Goal: Information Seeking & Learning: Learn about a topic

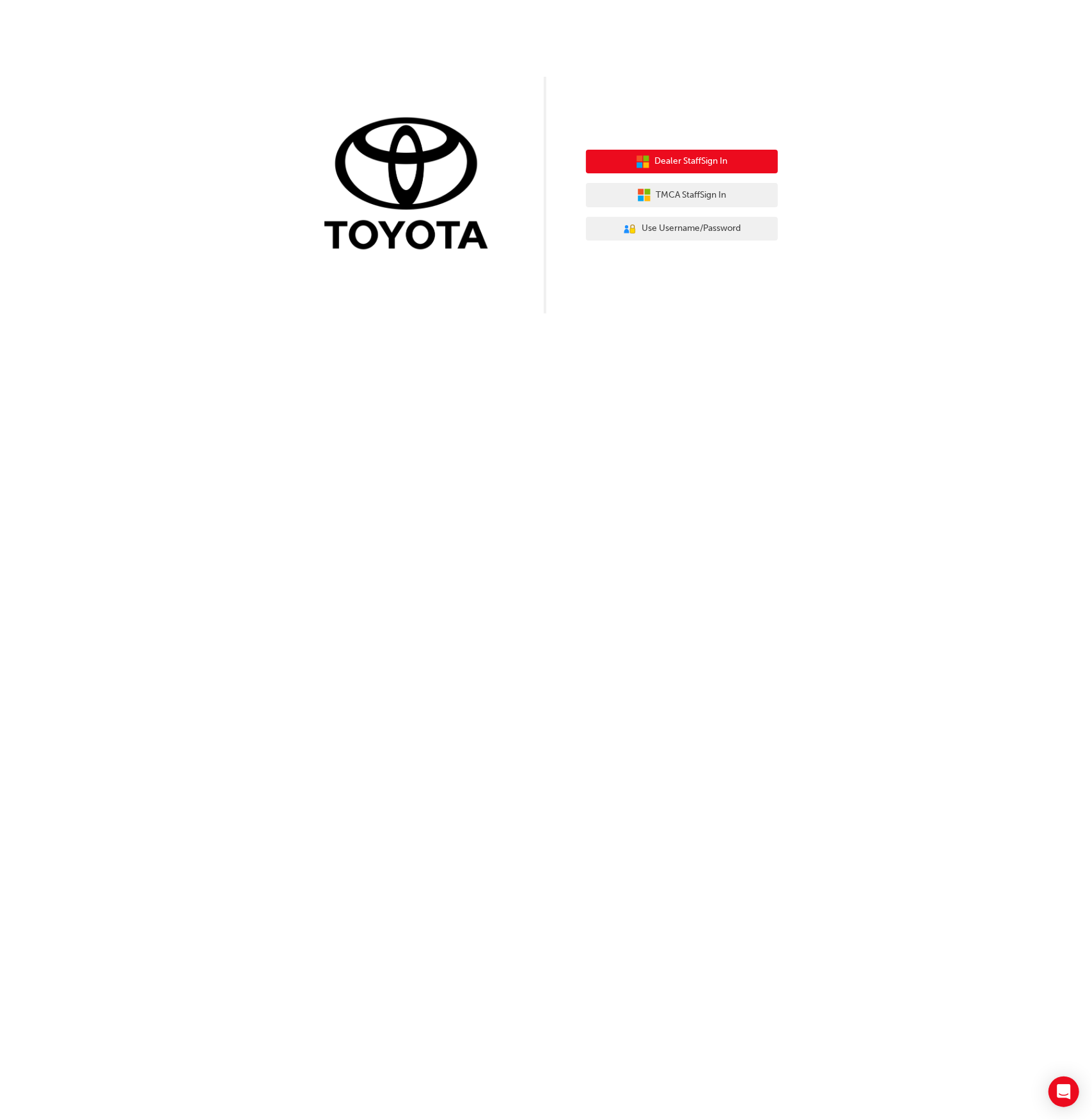
click at [728, 164] on span "Dealer Staff Sign In" at bounding box center [692, 161] width 73 height 14
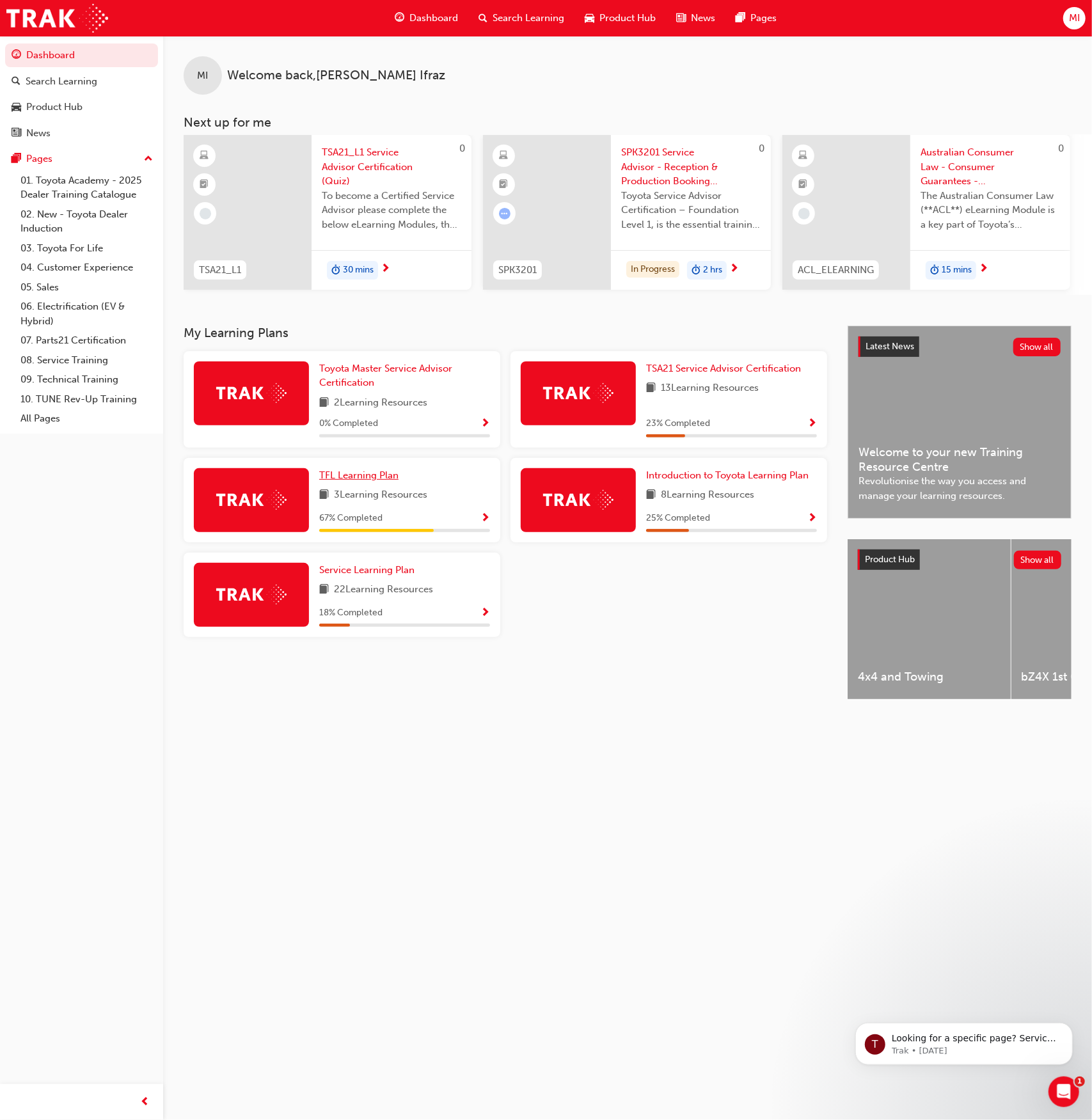
click at [353, 477] on span "TFL Learning Plan" at bounding box center [359, 475] width 79 height 12
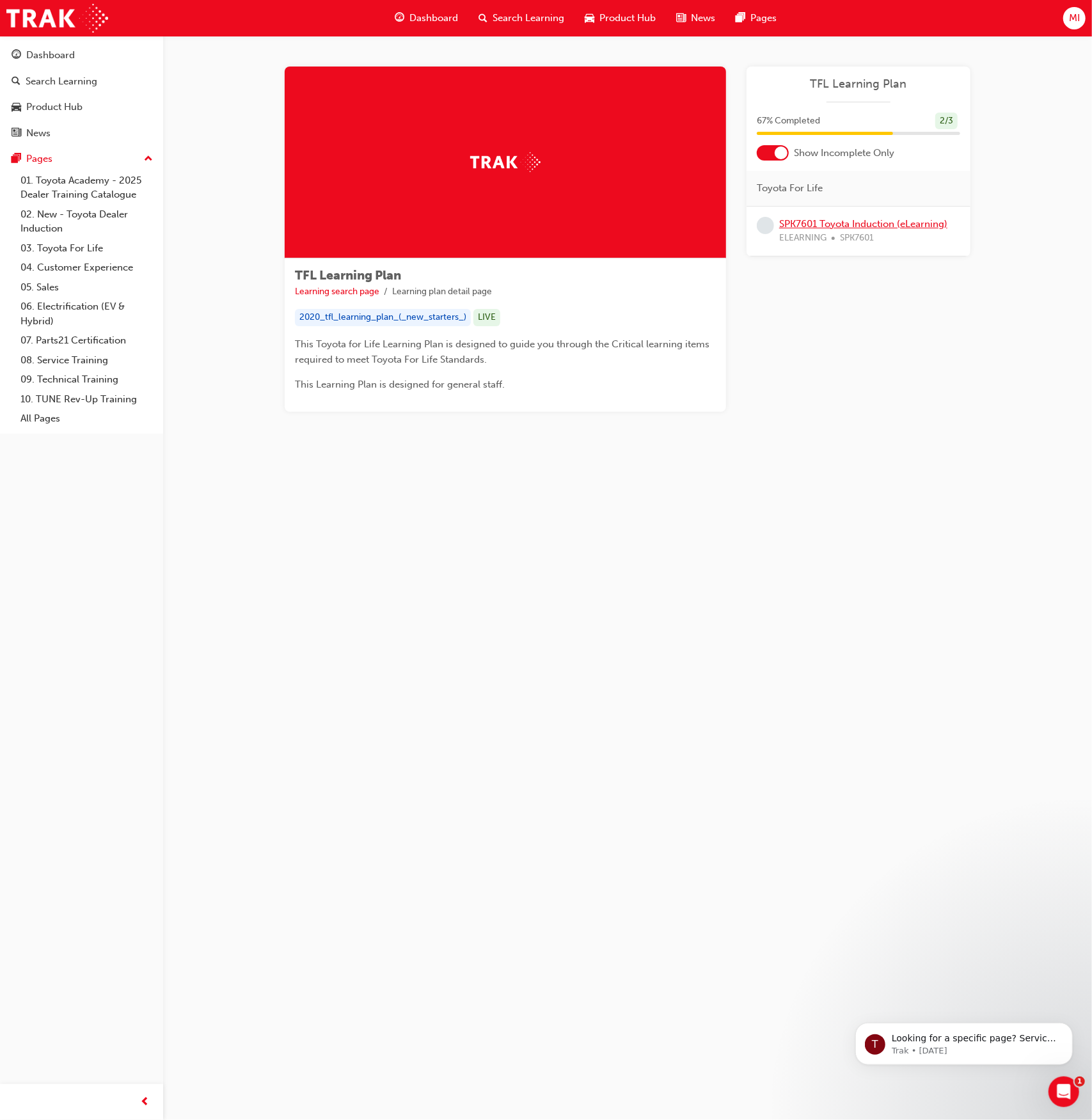
click at [845, 221] on link "SPK7601 Toyota Induction (eLearning)" at bounding box center [864, 224] width 169 height 12
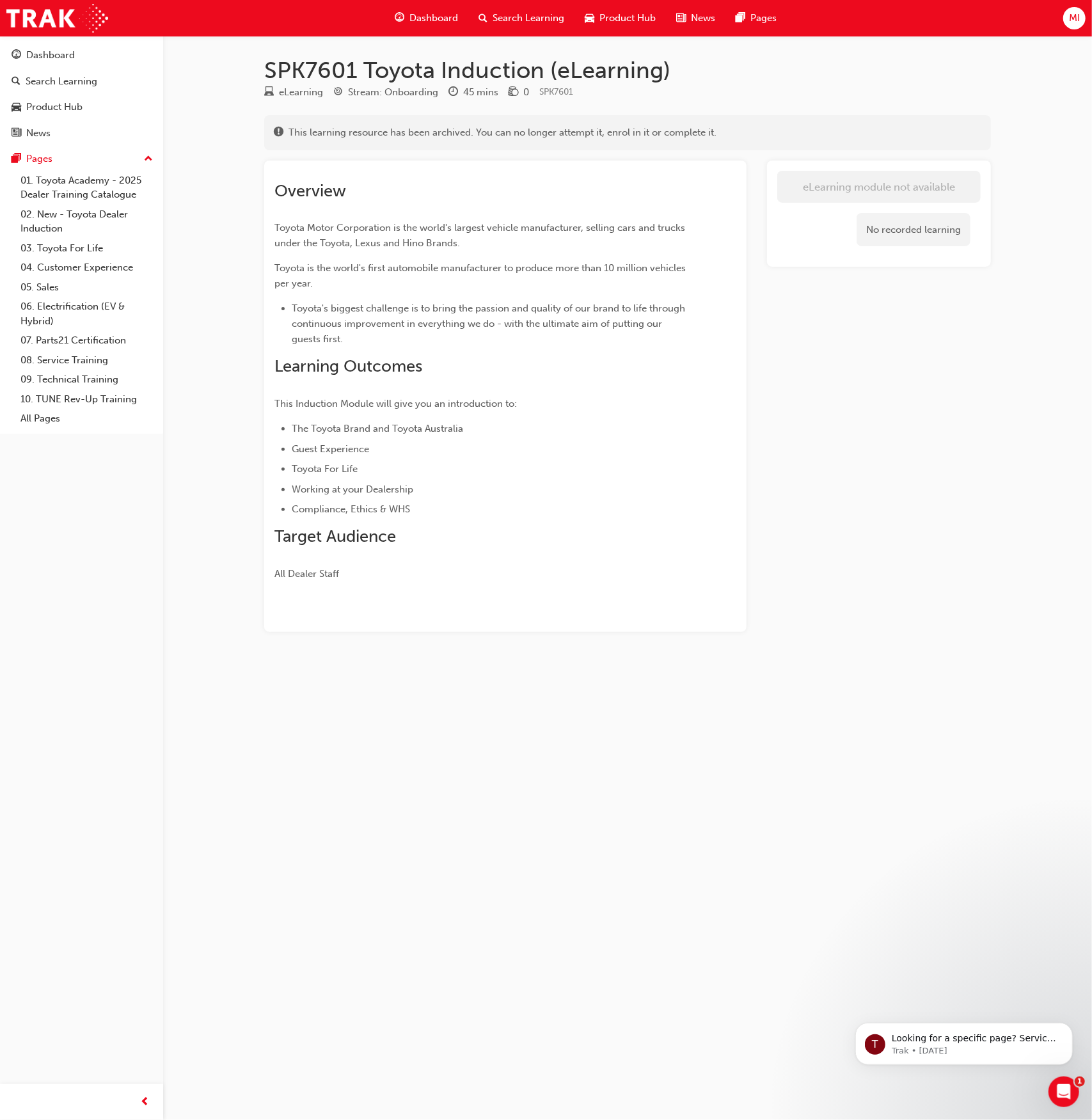
click at [79, 43] on button "Dashboard Search Learning Product Hub News Pages" at bounding box center [82, 94] width 153 height 106
click at [46, 53] on div "Dashboard" at bounding box center [50, 55] width 49 height 14
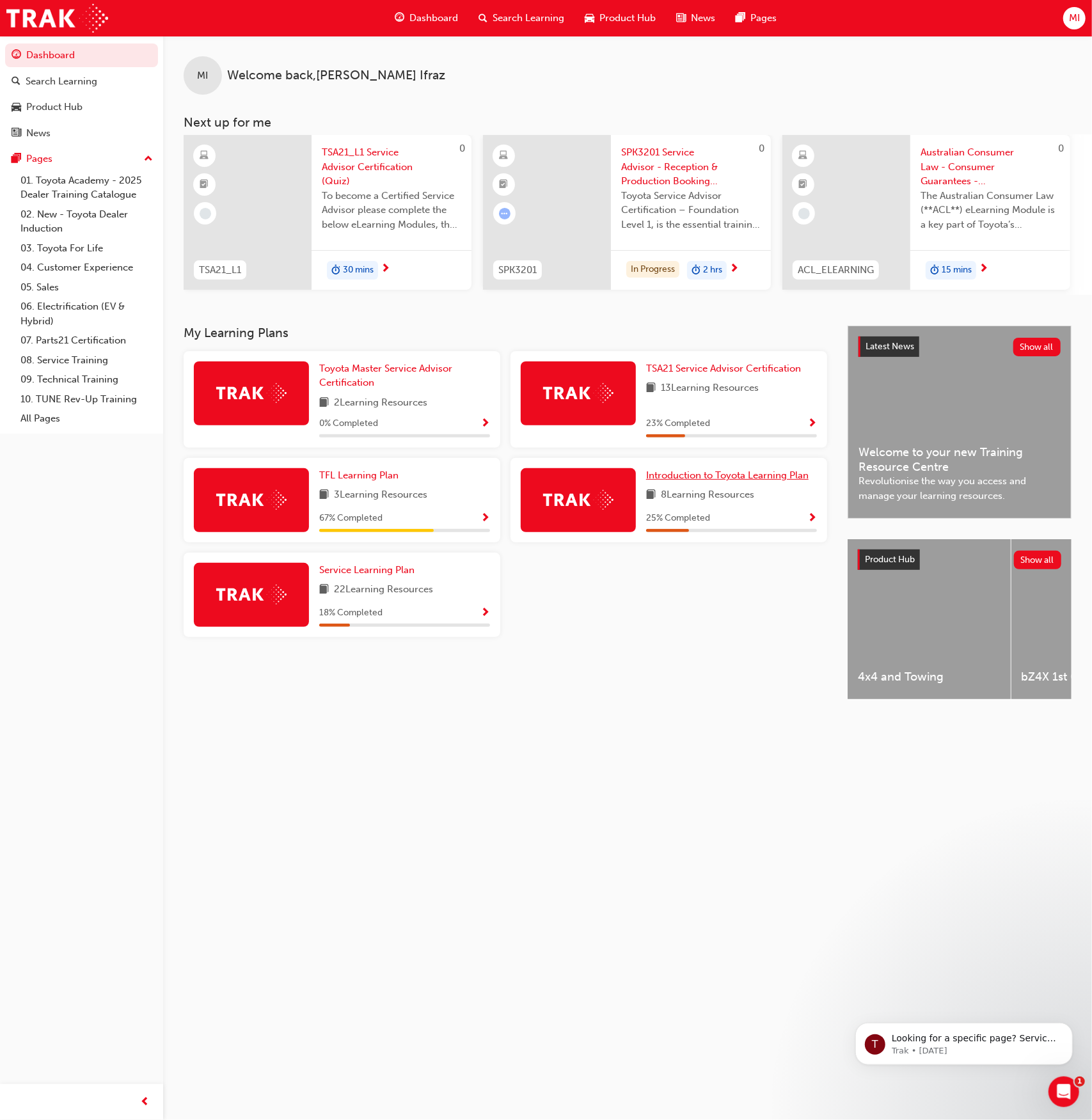
click at [728, 483] on link "Introduction to Toyota Learning Plan" at bounding box center [730, 475] width 168 height 14
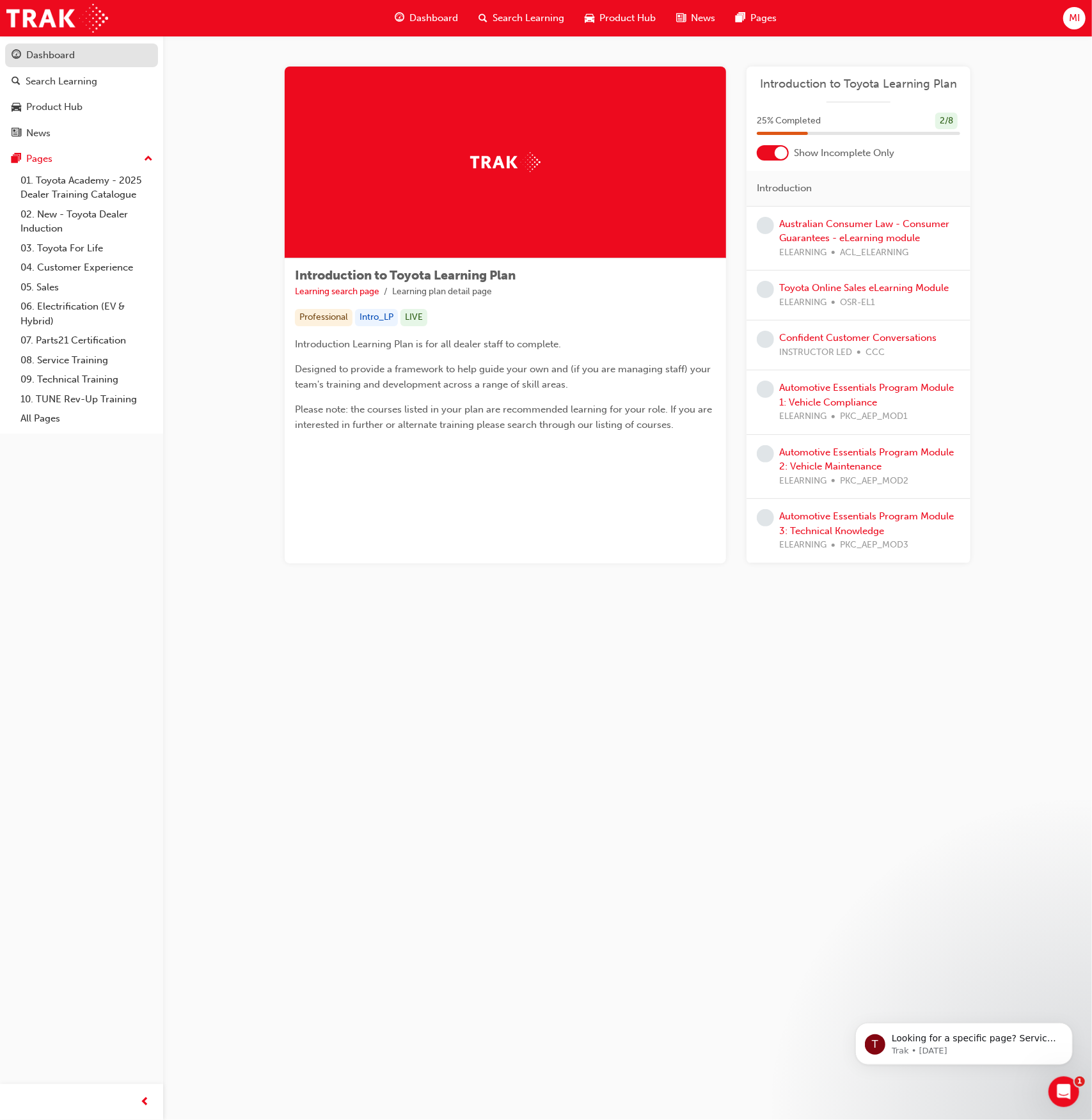
click at [30, 58] on div "Dashboard" at bounding box center [50, 55] width 49 height 14
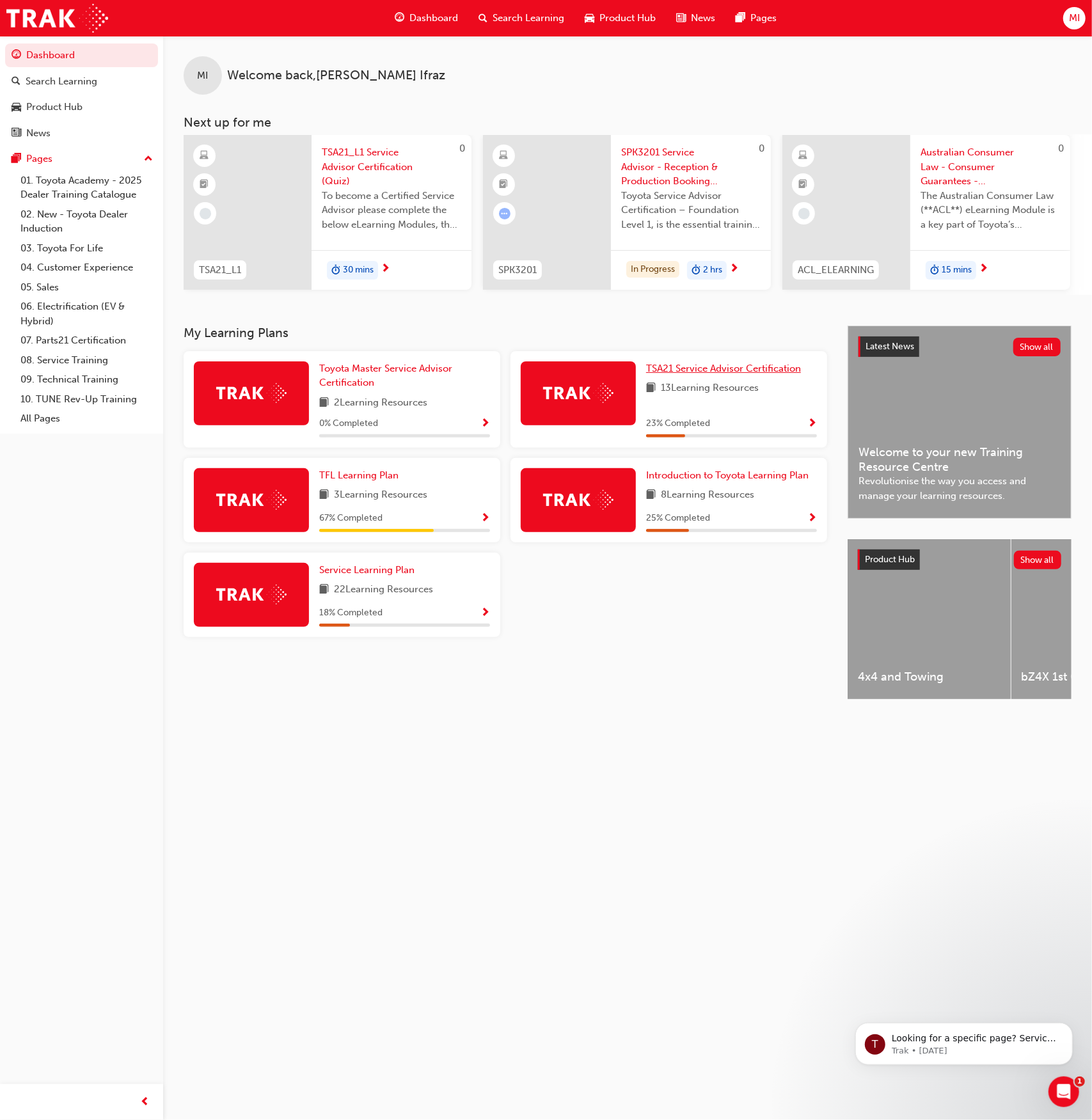
click at [764, 370] on span "TSA21 Service Advisor Certification" at bounding box center [724, 369] width 155 height 12
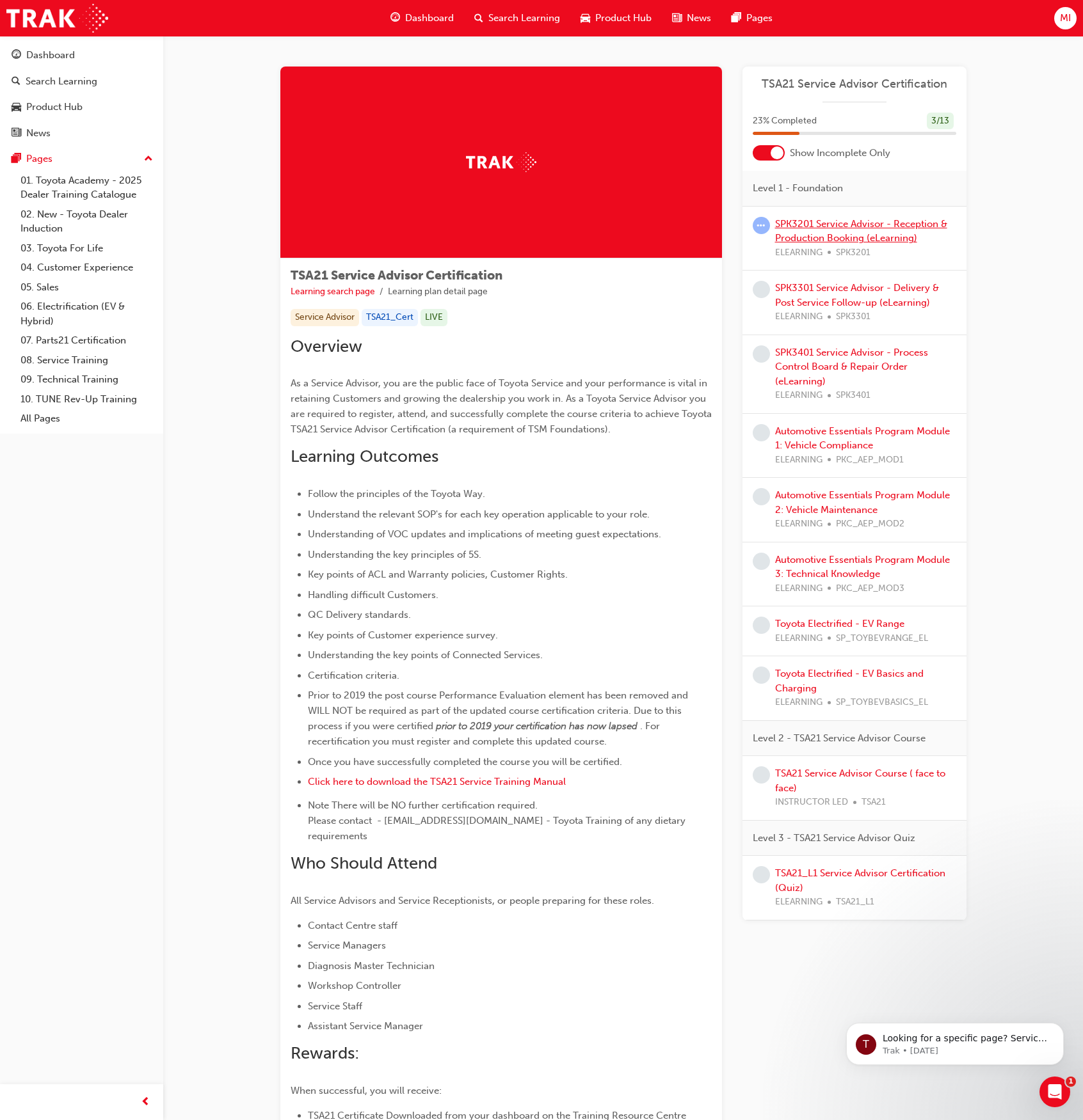
click at [868, 243] on link "SPK3201 Service Advisor - Reception & Production Booking (eLearning)" at bounding box center [861, 231] width 172 height 26
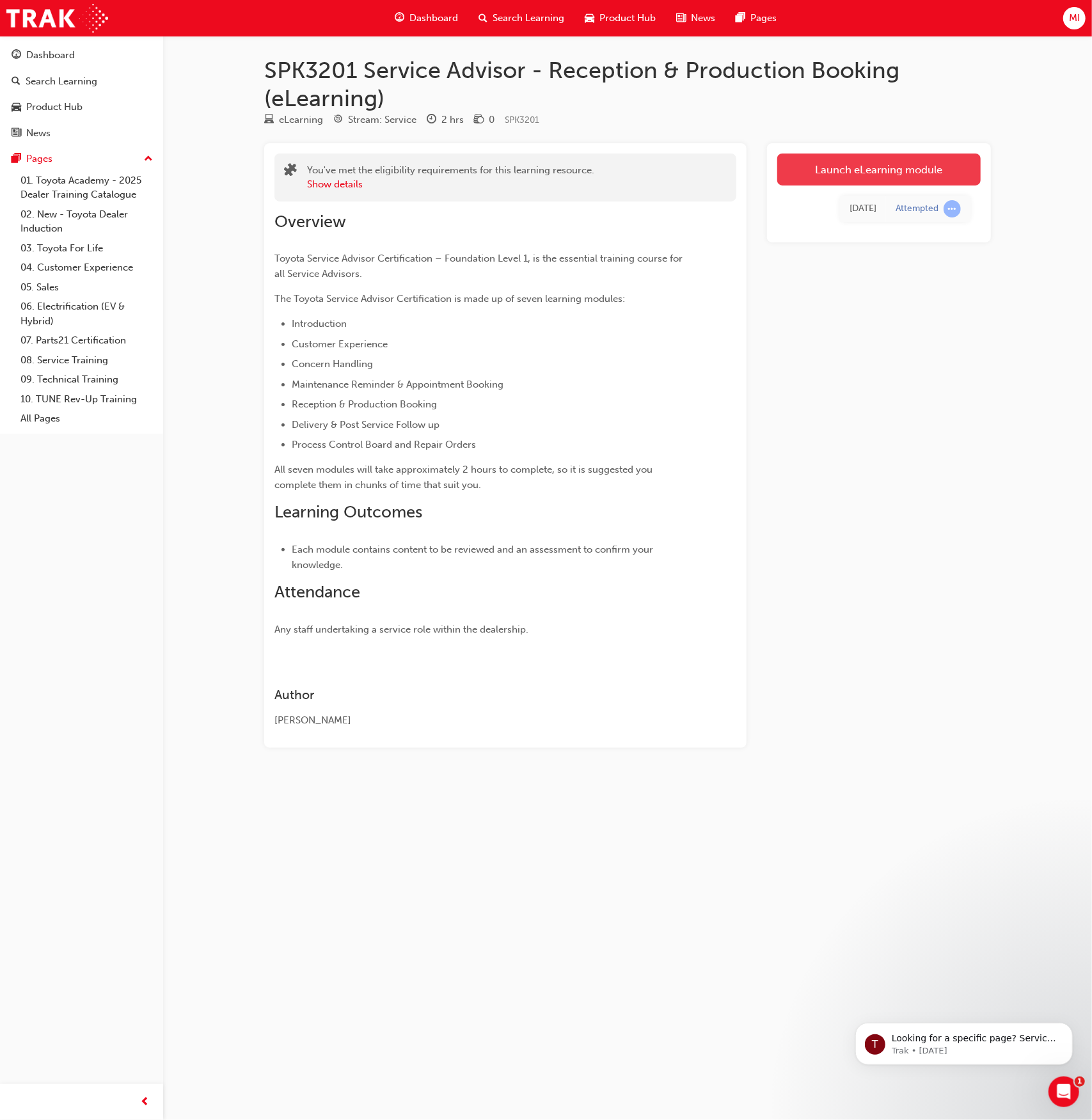
click at [917, 164] on link "Launch eLearning module" at bounding box center [879, 169] width 204 height 32
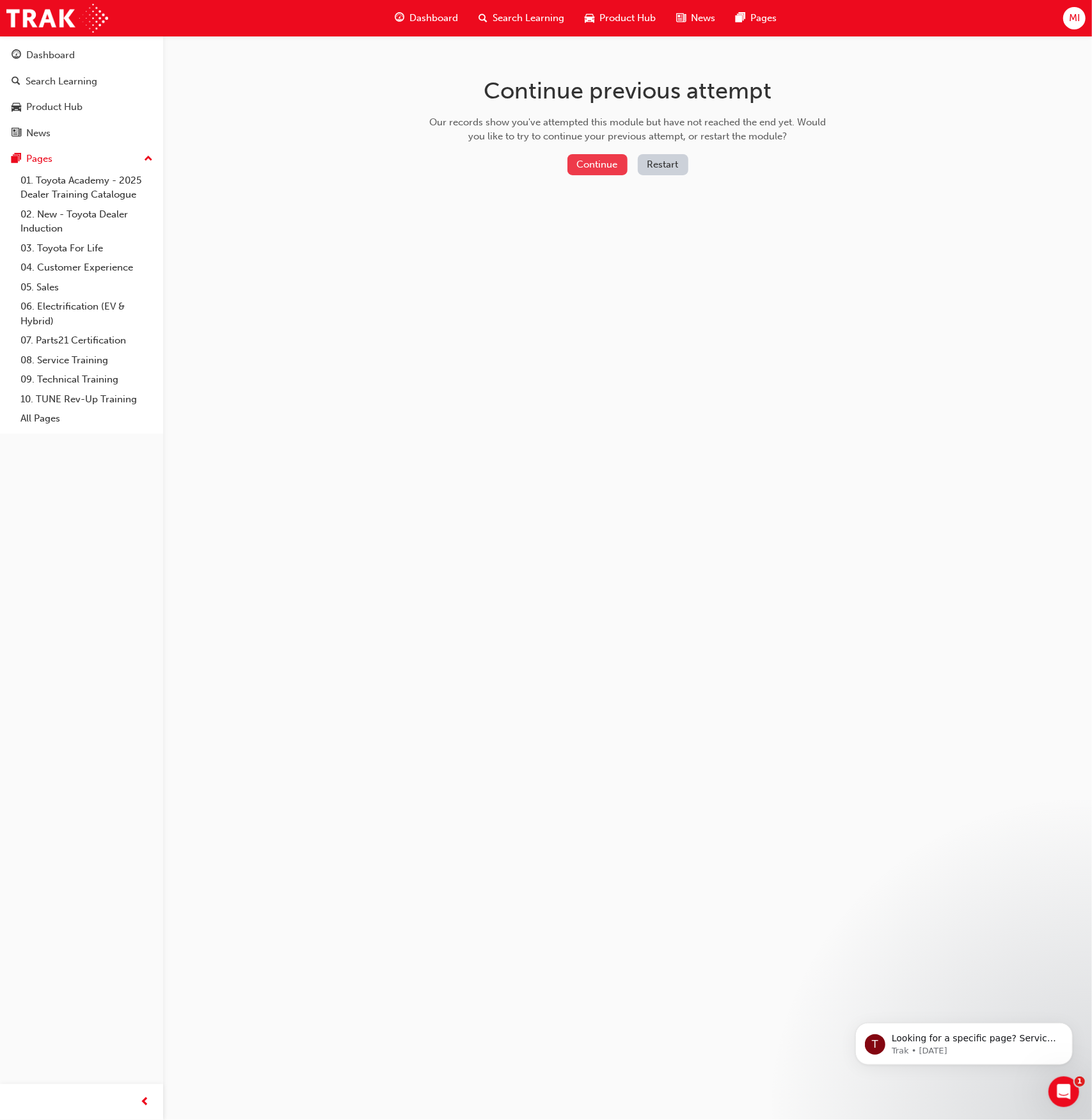
click at [626, 170] on button "Continue" at bounding box center [597, 164] width 60 height 21
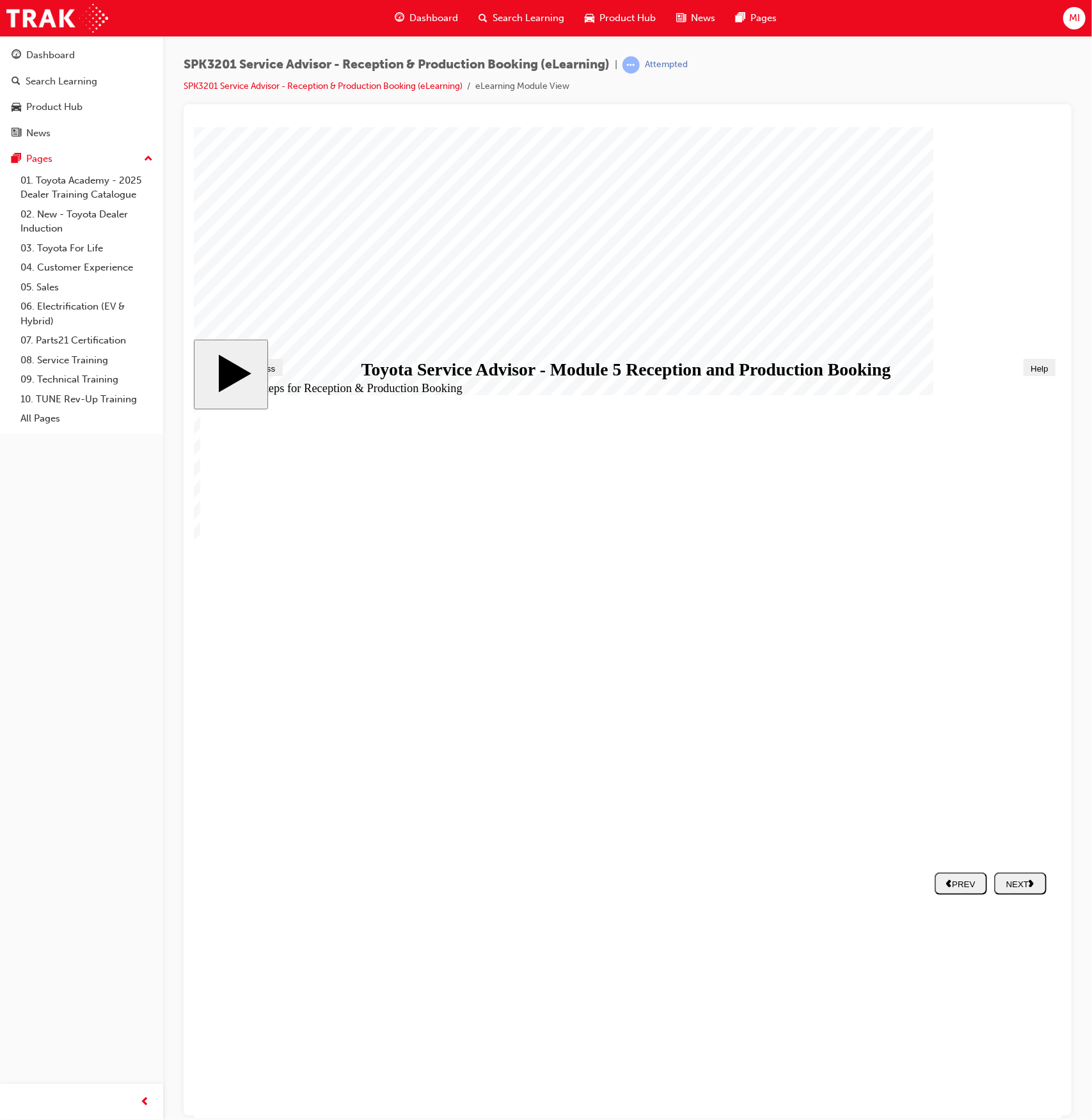
click at [1021, 881] on div "NEXT" at bounding box center [1020, 883] width 43 height 10
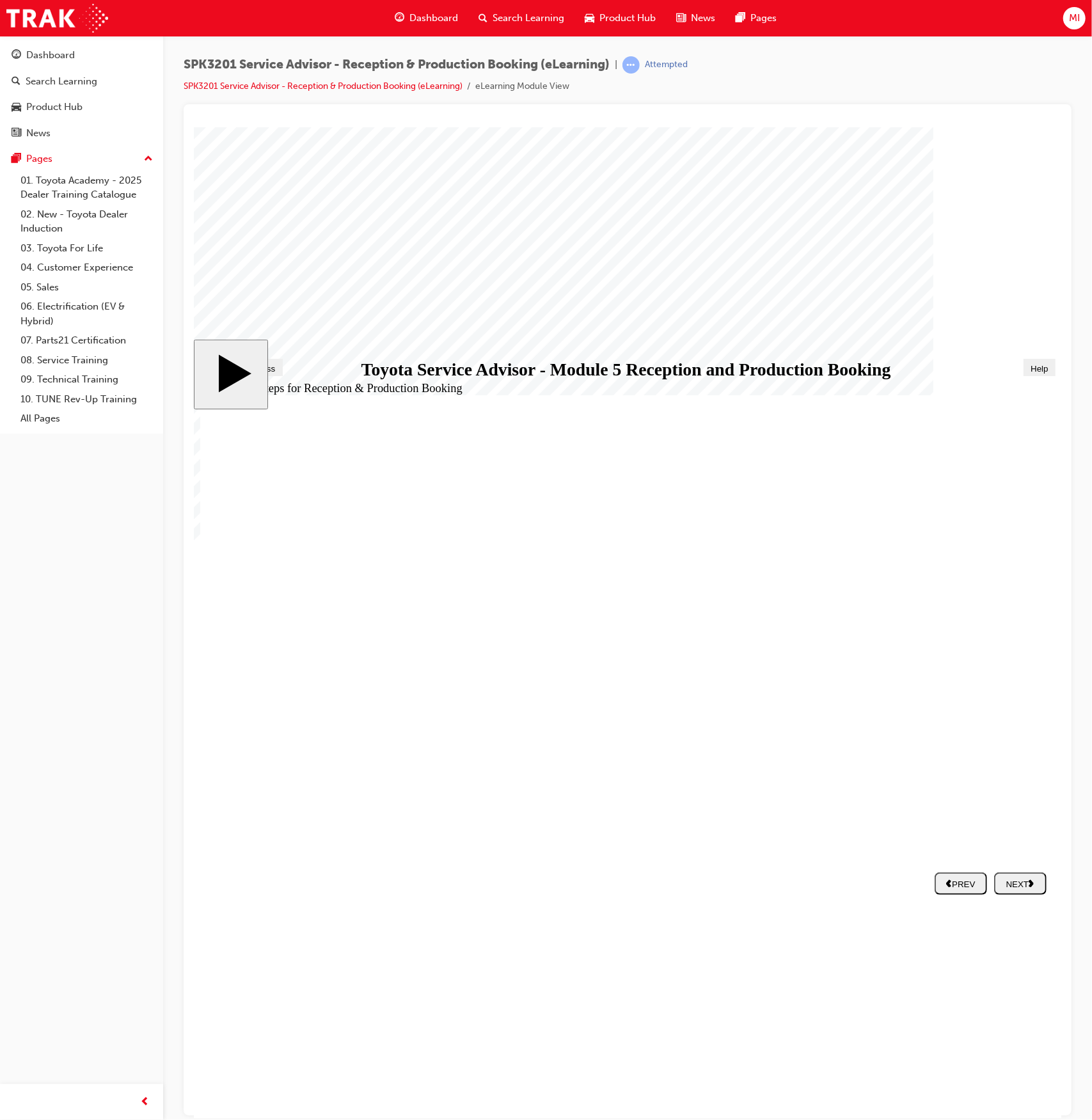
click at [1032, 879] on icon "next" at bounding box center [1031, 882] width 6 height 9
click at [1027, 888] on div "NEXT" at bounding box center [1020, 883] width 43 height 10
click at [1013, 878] on div "NEXT" at bounding box center [1020, 883] width 43 height 10
drag, startPoint x: 405, startPoint y: 674, endPoint x: 838, endPoint y: 591, distance: 440.9
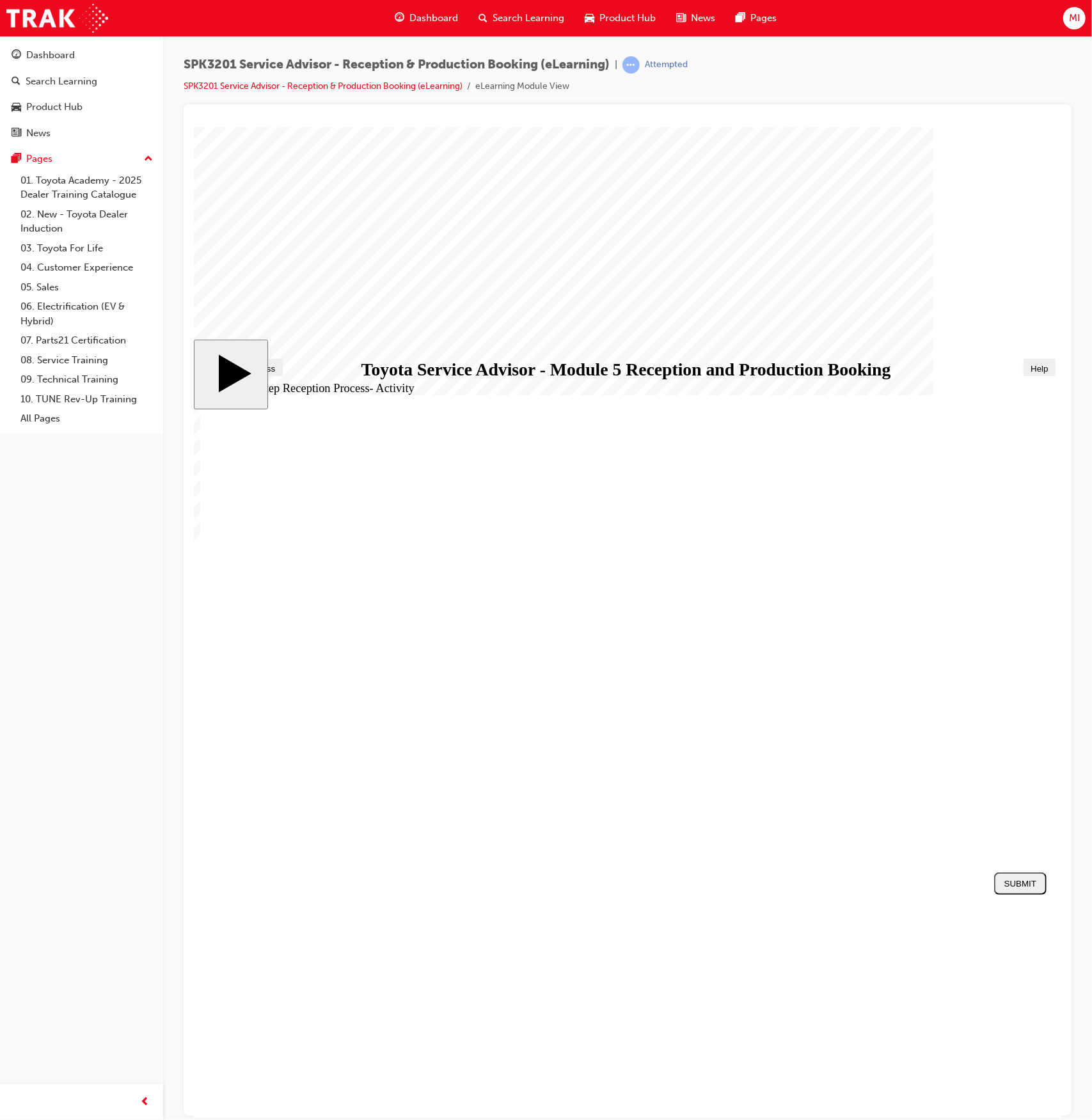
drag, startPoint x: 388, startPoint y: 675, endPoint x: 656, endPoint y: 585, distance: 282.7
drag, startPoint x: 418, startPoint y: 674, endPoint x: 851, endPoint y: 589, distance: 441.3
drag, startPoint x: 375, startPoint y: 751, endPoint x: 815, endPoint y: 580, distance: 472.1
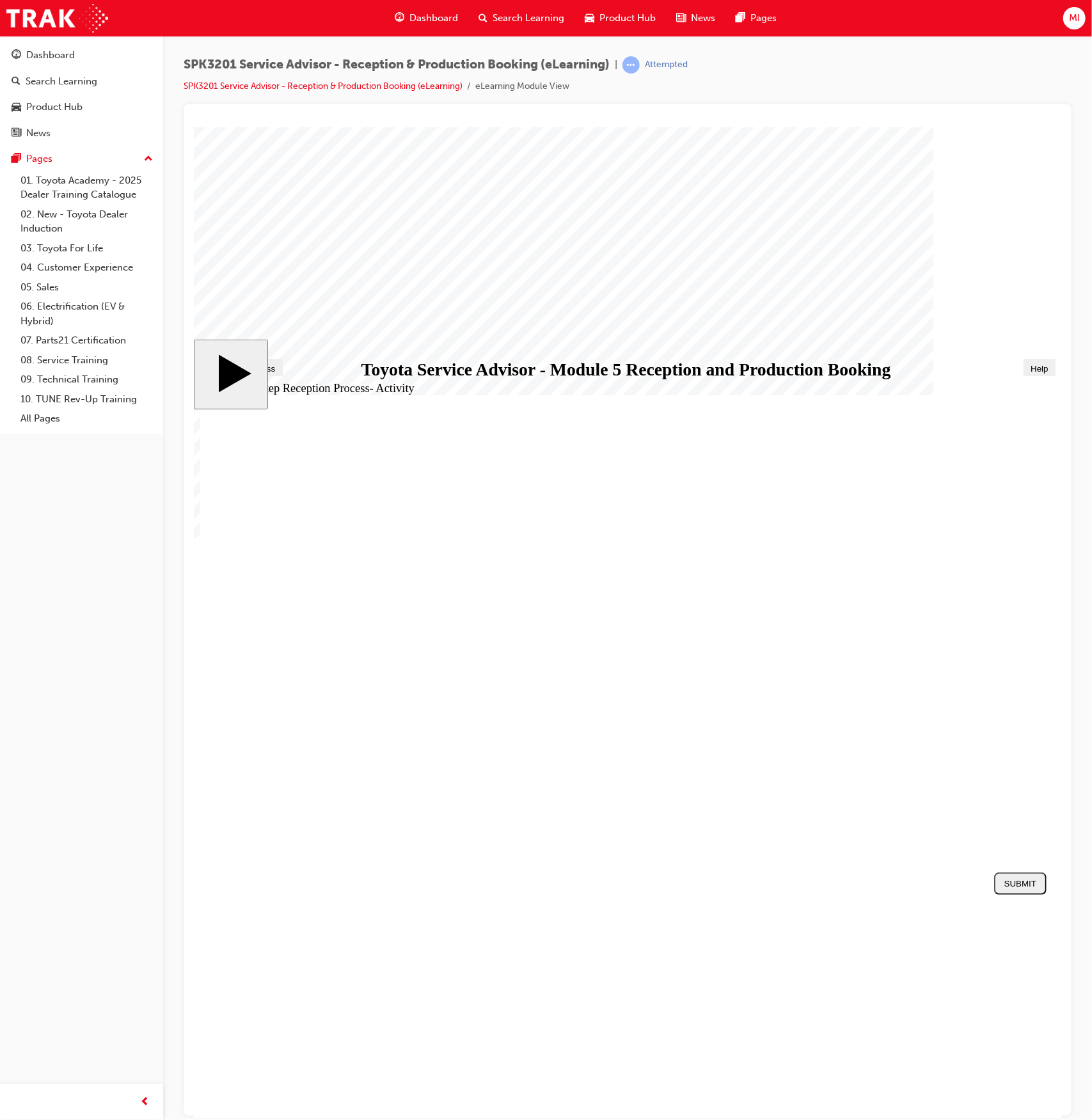
drag, startPoint x: 394, startPoint y: 672, endPoint x: 809, endPoint y: 634, distance: 416.7
drag, startPoint x: 379, startPoint y: 711, endPoint x: 817, endPoint y: 750, distance: 439.7
drag, startPoint x: 457, startPoint y: 721, endPoint x: 863, endPoint y: 716, distance: 406.0
drag, startPoint x: 403, startPoint y: 634, endPoint x: 853, endPoint y: 763, distance: 468.1
drag, startPoint x: 464, startPoint y: 583, endPoint x: 917, endPoint y: 671, distance: 461.5
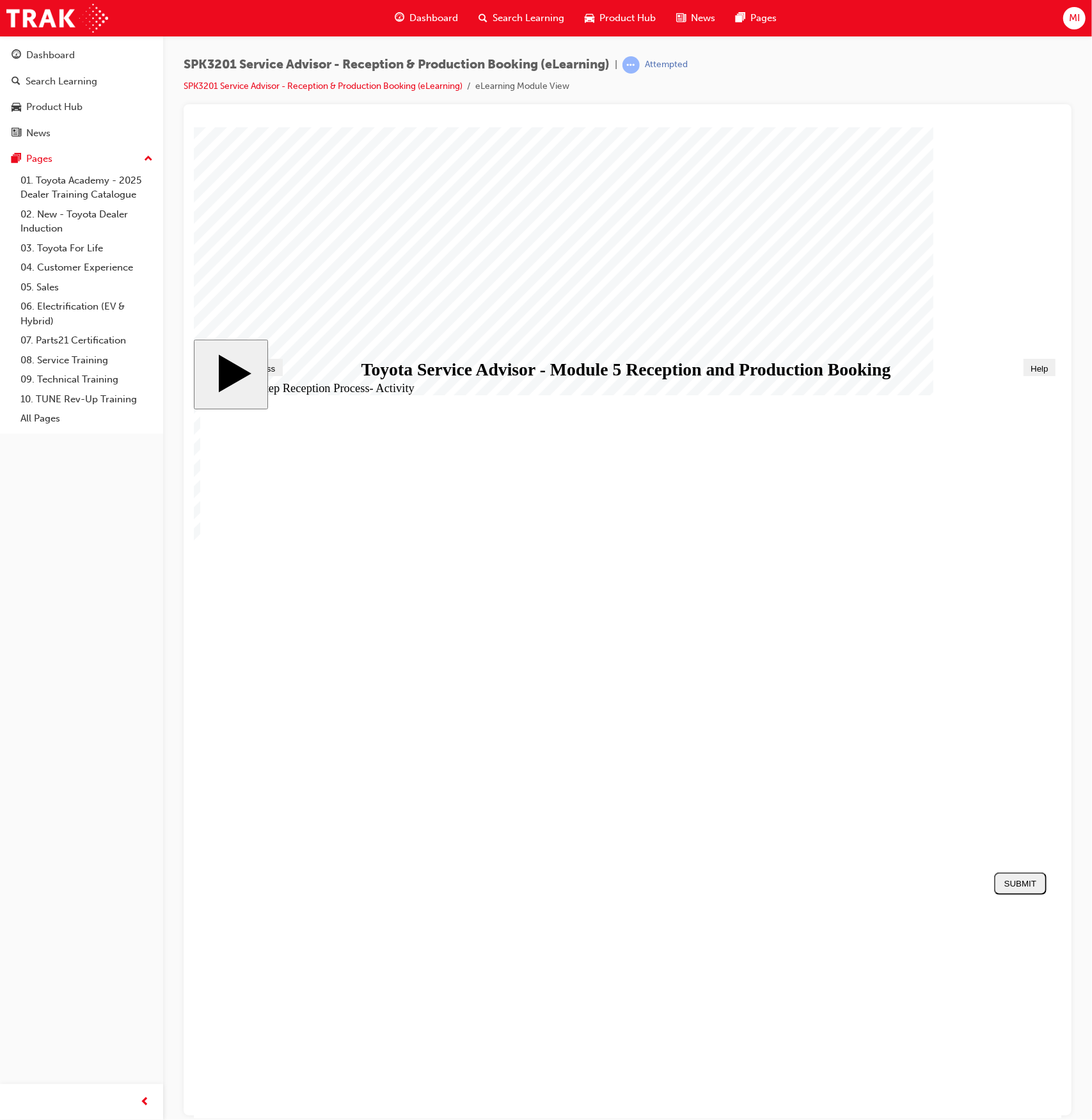
click at [1036, 888] on div "SUBMIT" at bounding box center [1020, 882] width 43 height 9
click at [1014, 888] on div "NEXT" at bounding box center [1020, 883] width 43 height 10
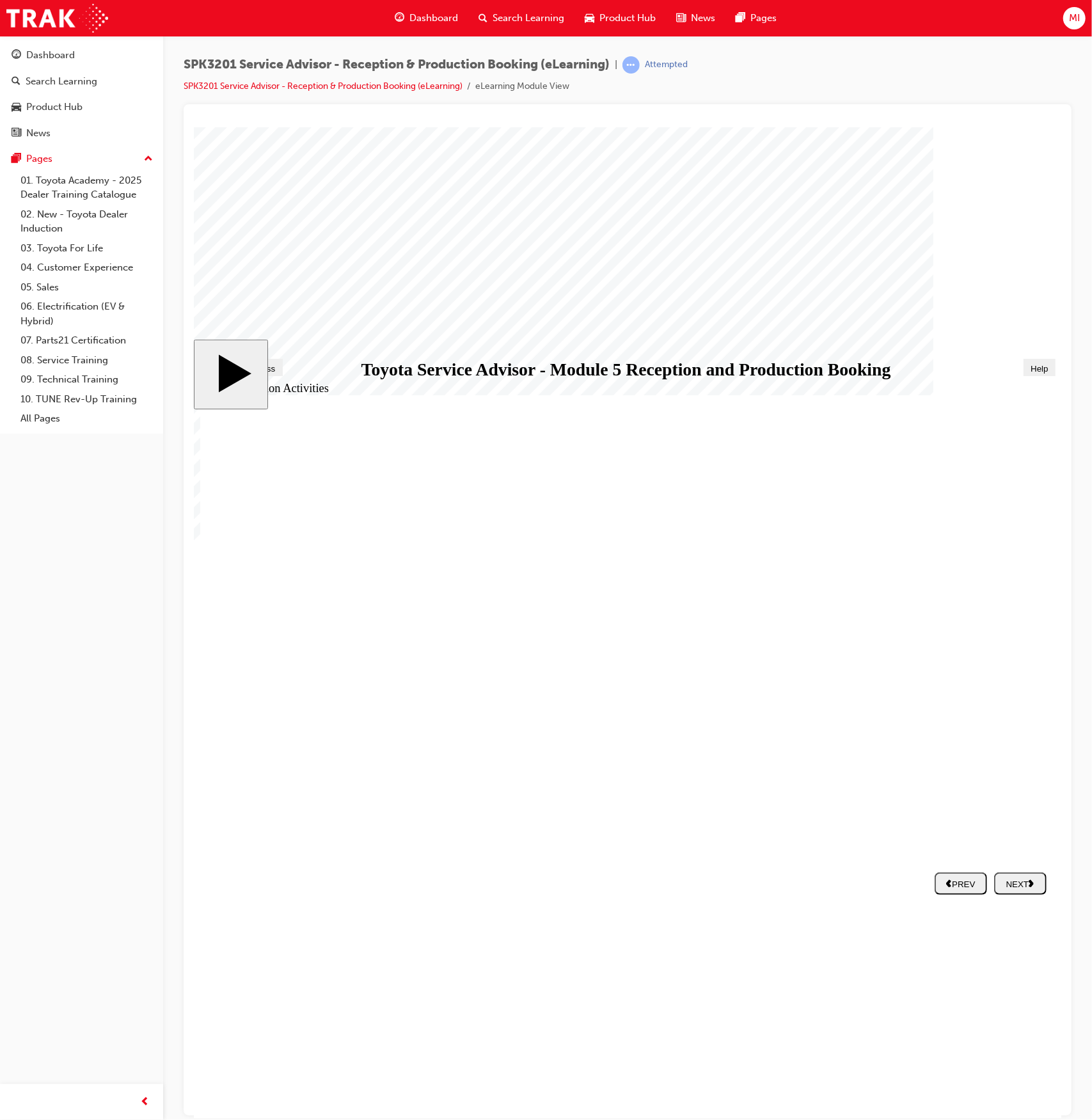
click at [1026, 881] on div "NEXT" at bounding box center [1020, 883] width 43 height 10
radio input "true"
click at [1027, 887] on div "SUBMIT" at bounding box center [1020, 882] width 43 height 9
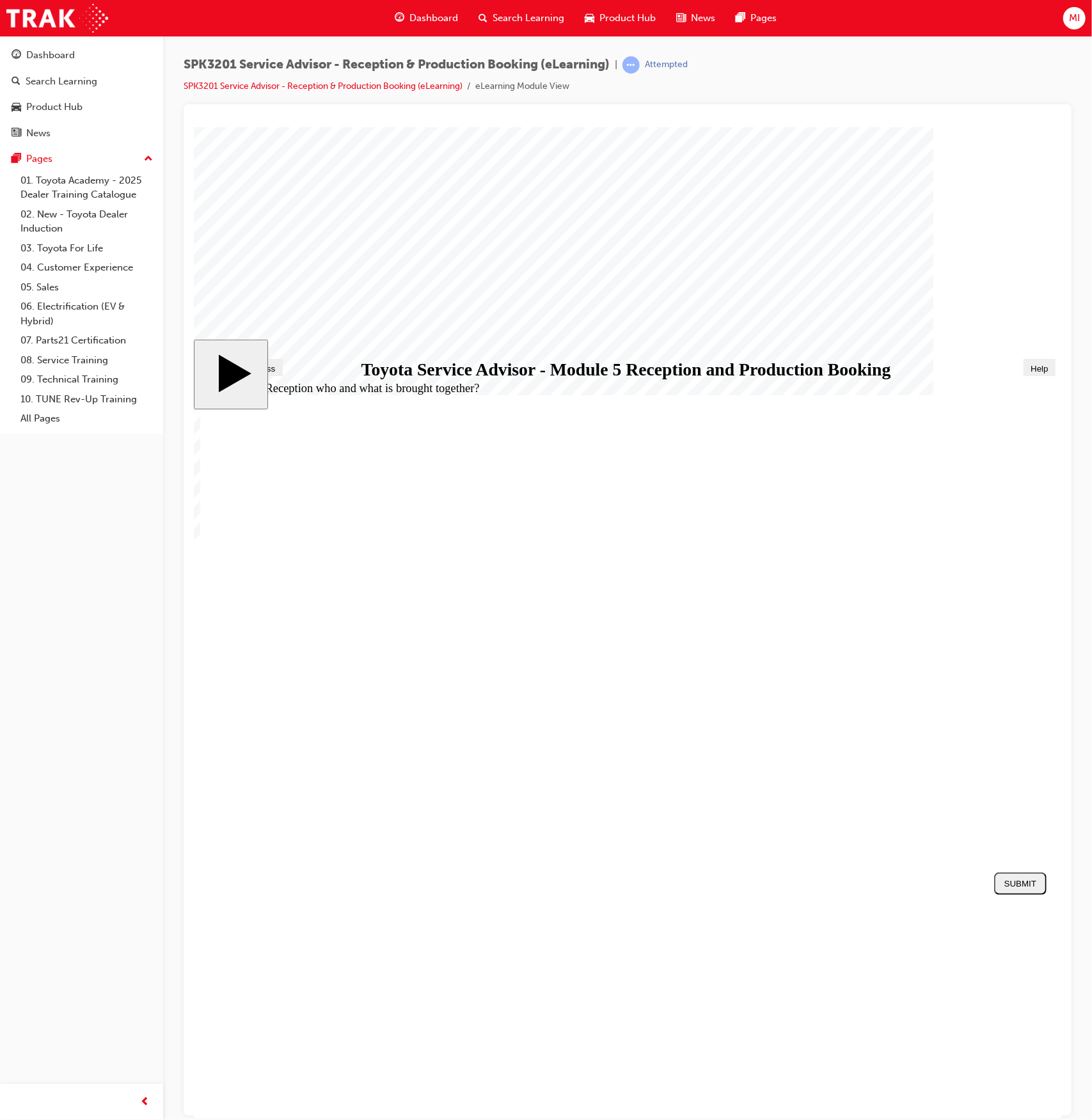
radio input "true"
click at [1014, 894] on button "SUBMIT" at bounding box center [1020, 883] width 53 height 22
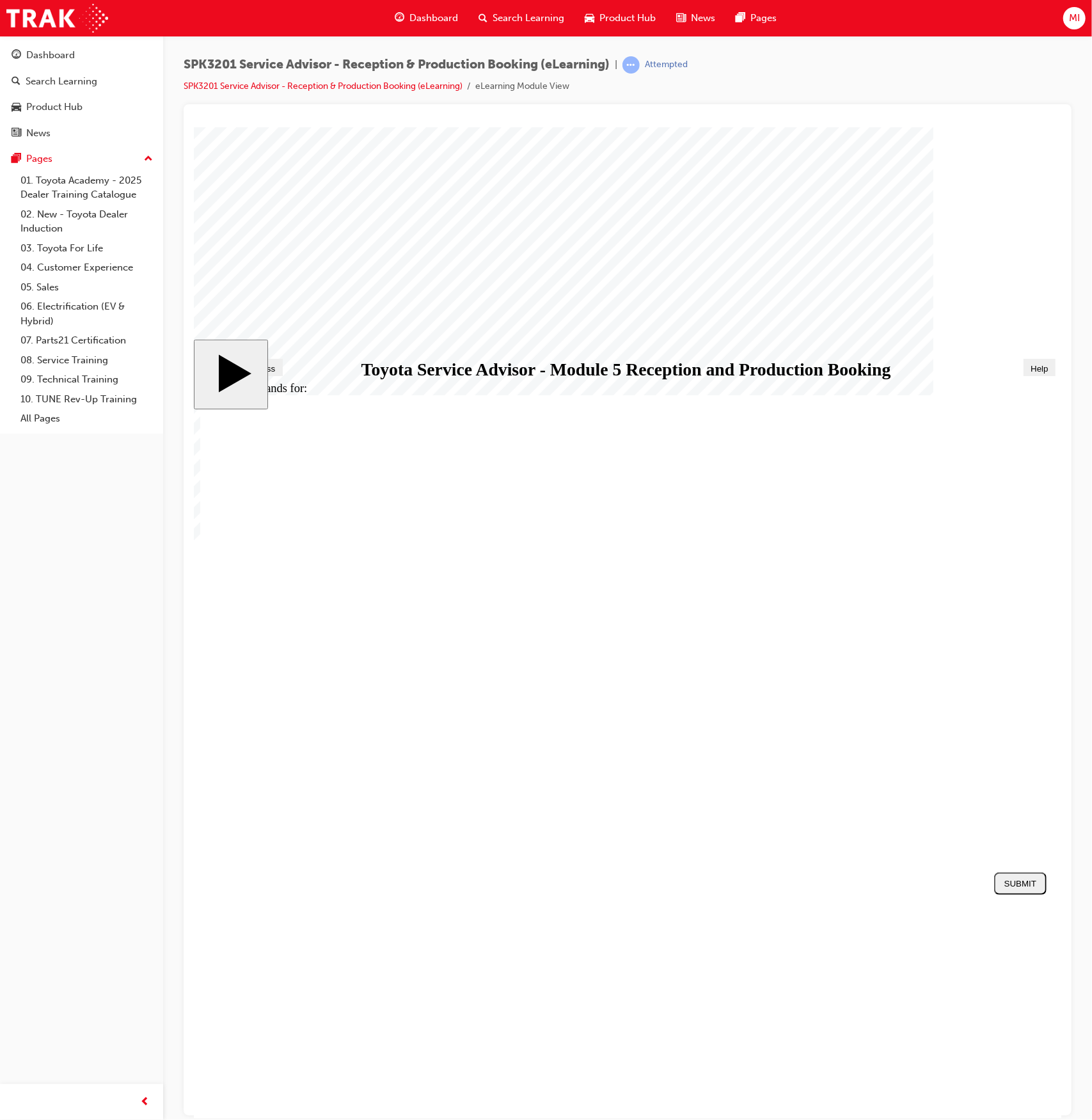
radio input "true"
click at [1020, 886] on div "SUBMIT" at bounding box center [1020, 882] width 43 height 9
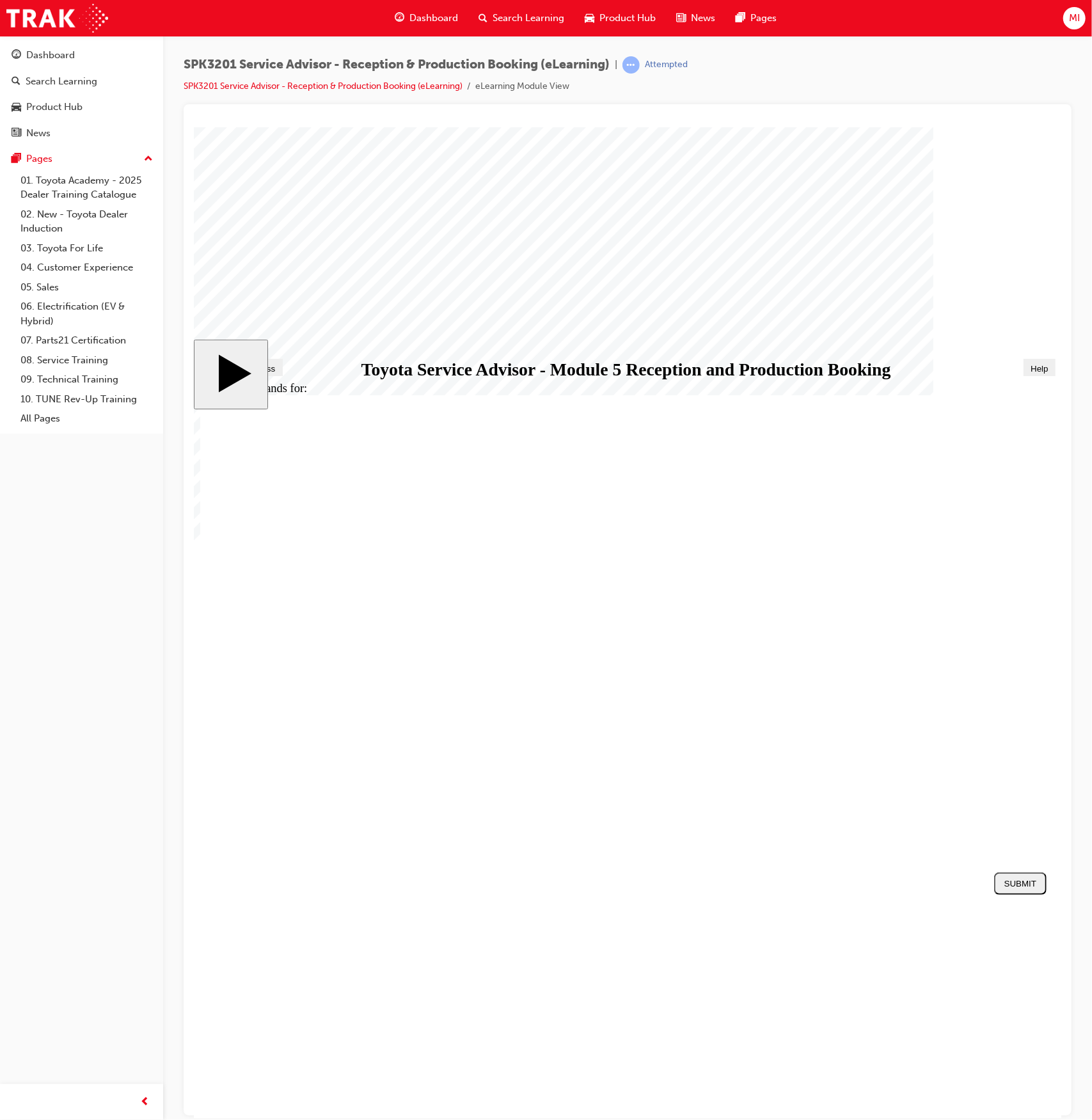
radio input "true"
click at [1005, 888] on div "SUBMIT" at bounding box center [1020, 882] width 43 height 9
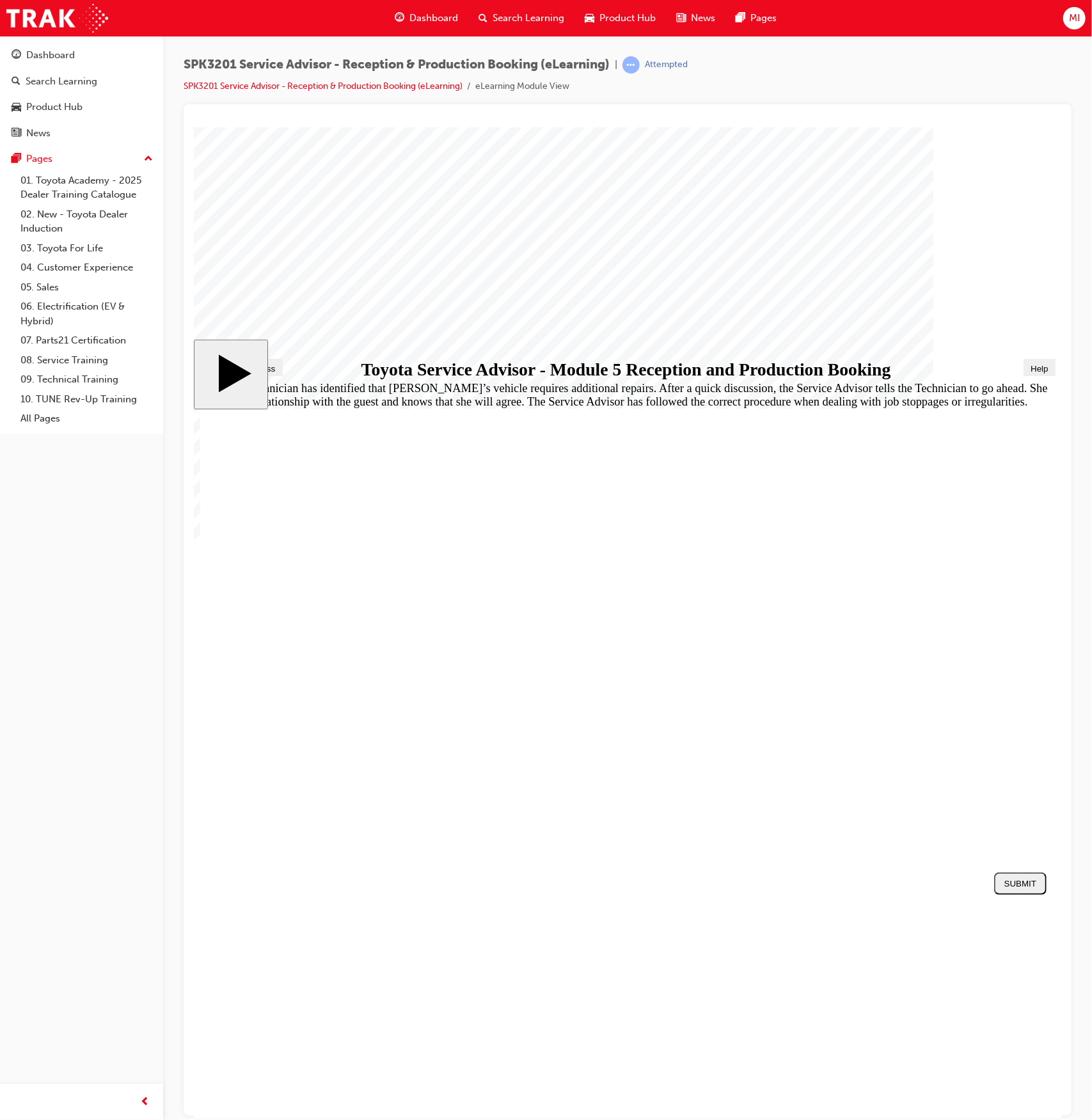
radio input "true"
click at [1012, 882] on div "SUBMIT" at bounding box center [1020, 882] width 43 height 9
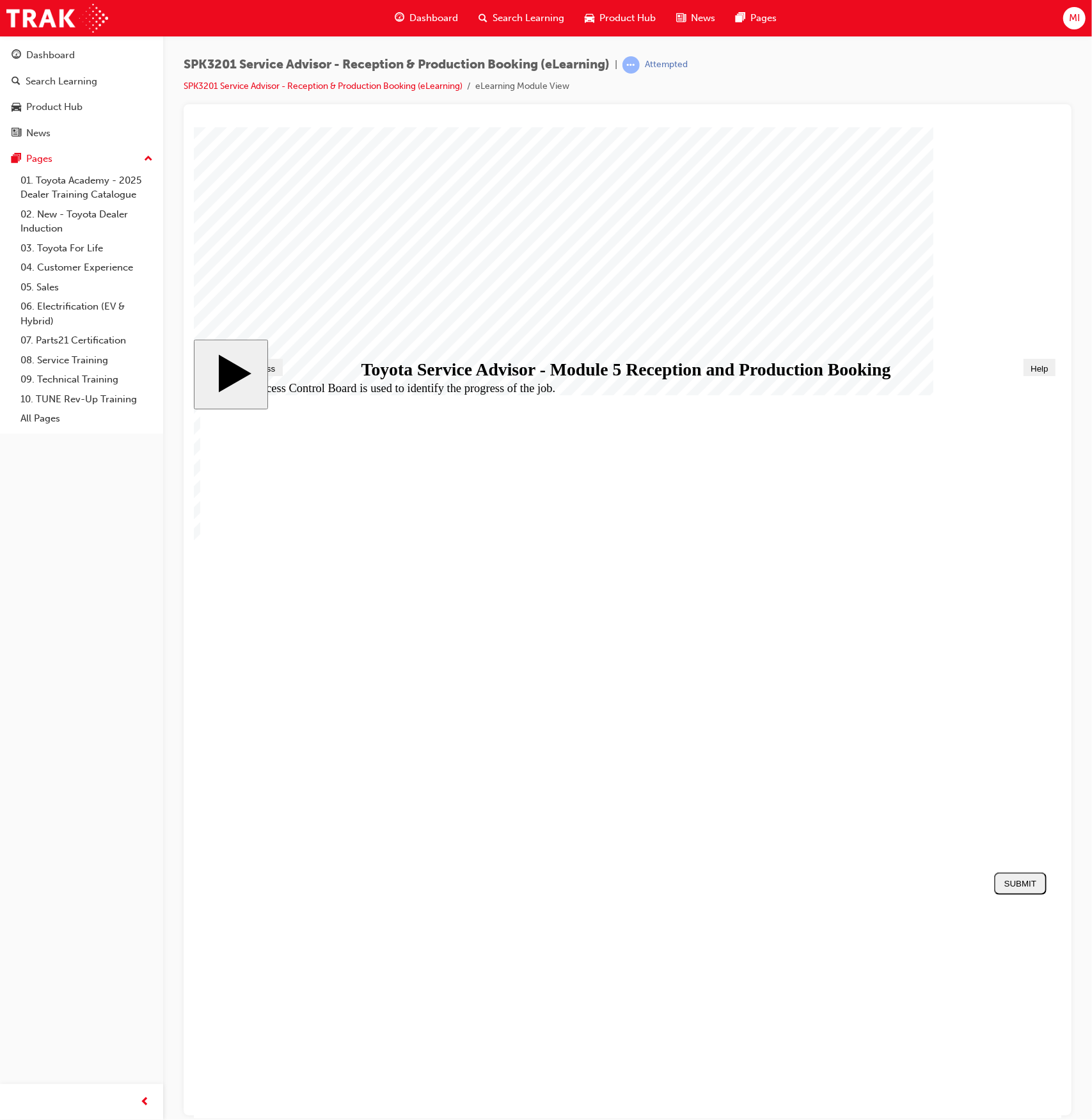
radio input "true"
click at [1002, 881] on div "SUBMIT" at bounding box center [1020, 882] width 43 height 9
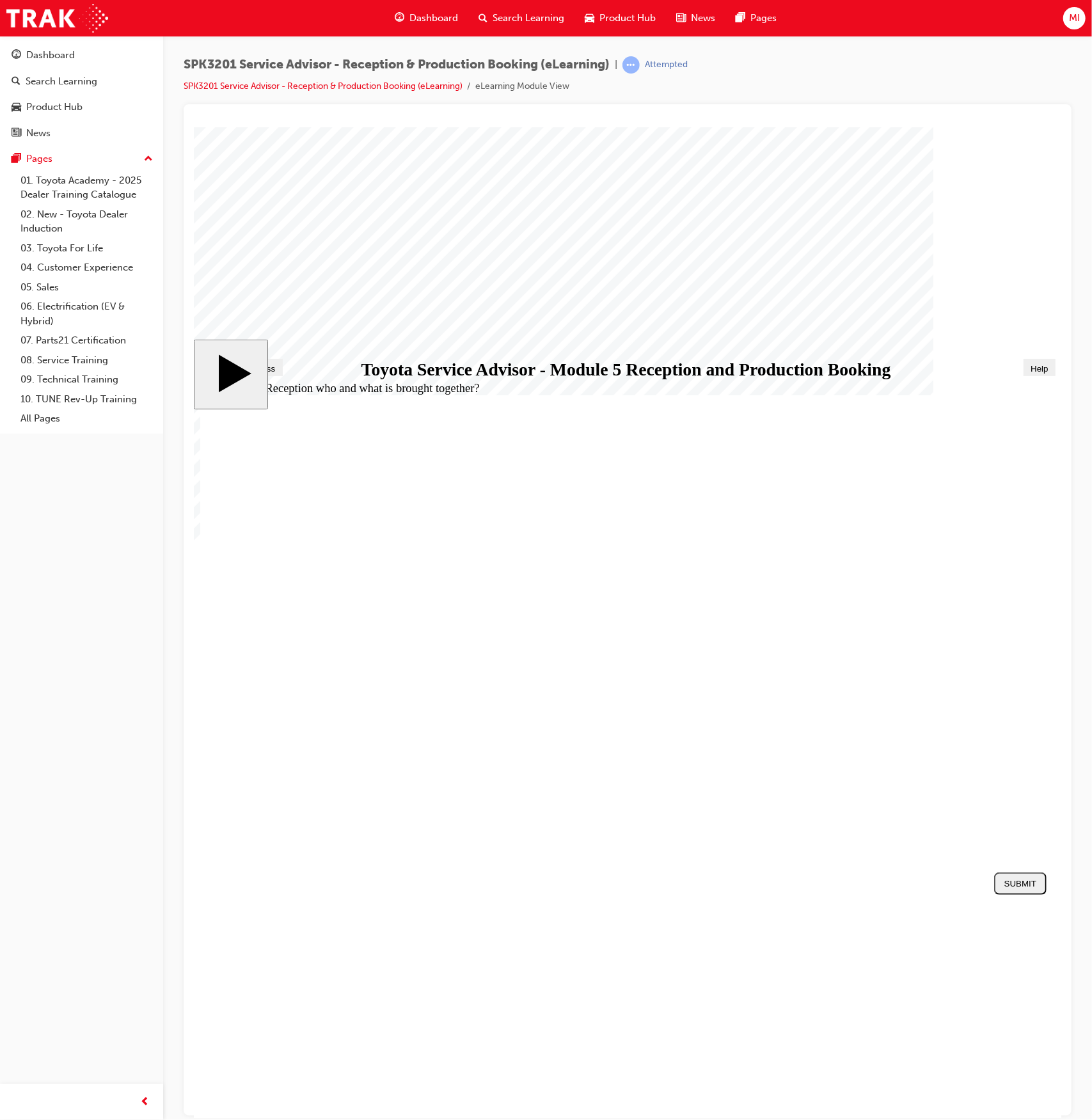
radio input "true"
click at [1009, 881] on div "SUBMIT" at bounding box center [1020, 882] width 43 height 9
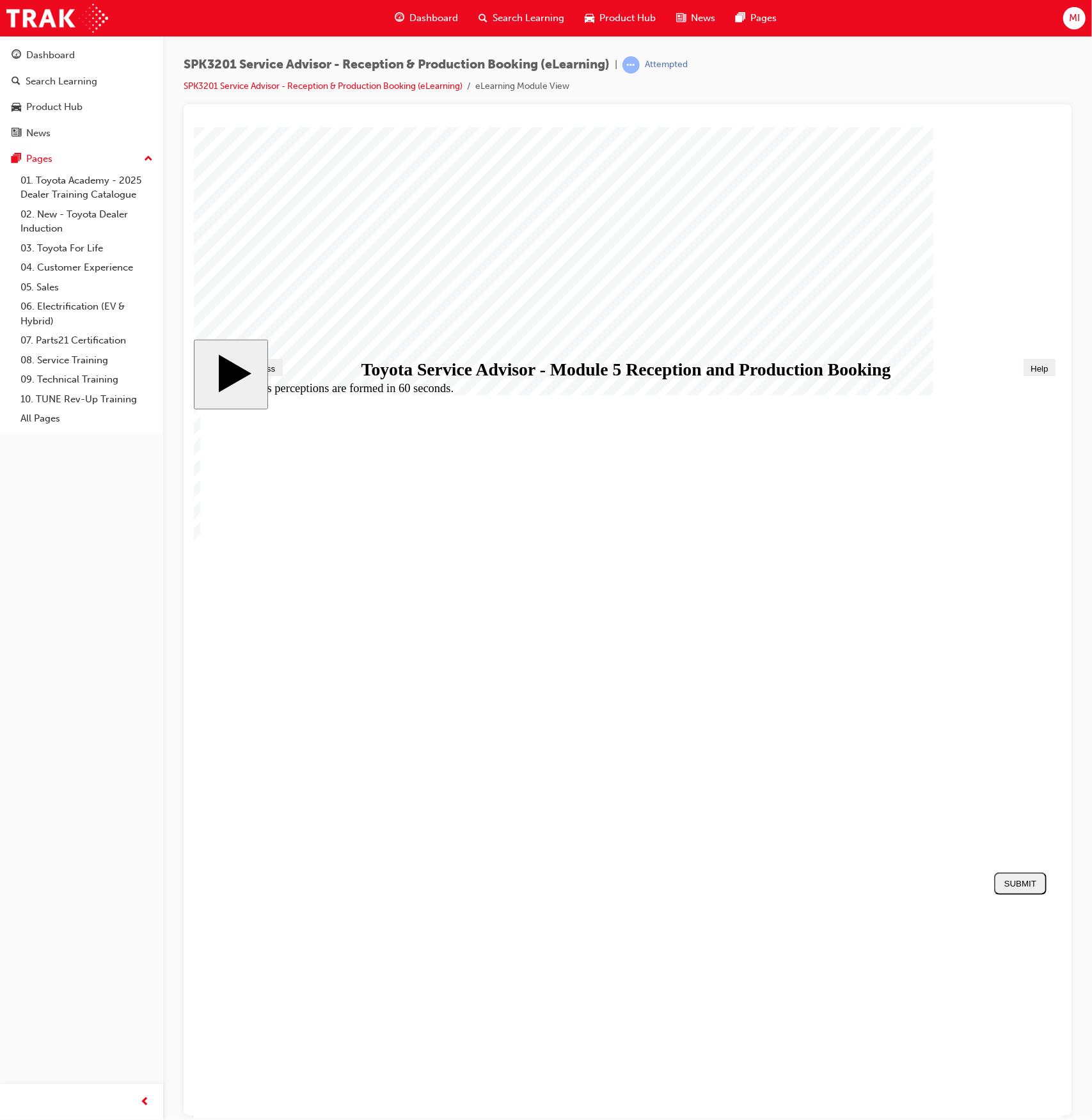
radio input "true"
click at [1018, 876] on button "SUBMIT" at bounding box center [1020, 883] width 53 height 22
radio input "true"
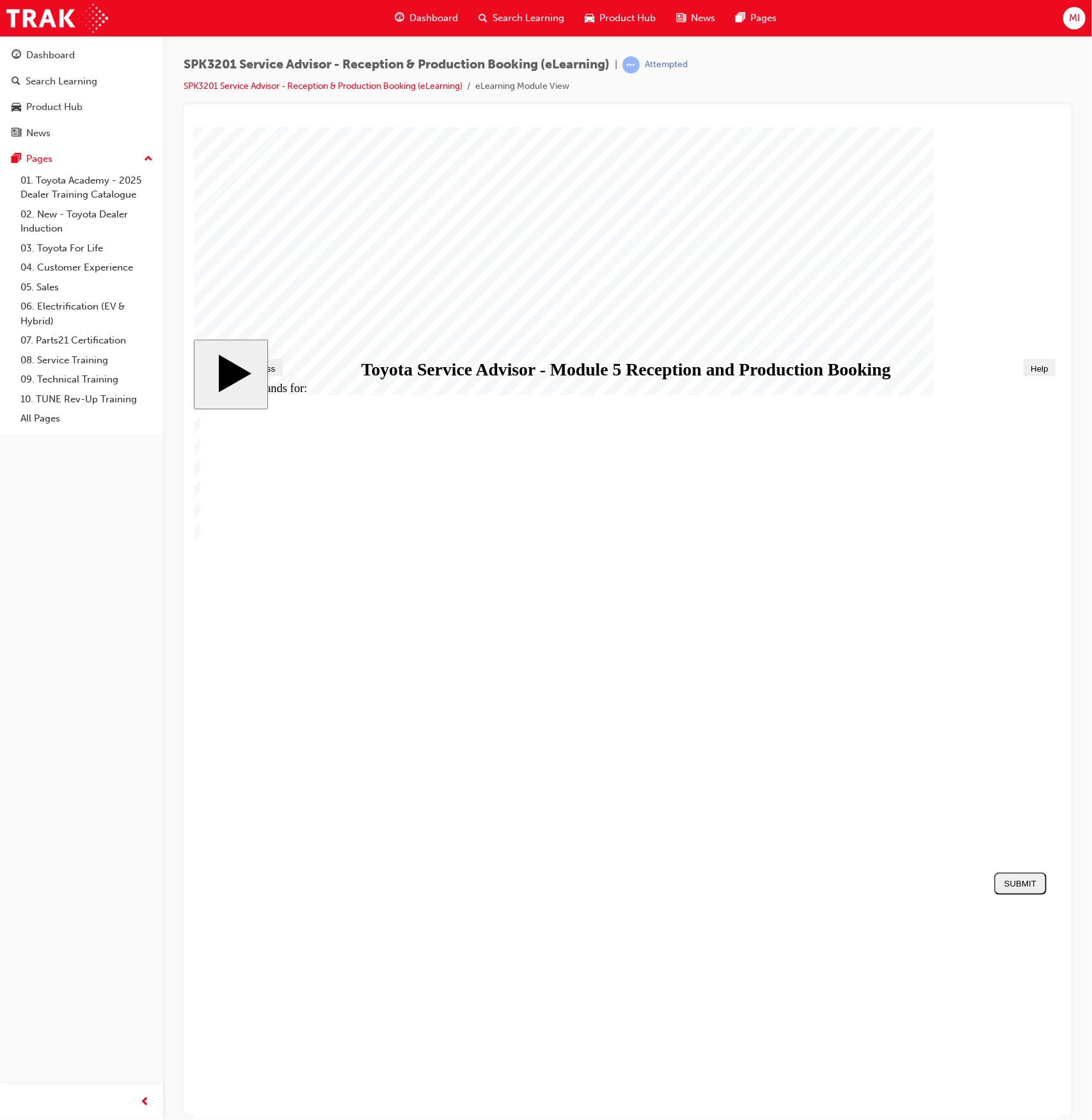
click at [1001, 881] on div "SUBMIT" at bounding box center [1020, 882] width 43 height 9
radio input "true"
click at [1017, 879] on div "SUBMIT" at bounding box center [1020, 882] width 43 height 9
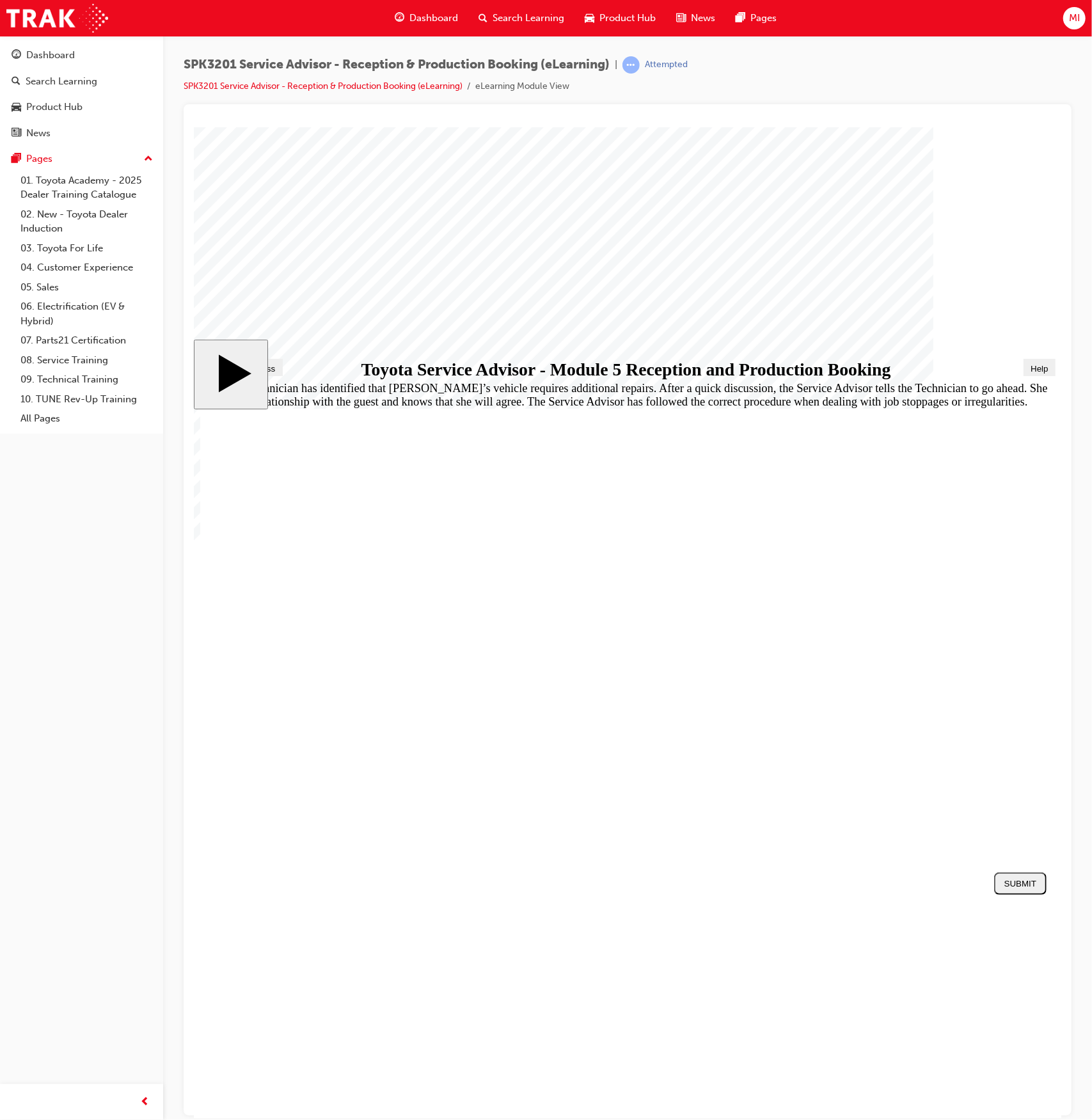
radio input "true"
click at [1012, 881] on div "SUBMIT" at bounding box center [1020, 882] width 43 height 9
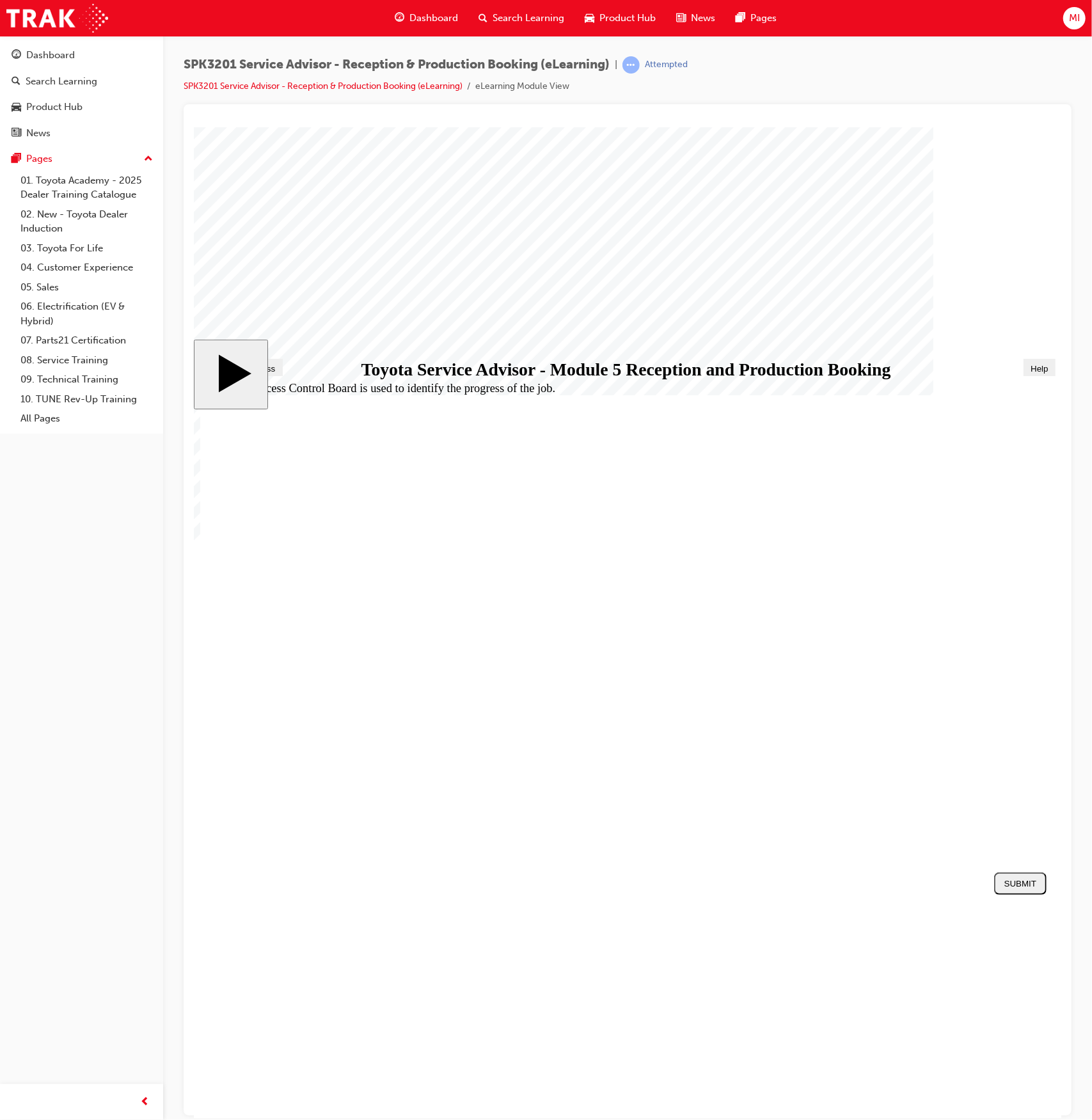
radio input "true"
click at [1022, 884] on div "SUBMIT" at bounding box center [1020, 882] width 43 height 9
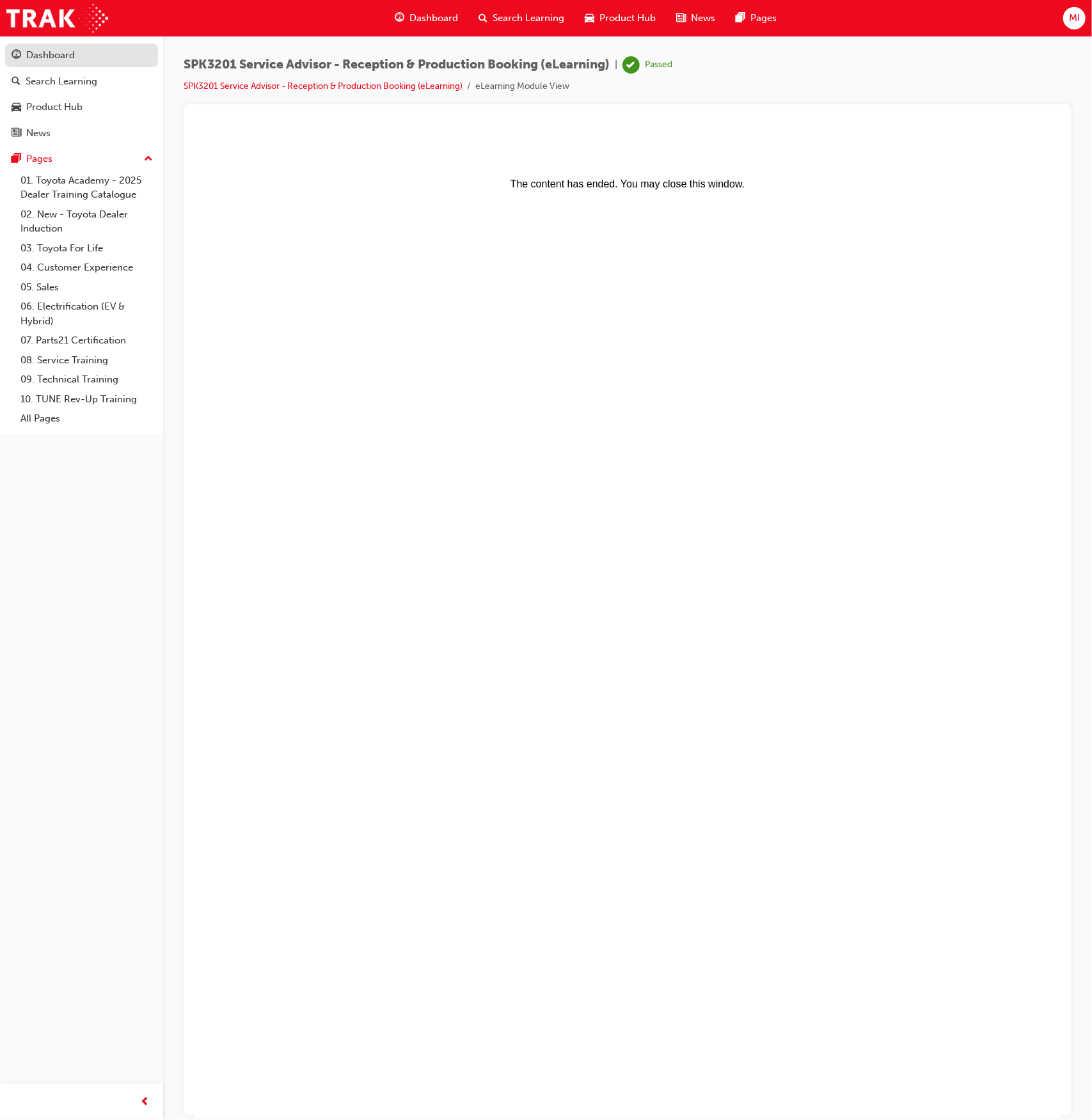
click at [38, 59] on div "Dashboard" at bounding box center [50, 55] width 49 height 14
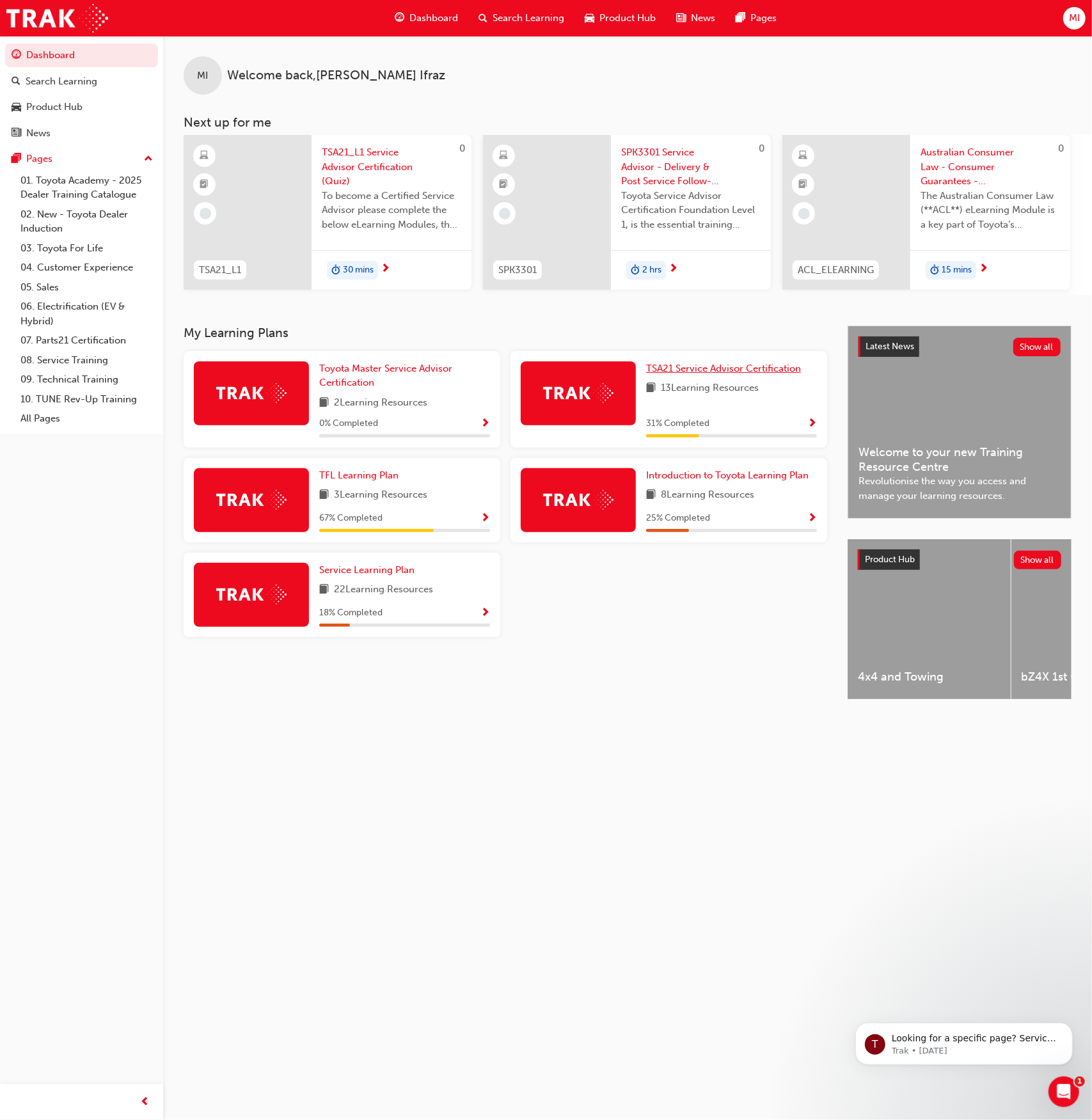
click at [739, 369] on span "TSA21 Service Advisor Certification" at bounding box center [724, 369] width 155 height 12
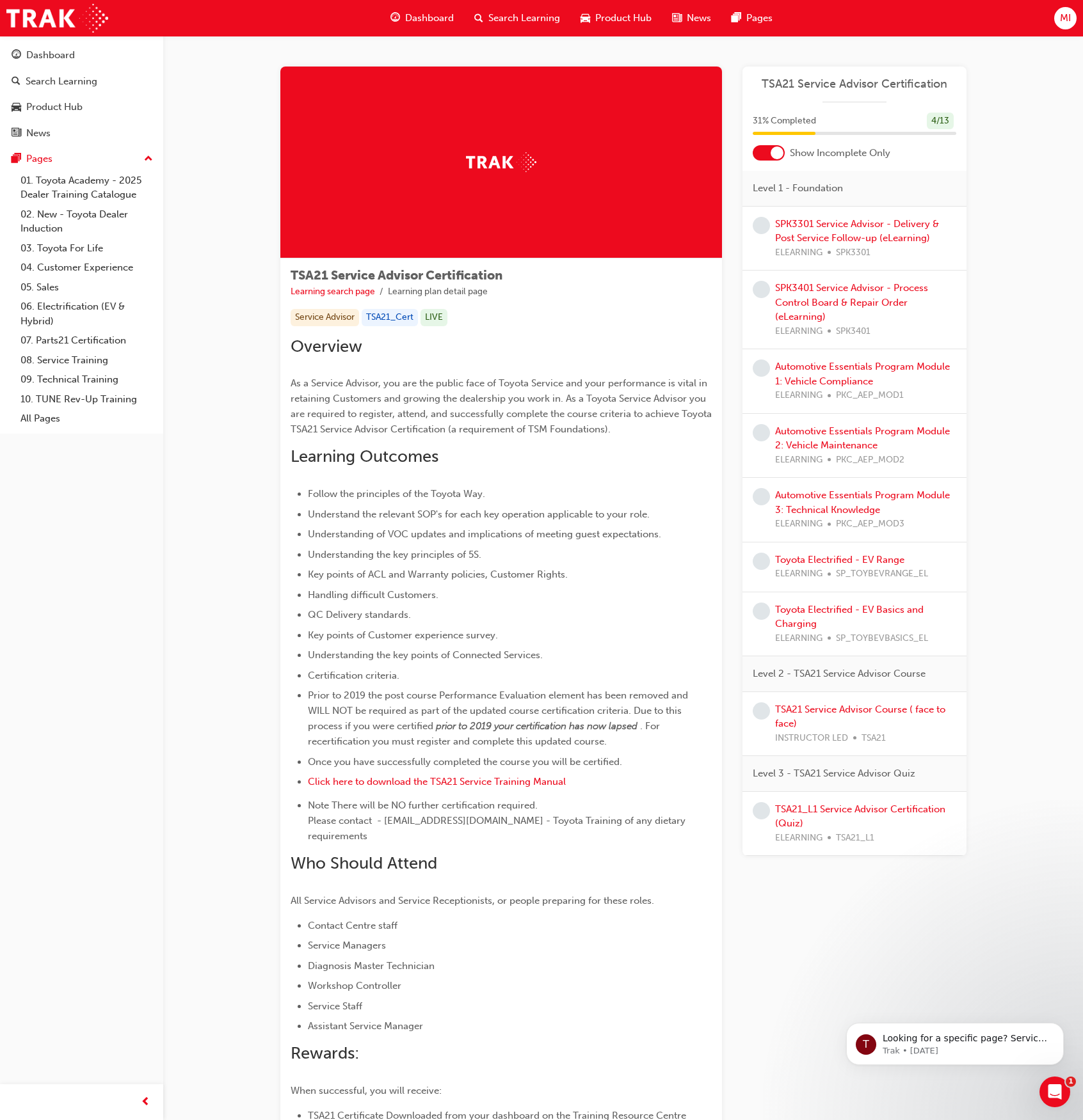
click at [831, 231] on div "SPK3301 Service Advisor - Delivery & Post Service Follow-up (eLearning) ELEARNI…" at bounding box center [866, 238] width 181 height 43
click at [840, 218] on link "SPK3301 Service Advisor - Delivery & Post Service Follow-up (eLearning)" at bounding box center [857, 231] width 164 height 26
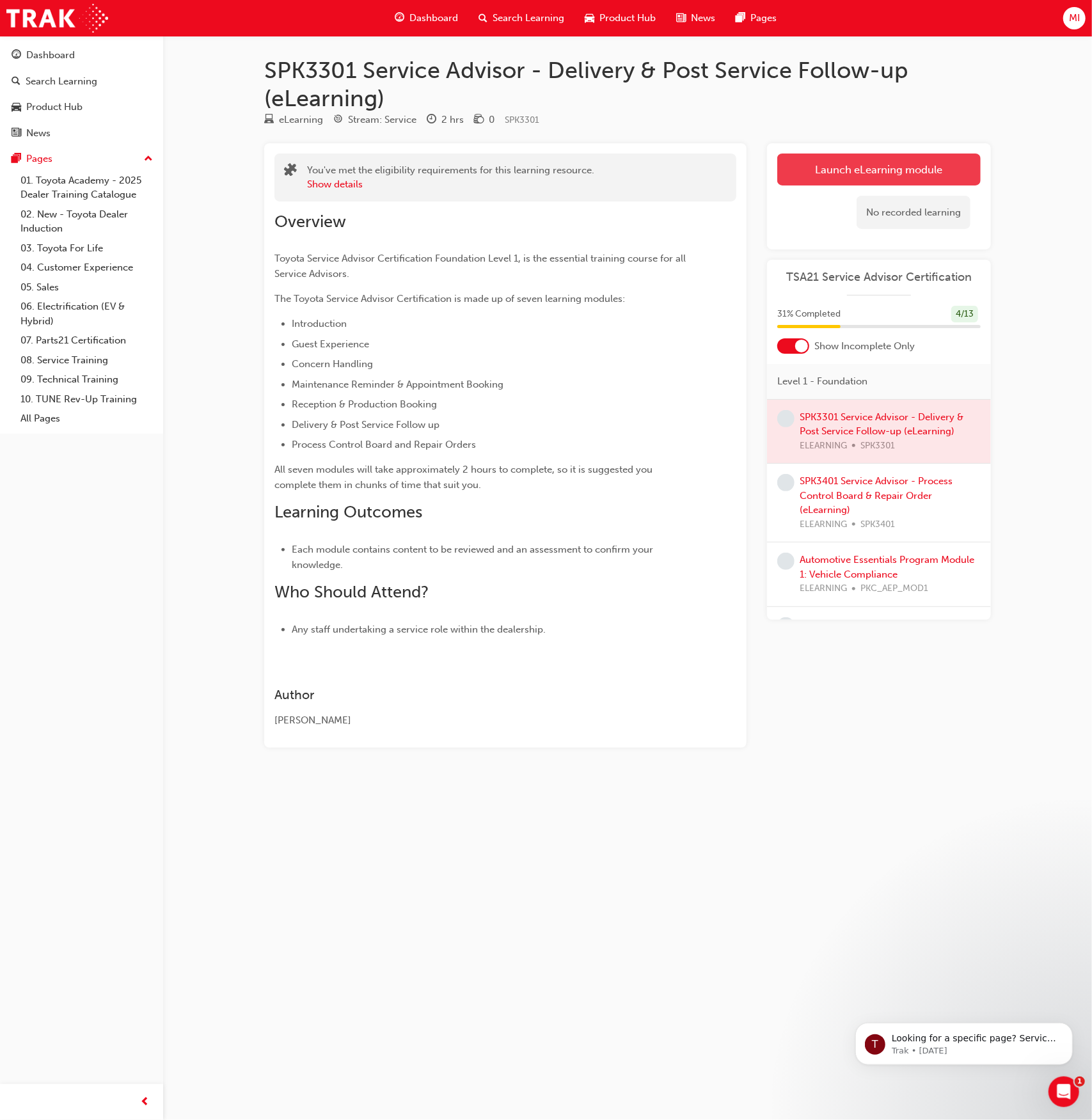
click at [880, 161] on link "Launch eLearning module" at bounding box center [879, 169] width 204 height 32
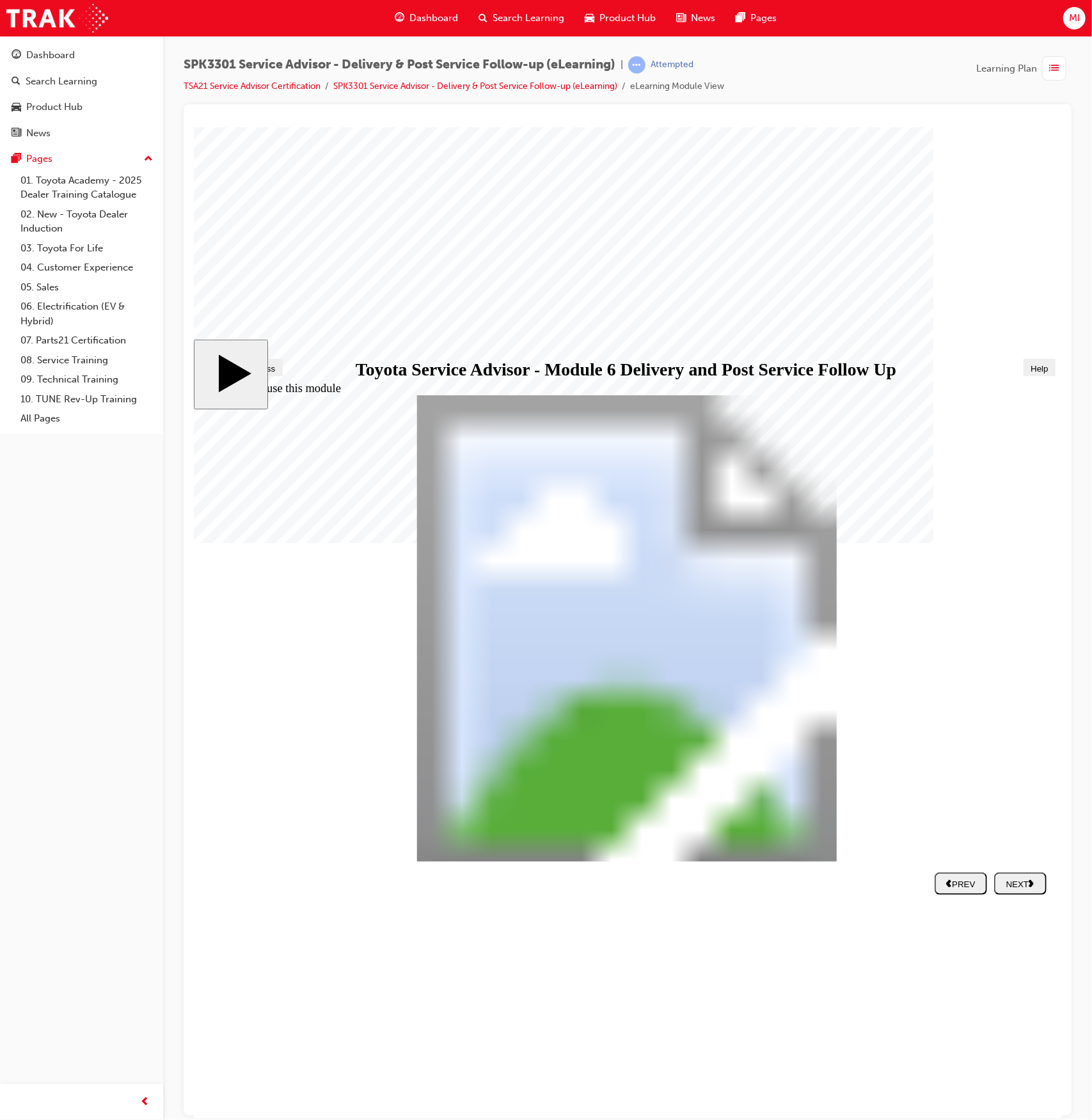
click at [1024, 885] on div "NEXT" at bounding box center [1020, 883] width 43 height 10
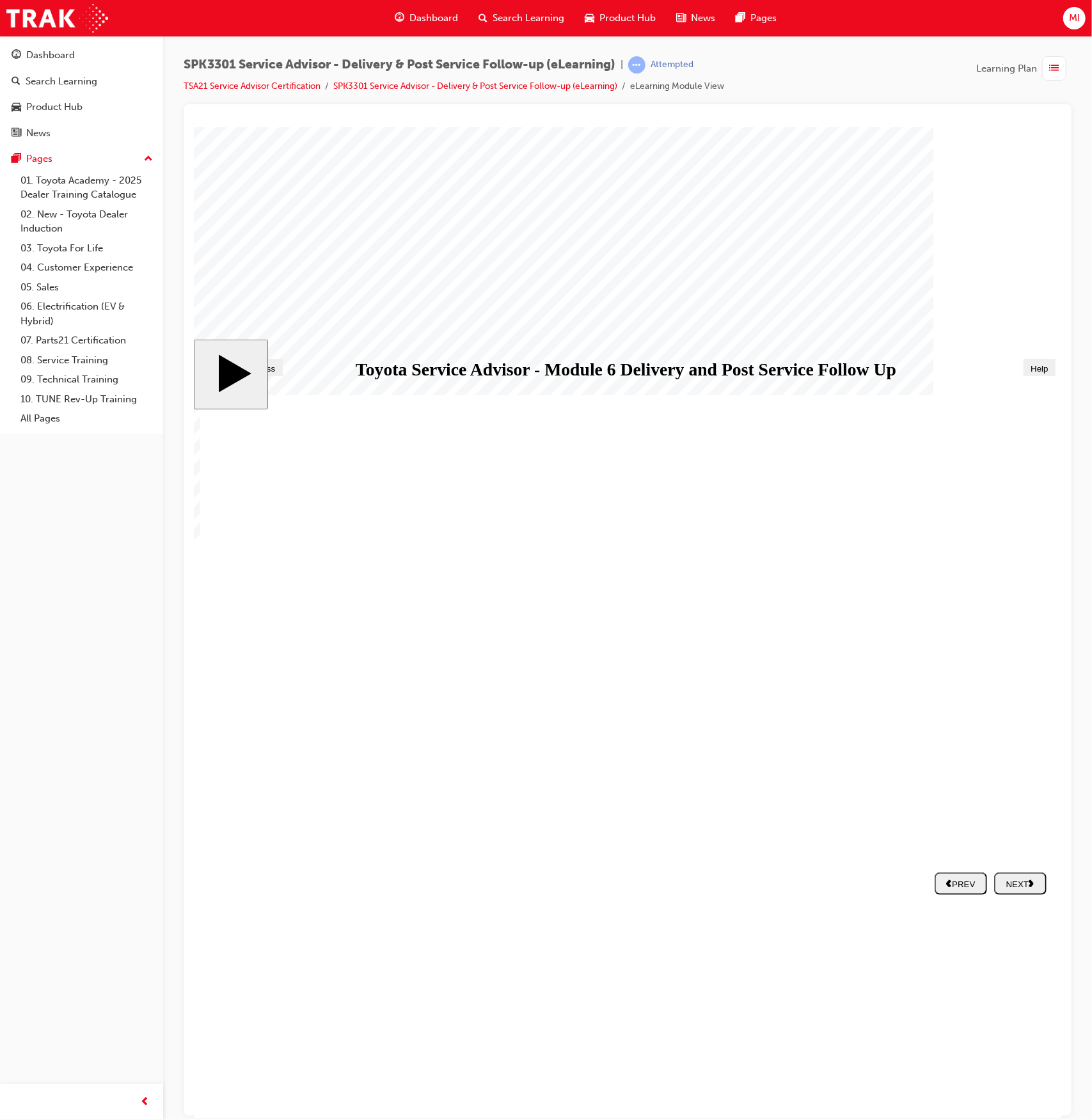
click at [1024, 885] on div "NEXT" at bounding box center [1020, 883] width 43 height 10
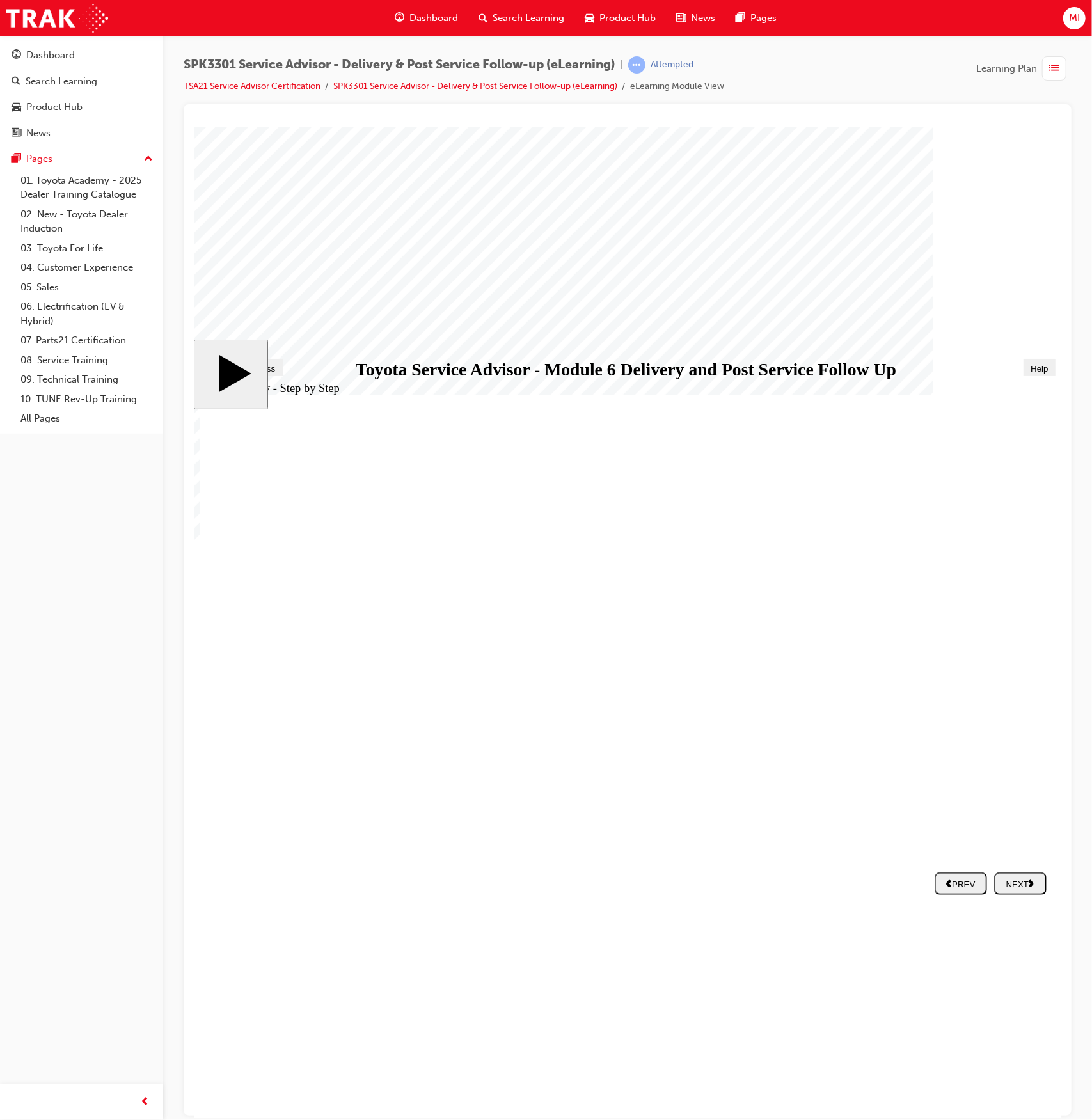
click at [1023, 886] on div "NEXT" at bounding box center [1020, 883] width 43 height 10
click at [1021, 886] on div "NEXT" at bounding box center [1020, 883] width 43 height 10
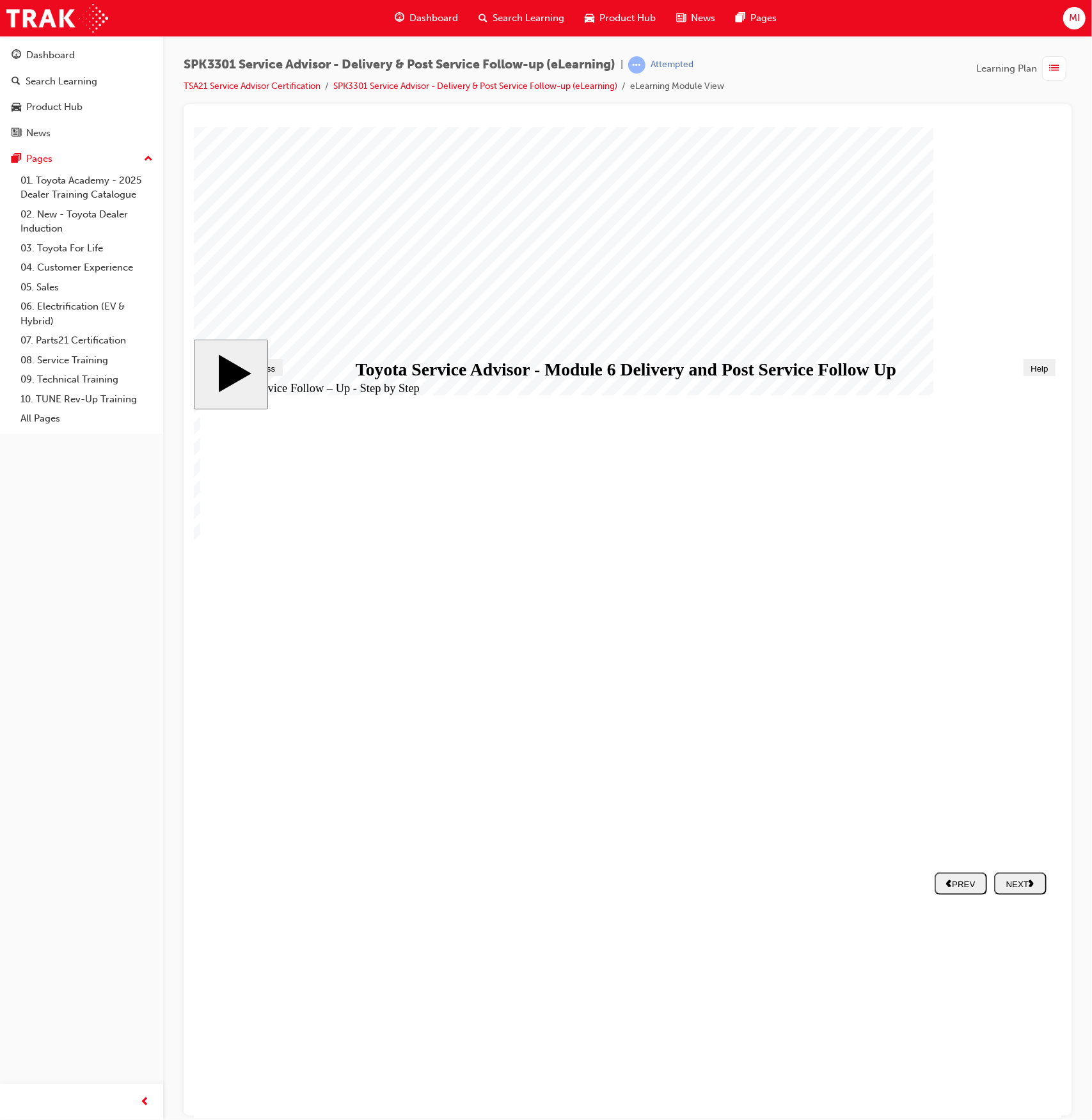
click at [1025, 887] on div "NEXT" at bounding box center [1020, 883] width 43 height 10
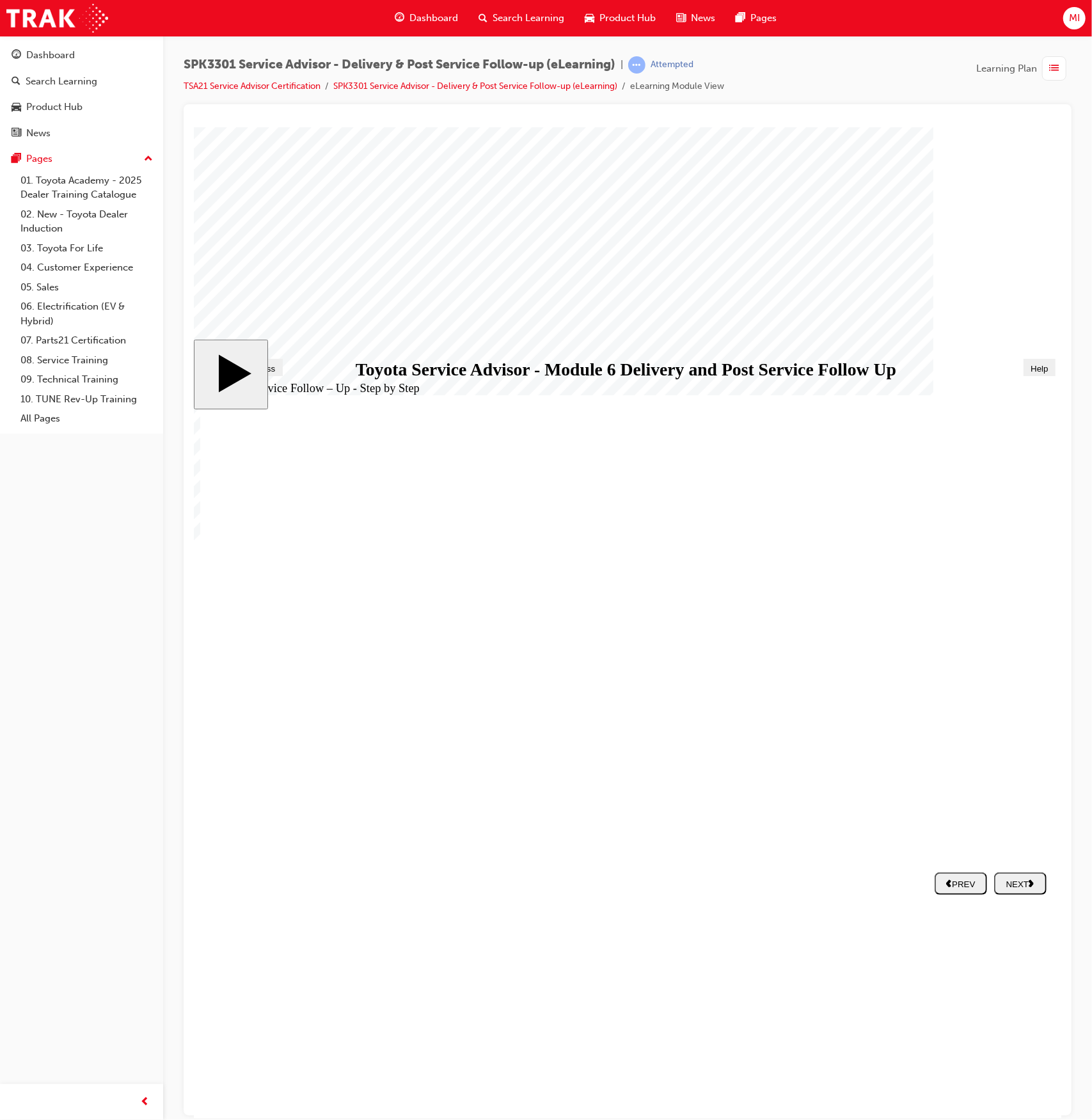
click at [1014, 881] on div "NEXT" at bounding box center [1020, 883] width 43 height 10
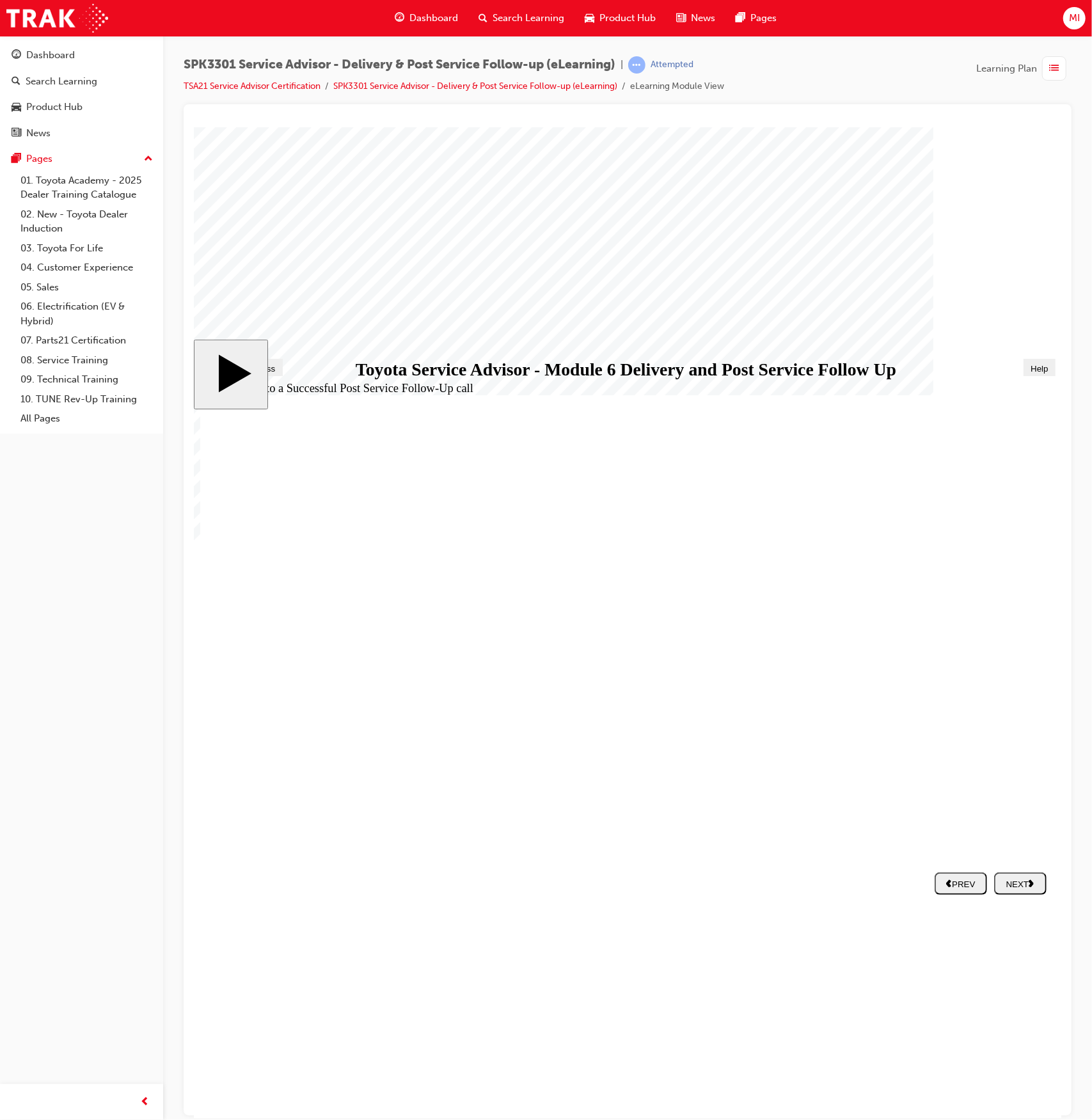
click at [1026, 886] on div "NEXT" at bounding box center [1020, 883] width 43 height 10
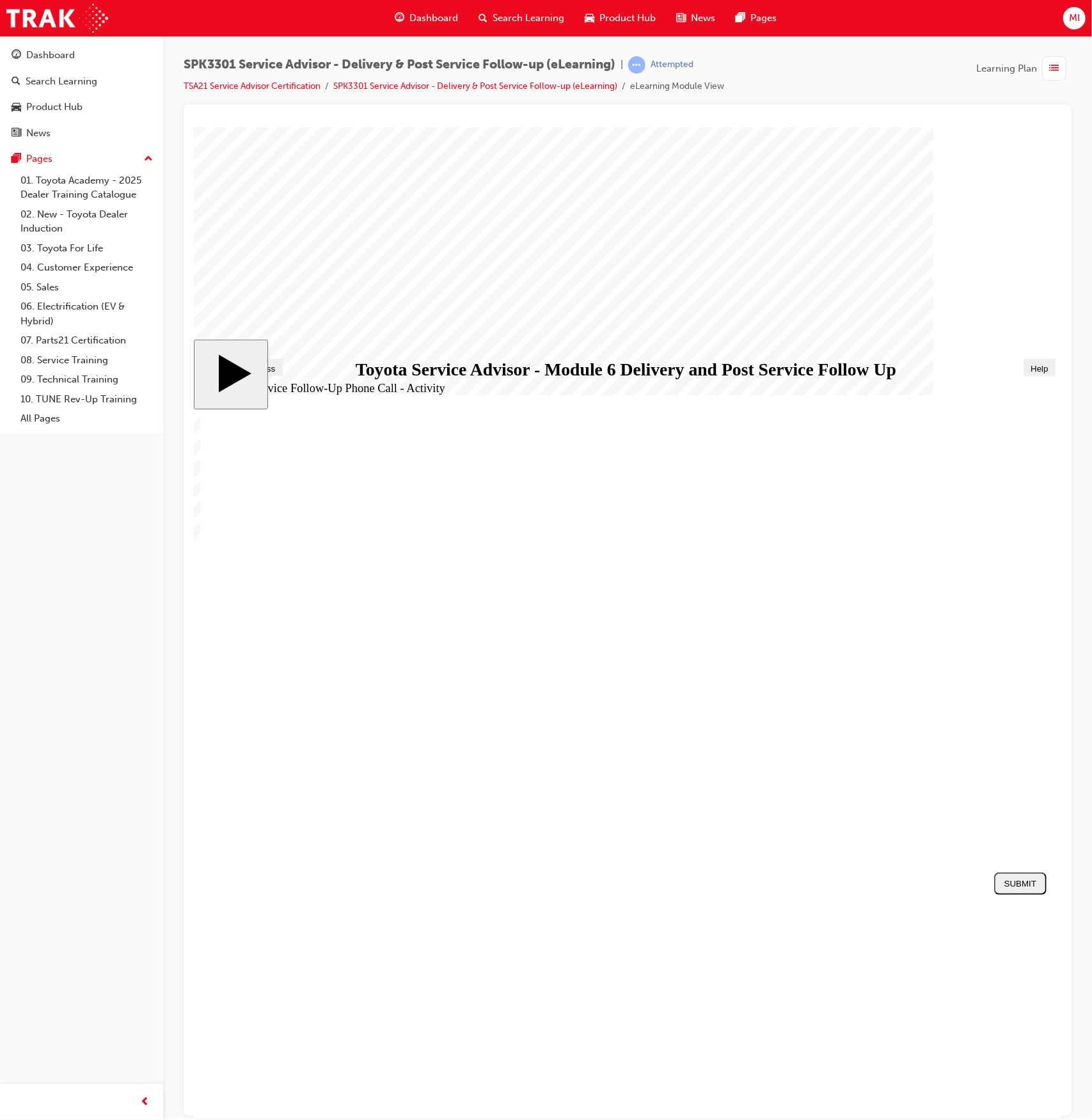
drag, startPoint x: 335, startPoint y: 744, endPoint x: 794, endPoint y: 566, distance: 492.3
drag, startPoint x: 396, startPoint y: 599, endPoint x: 860, endPoint y: 599, distance: 464.0
drag, startPoint x: 343, startPoint y: 704, endPoint x: 785, endPoint y: 650, distance: 445.3
drag, startPoint x: 408, startPoint y: 638, endPoint x: 854, endPoint y: 696, distance: 449.8
drag, startPoint x: 411, startPoint y: 776, endPoint x: 841, endPoint y: 730, distance: 432.5
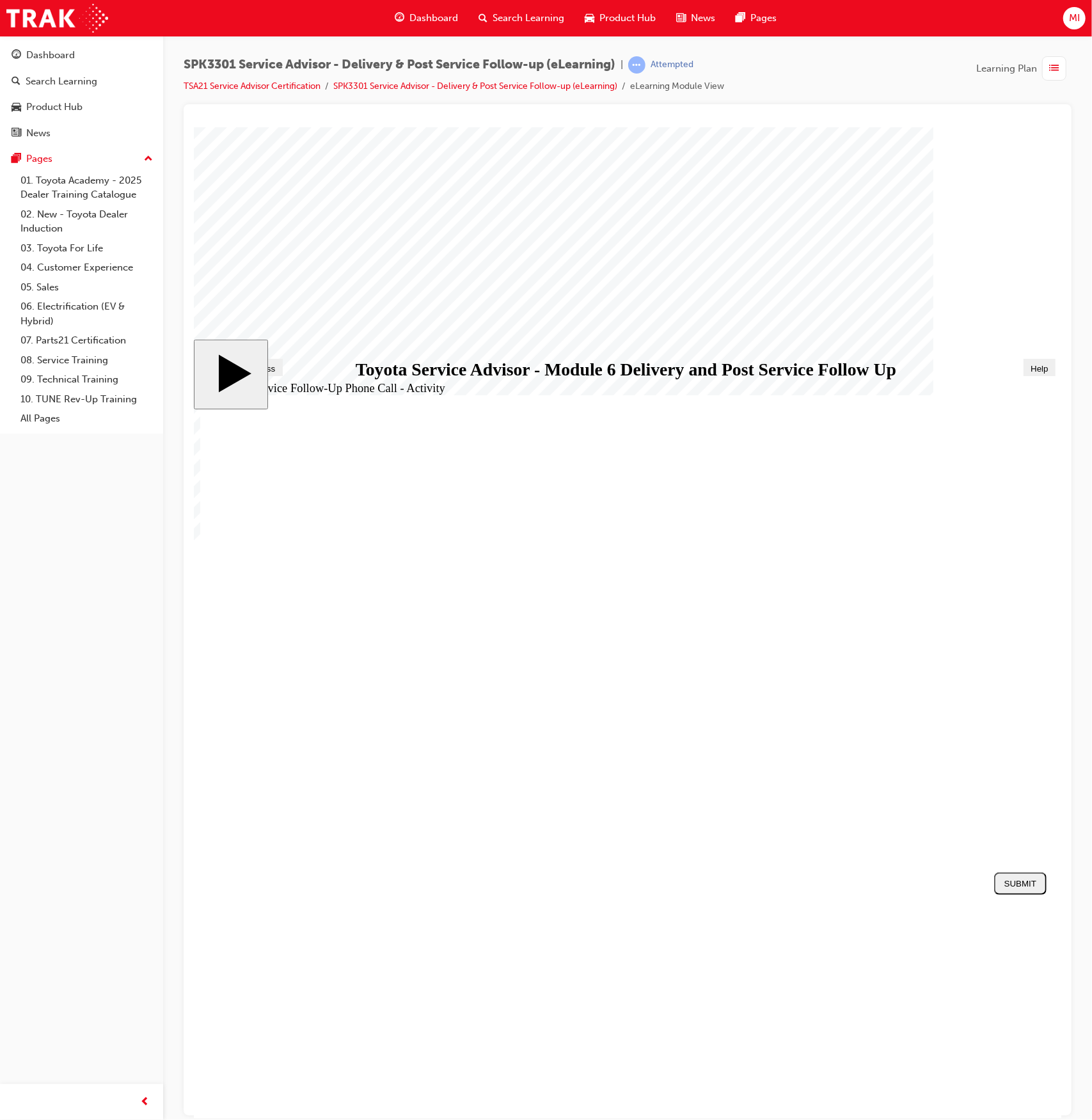
drag, startPoint x: 338, startPoint y: 668, endPoint x: 789, endPoint y: 767, distance: 461.7
click at [1009, 881] on div "SUBMIT" at bounding box center [1020, 882] width 43 height 9
radio input "true"
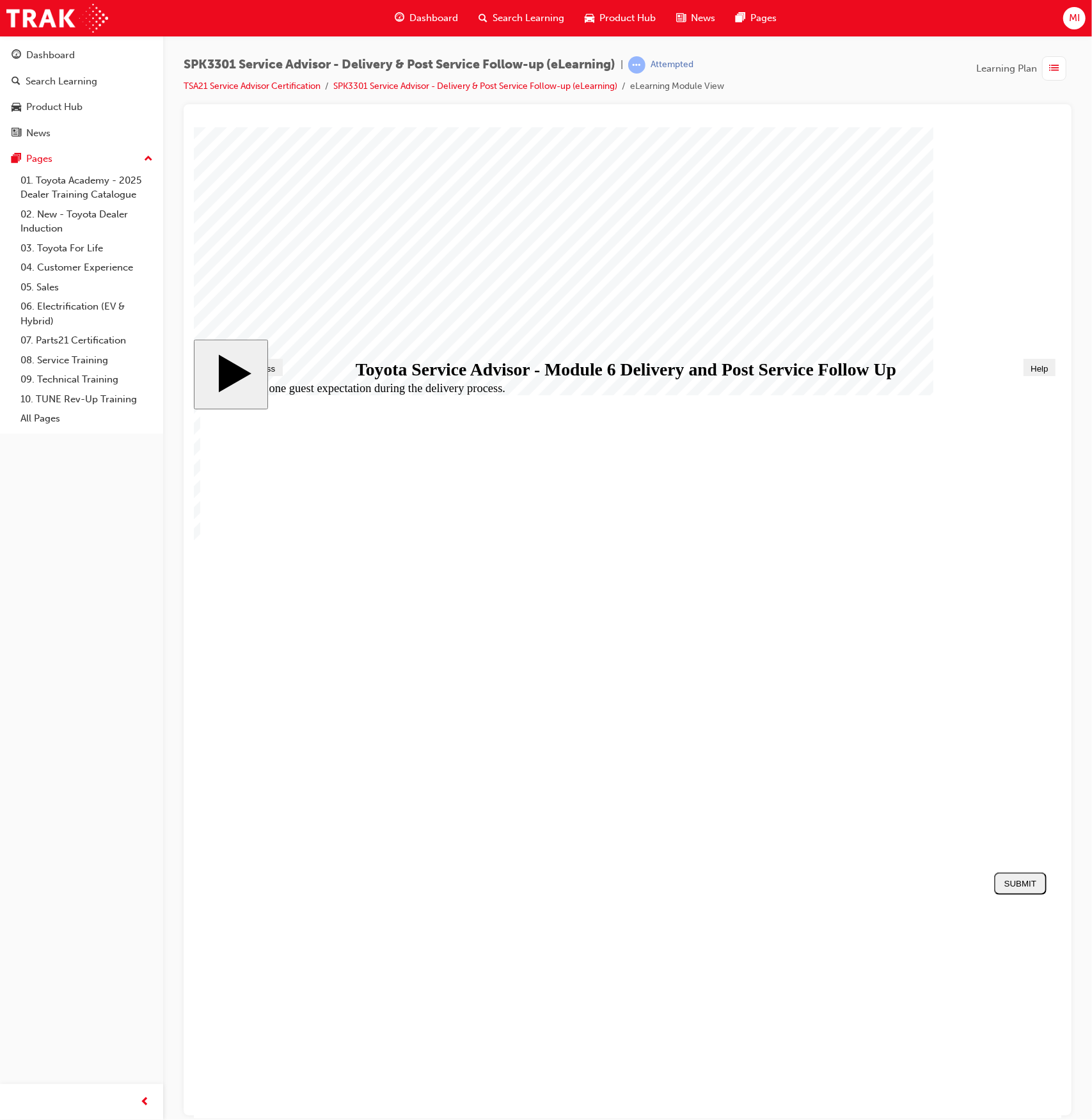
click at [1012, 880] on div "SUBMIT" at bounding box center [1020, 882] width 43 height 9
radio input "true"
click at [1011, 878] on div "SUBMIT" at bounding box center [1020, 882] width 43 height 9
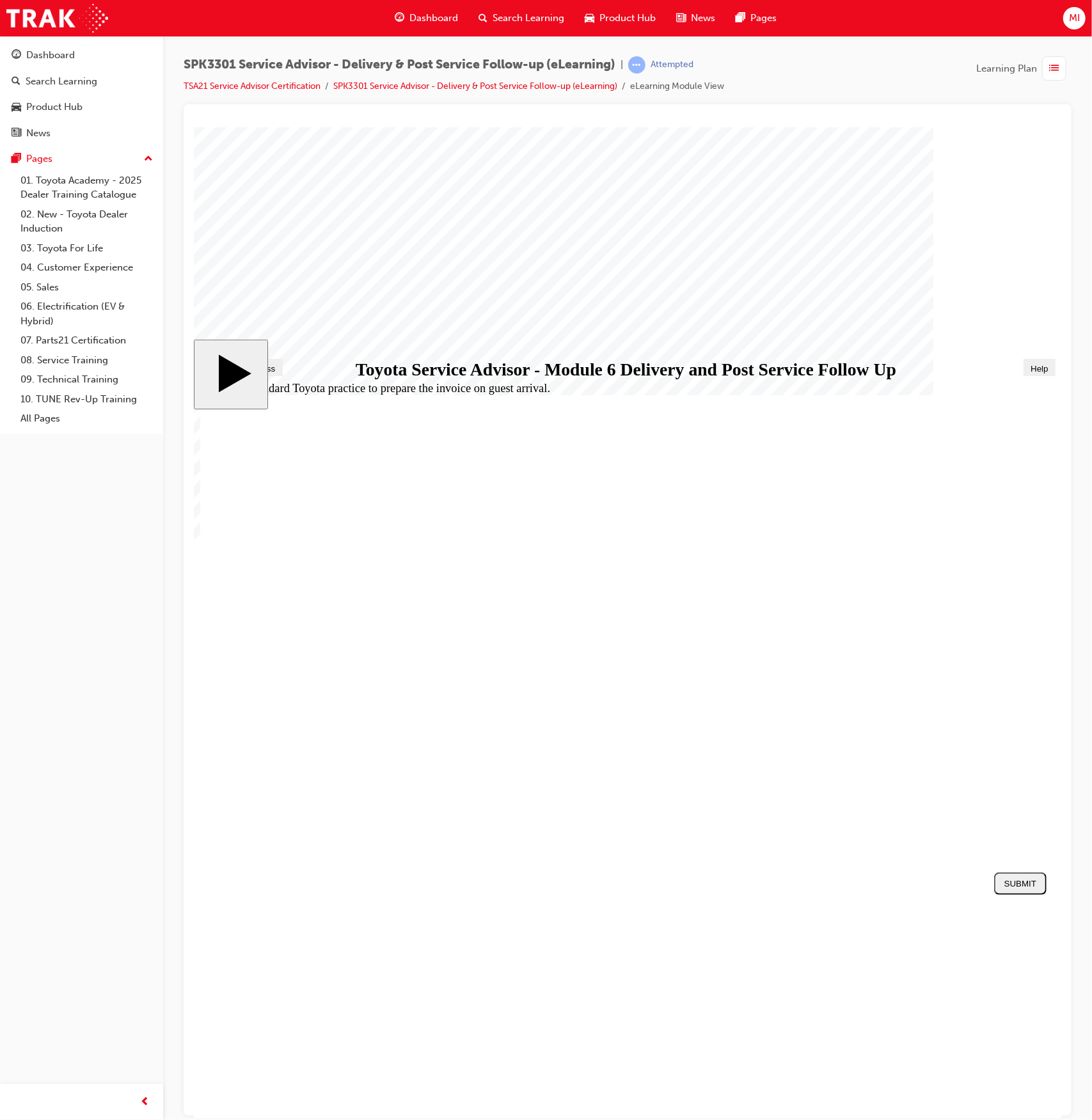
radio input "true"
click at [1029, 891] on button "SUBMIT" at bounding box center [1020, 883] width 53 height 22
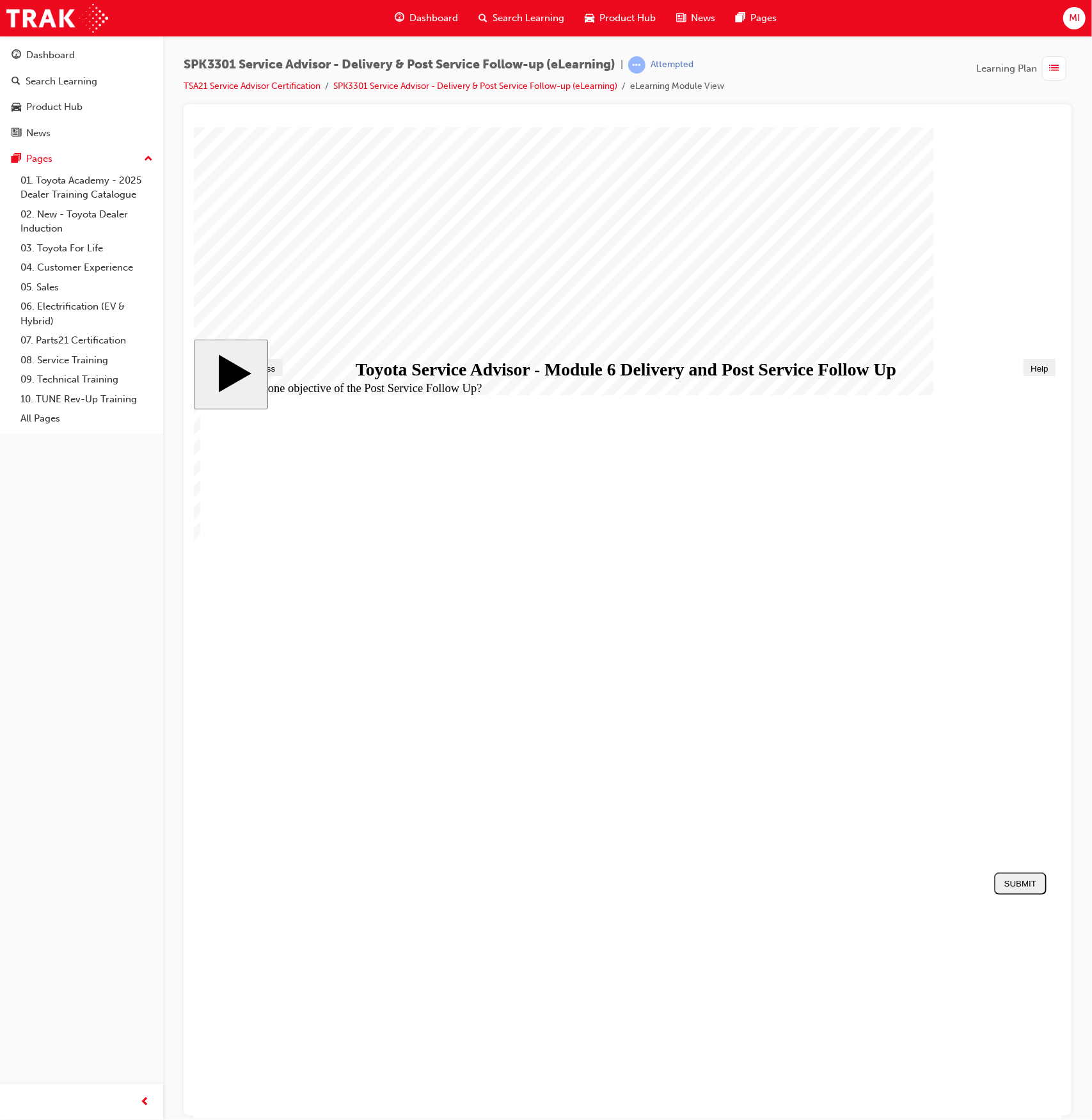
radio input "true"
click at [1015, 882] on div "SUBMIT" at bounding box center [1020, 882] width 43 height 9
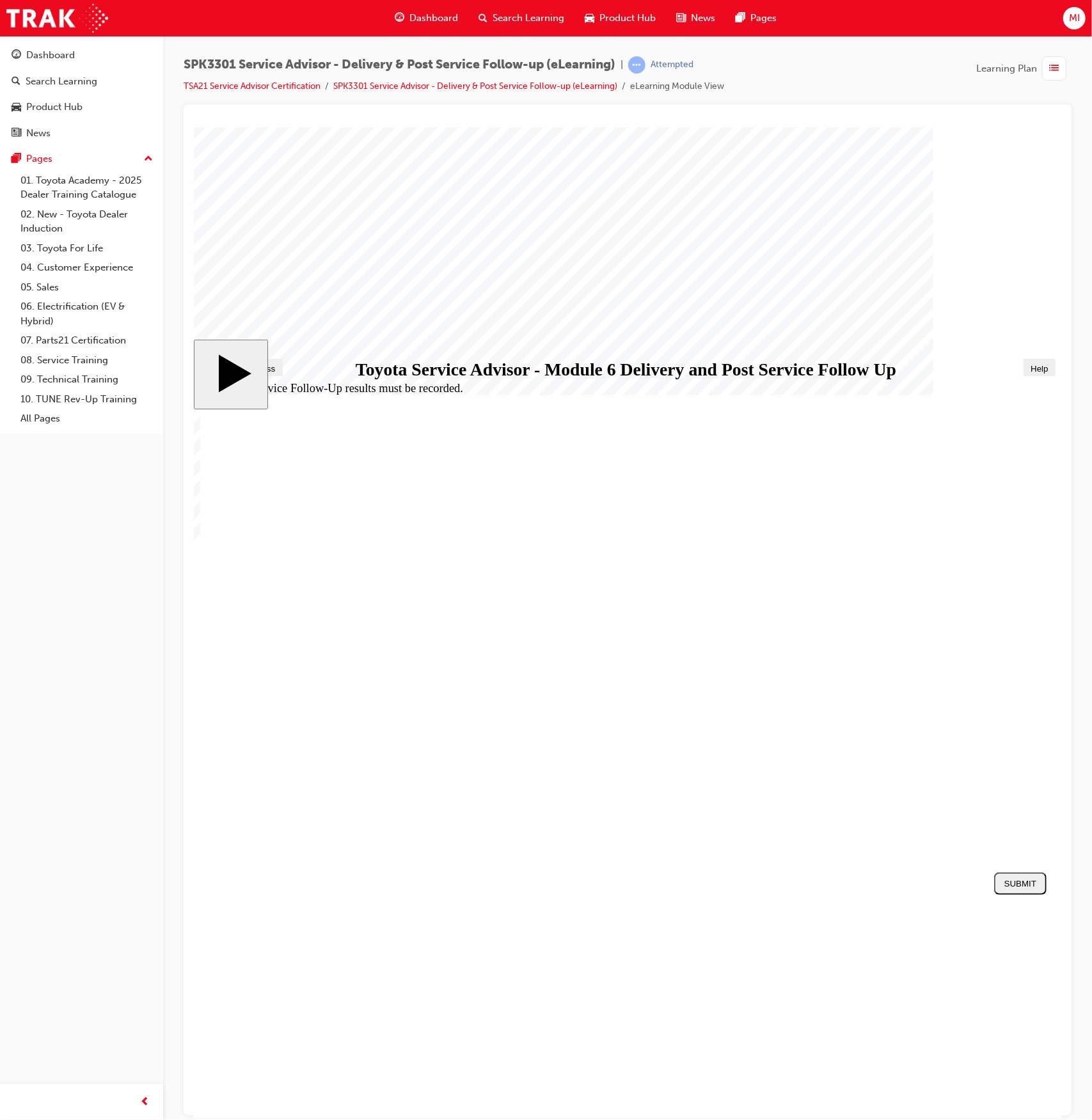
radio input "true"
click at [1025, 876] on button "SUBMIT" at bounding box center [1020, 883] width 53 height 22
checkbox input "true"
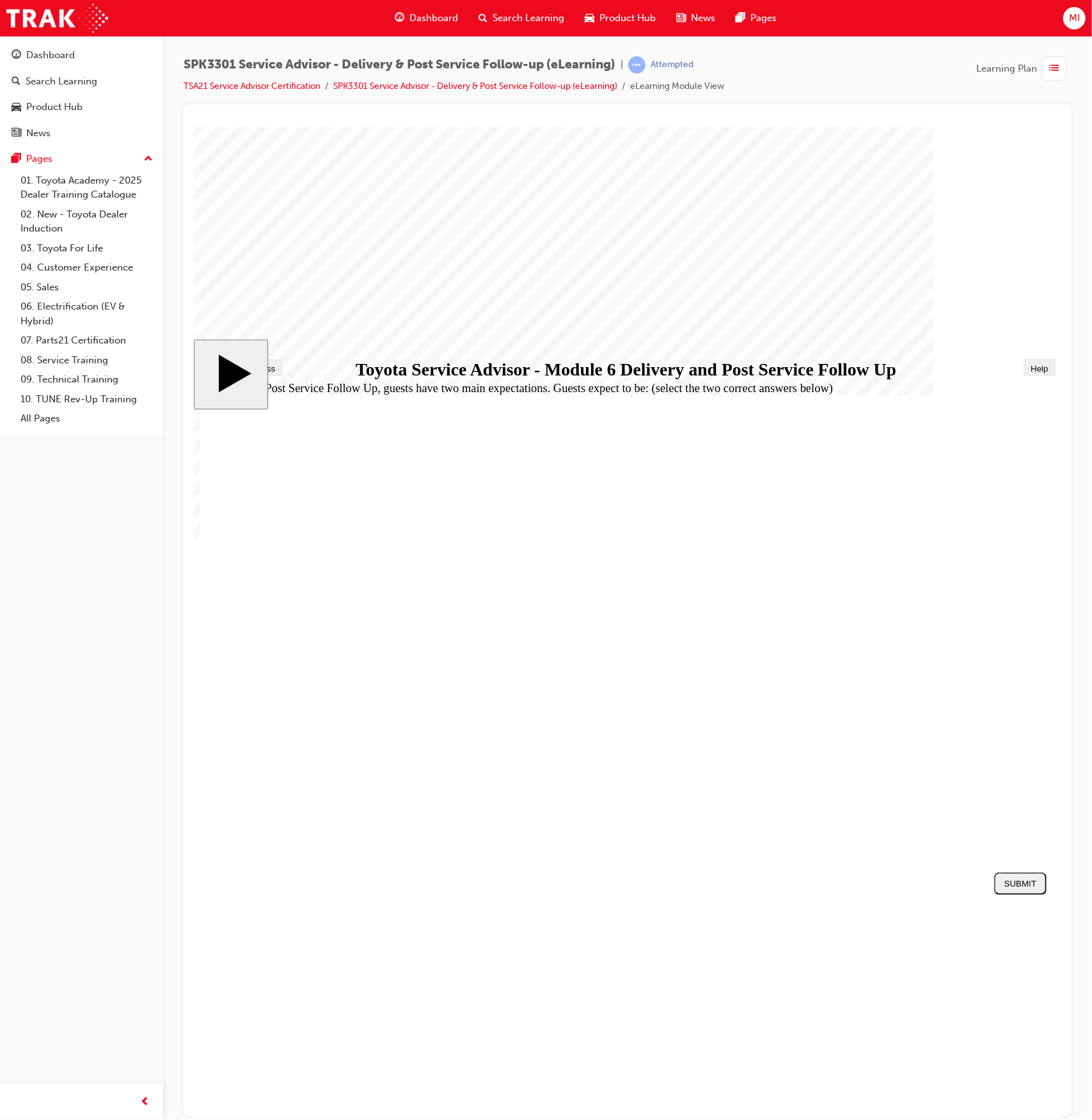
checkbox input "true"
checkbox input "false"
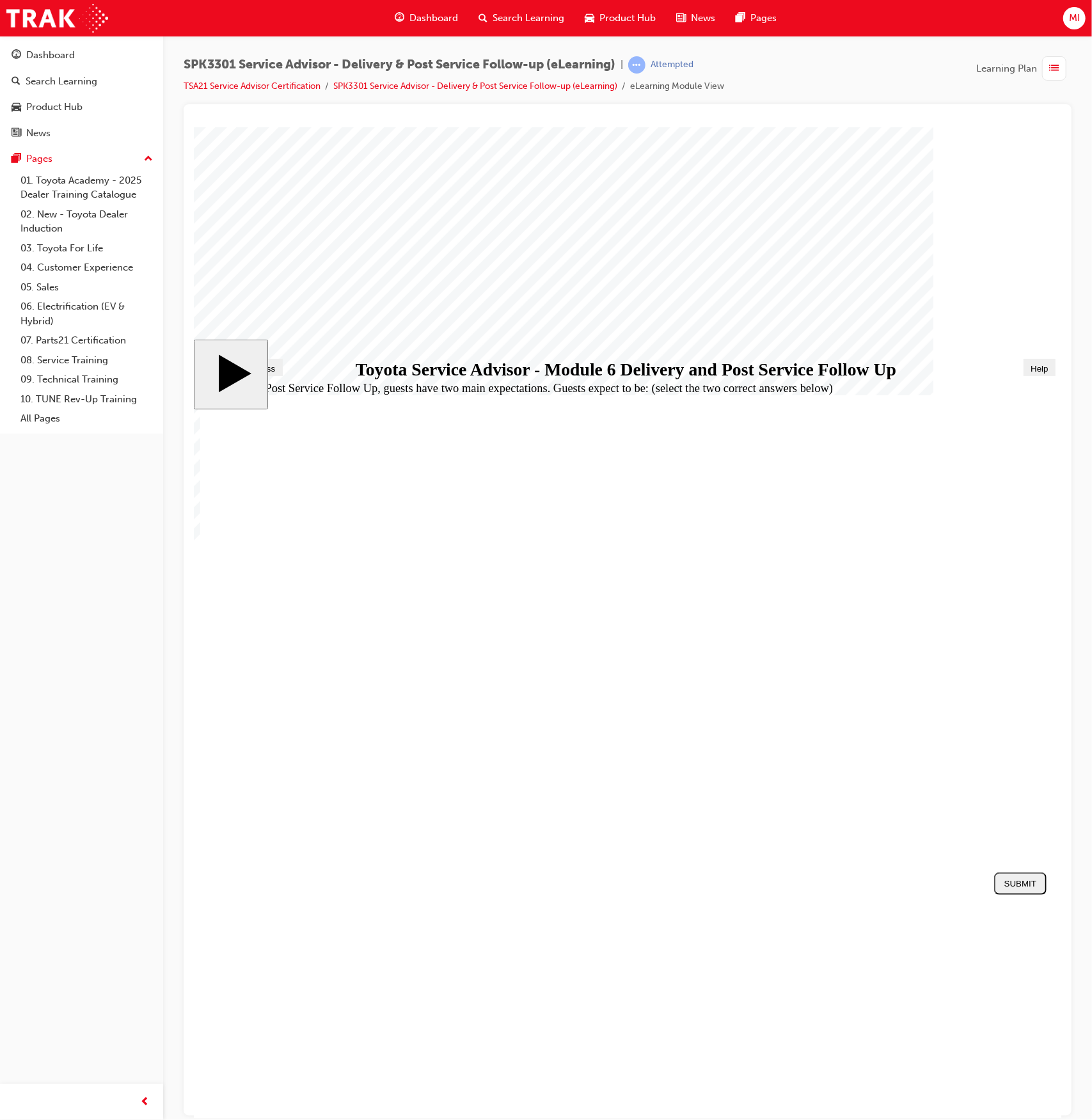
checkbox input "true"
click at [1021, 875] on button "SUBMIT" at bounding box center [1020, 883] width 53 height 22
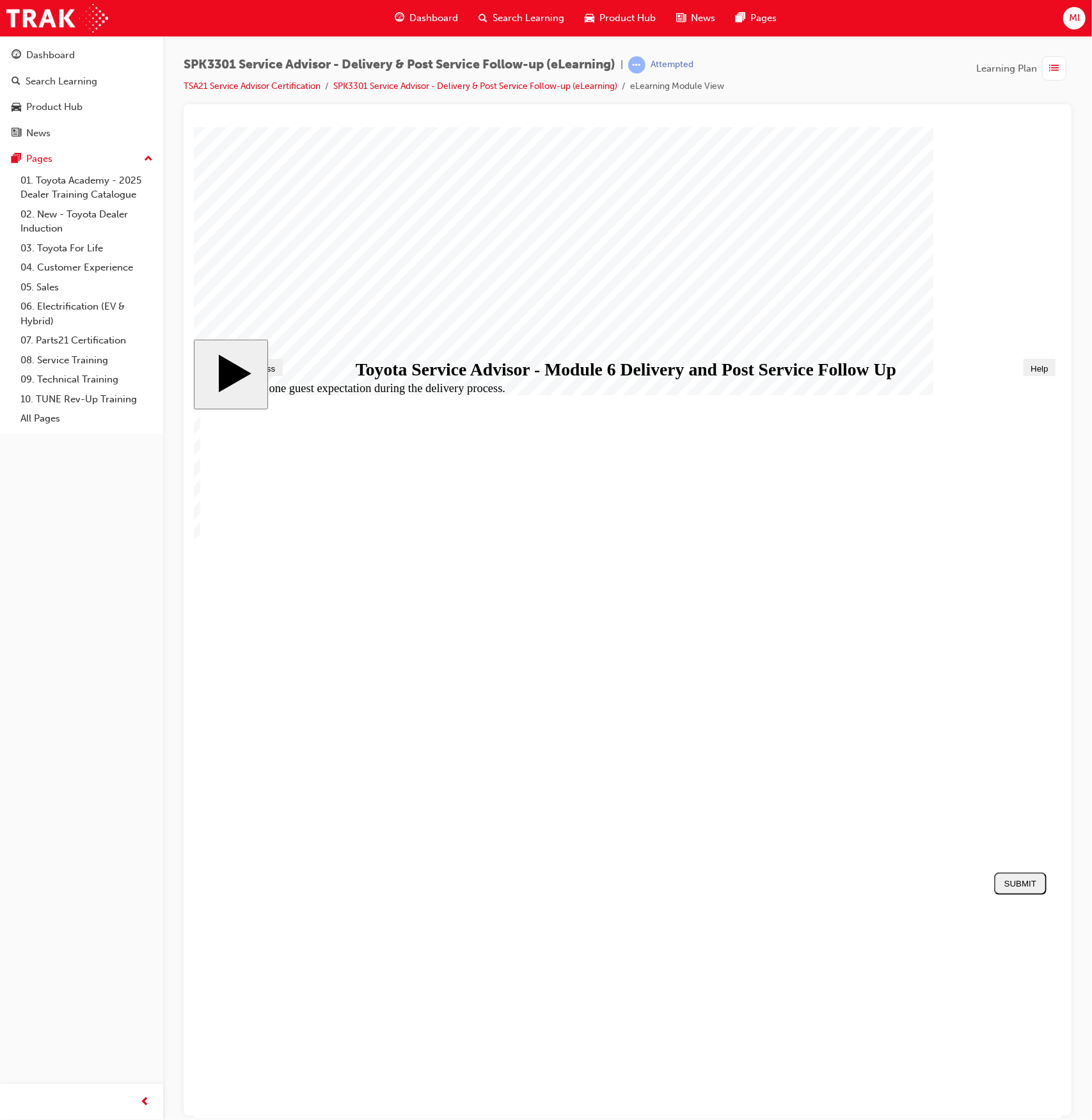
radio input "true"
click at [1031, 876] on button "SUBMIT" at bounding box center [1020, 883] width 53 height 22
radio input "true"
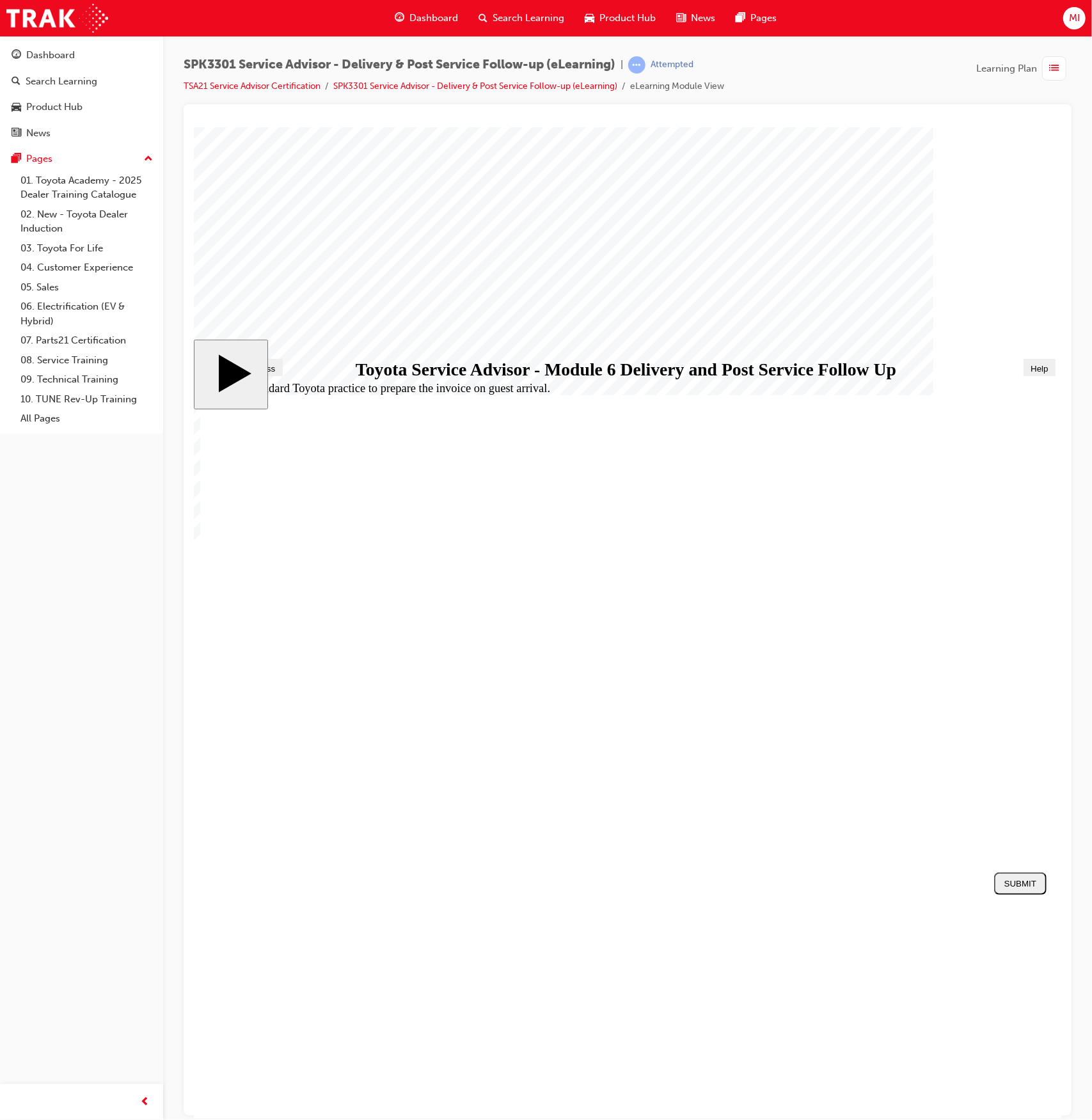
click at [1015, 886] on div "SUBMIT" at bounding box center [1020, 882] width 43 height 9
radio input "true"
click at [1025, 878] on div "SUBMIT" at bounding box center [1020, 882] width 43 height 9
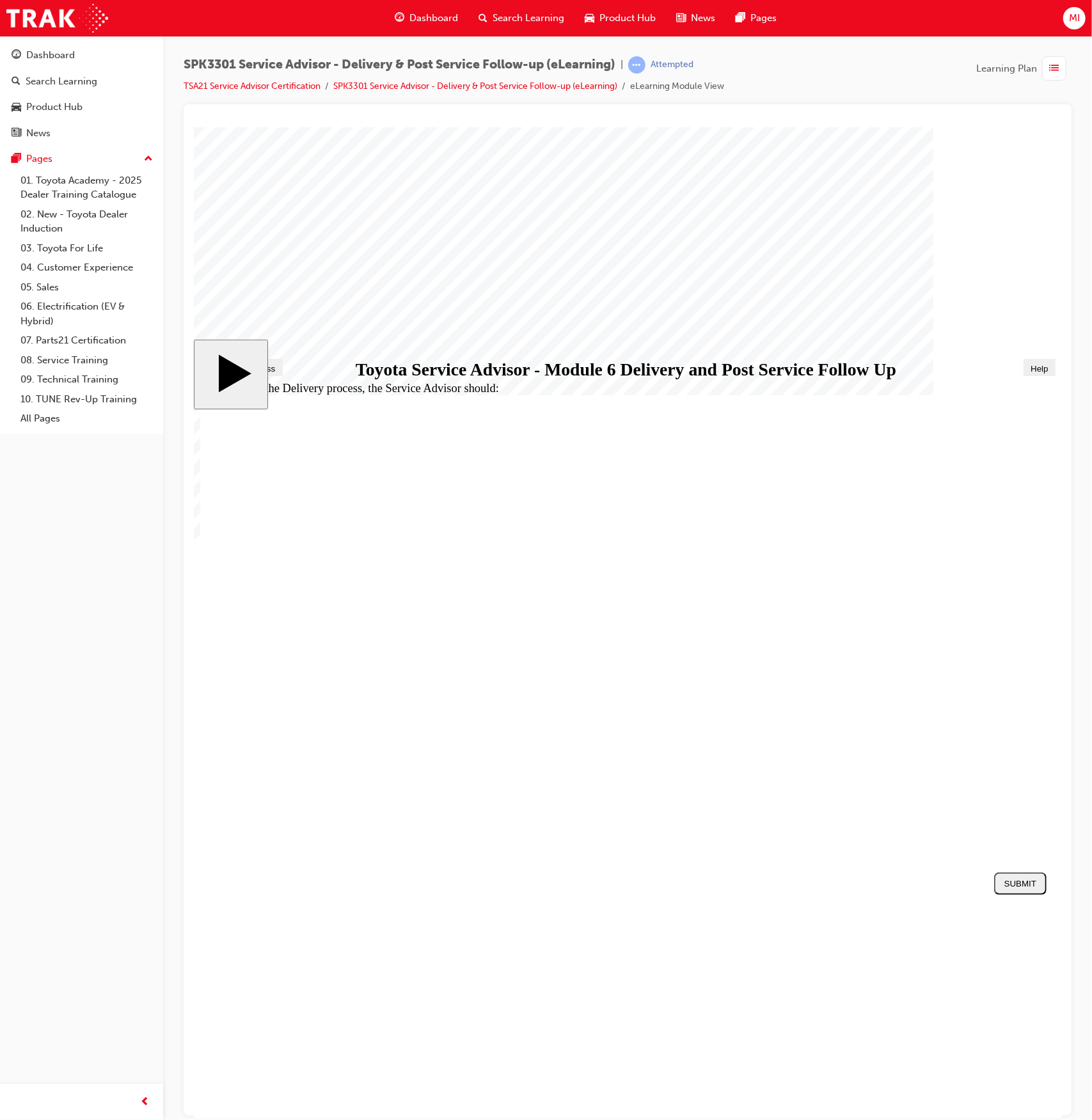
radio input "true"
click at [1004, 885] on div "SUBMIT" at bounding box center [1020, 882] width 43 height 9
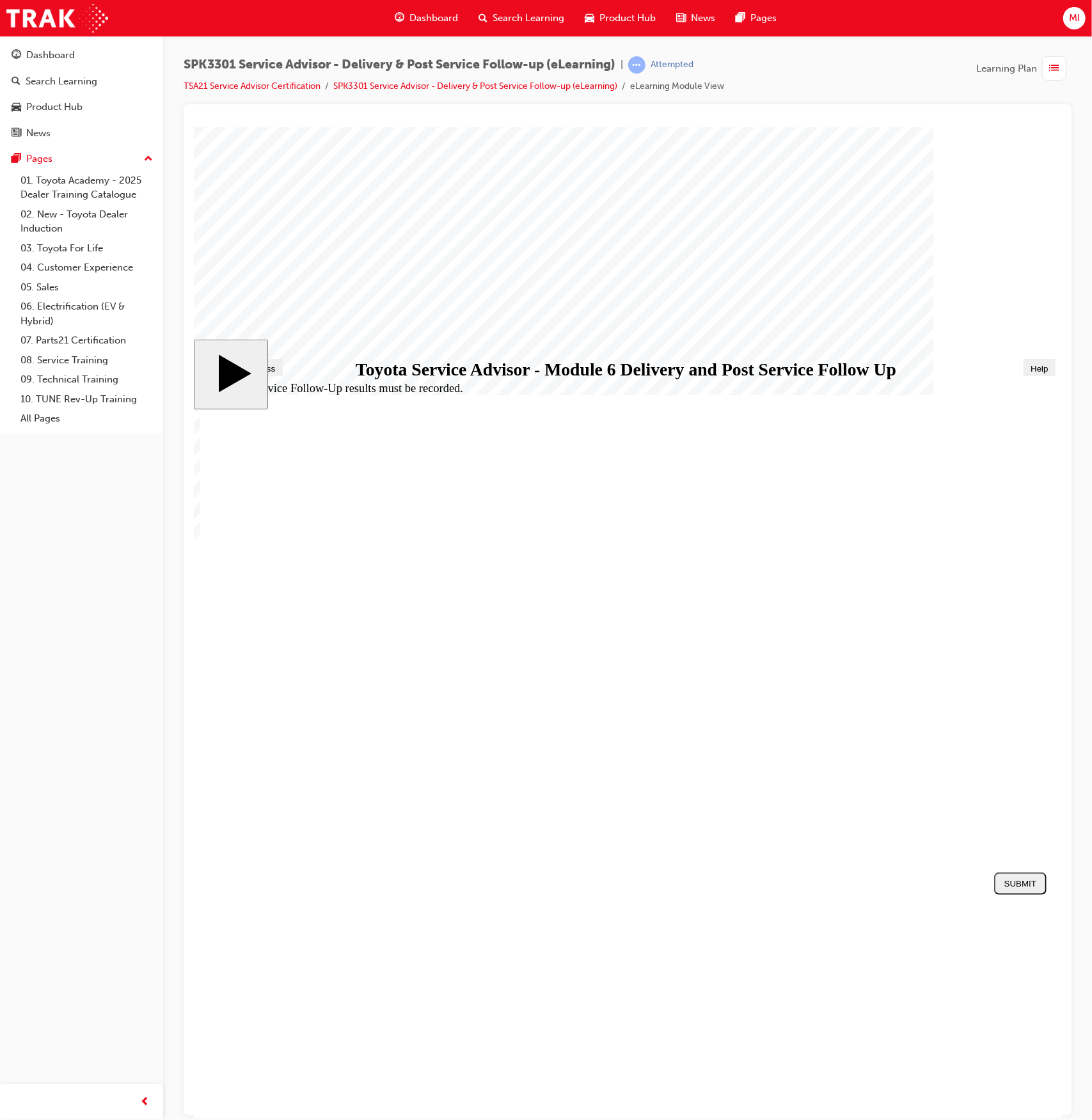
radio input "true"
click at [1014, 887] on div "SUBMIT" at bounding box center [1020, 882] width 43 height 9
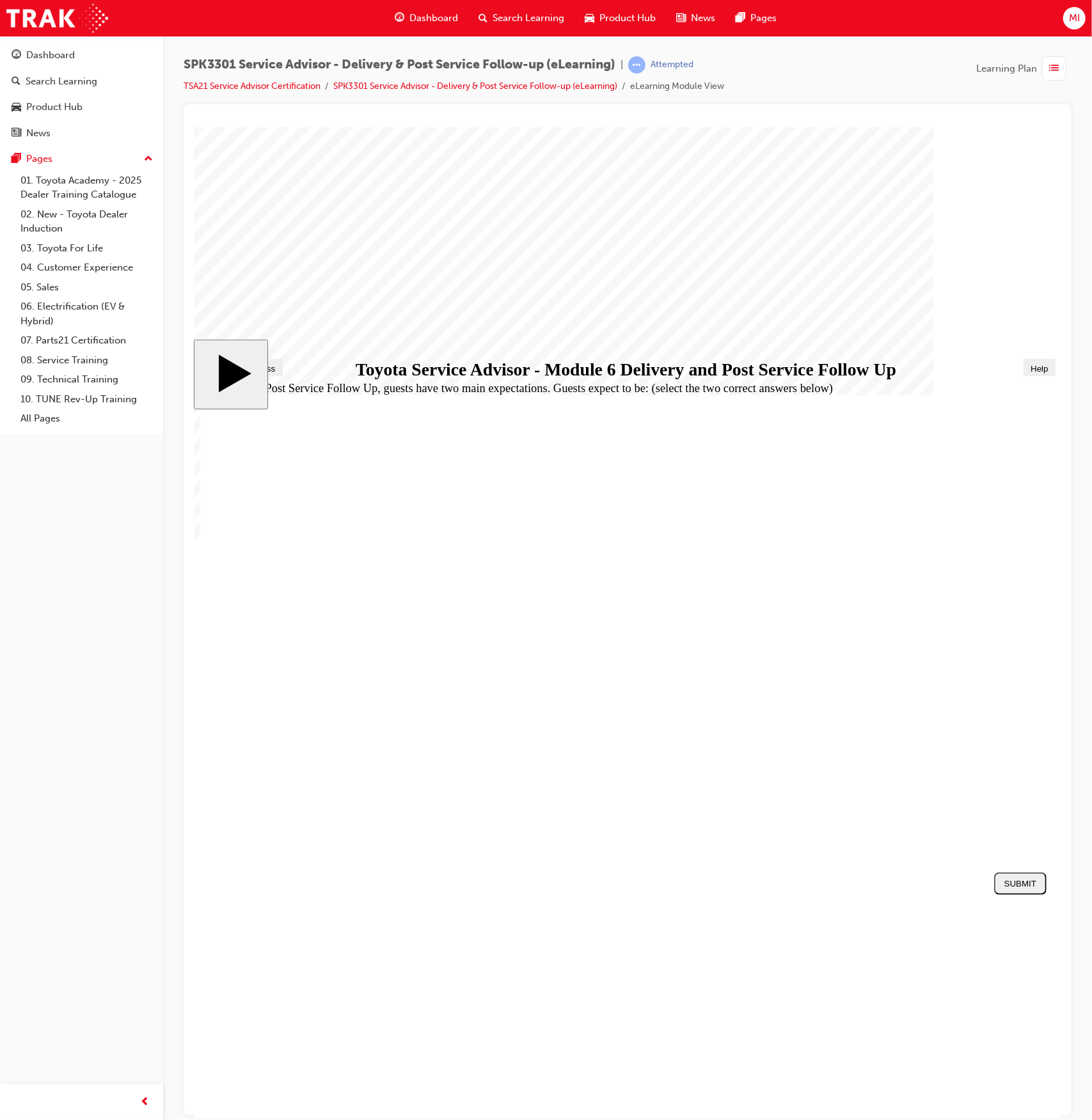
checkbox input "true"
click at [1020, 887] on div "SUBMIT" at bounding box center [1020, 882] width 43 height 9
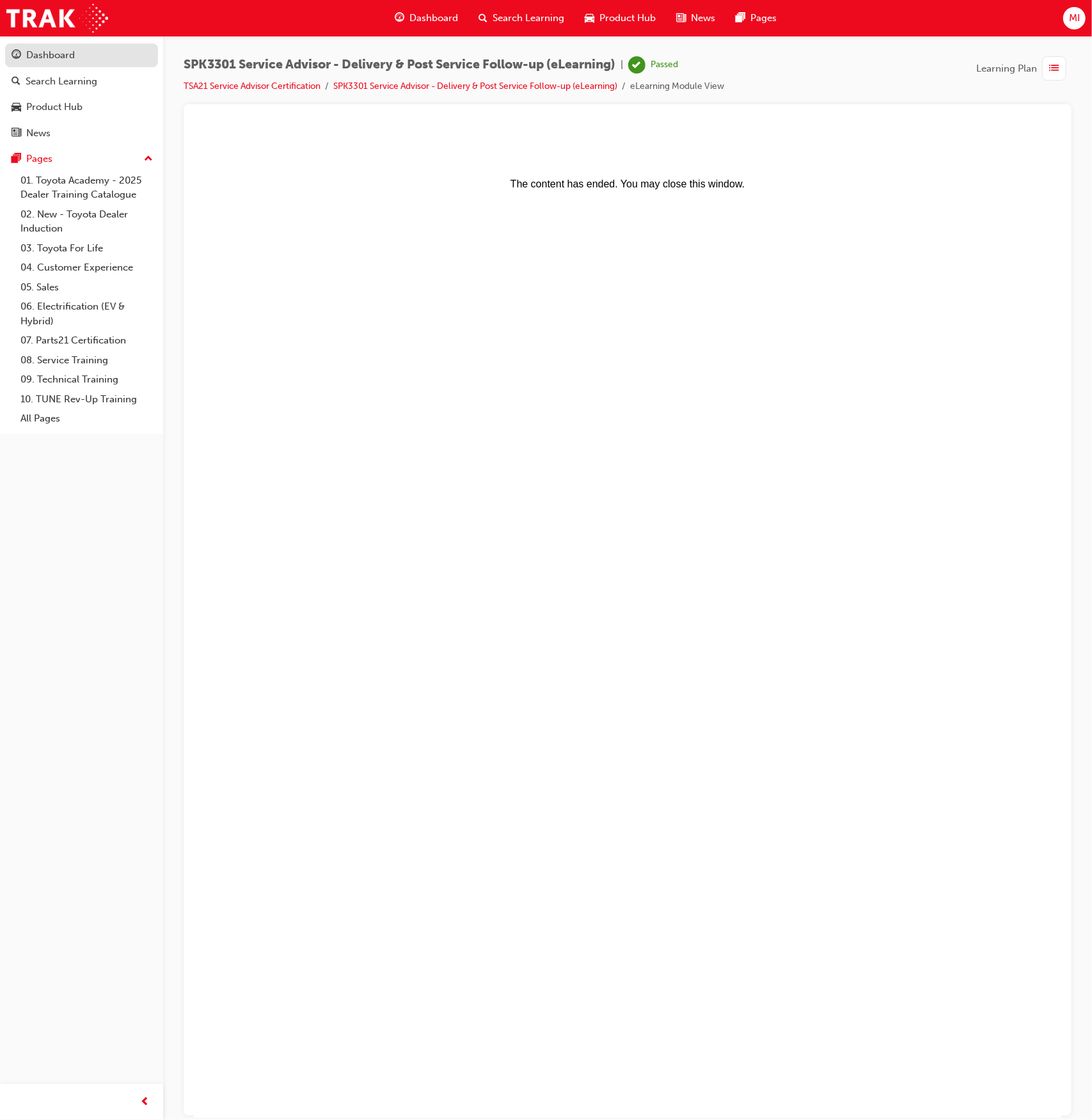
click at [48, 60] on div "Dashboard" at bounding box center [50, 55] width 49 height 14
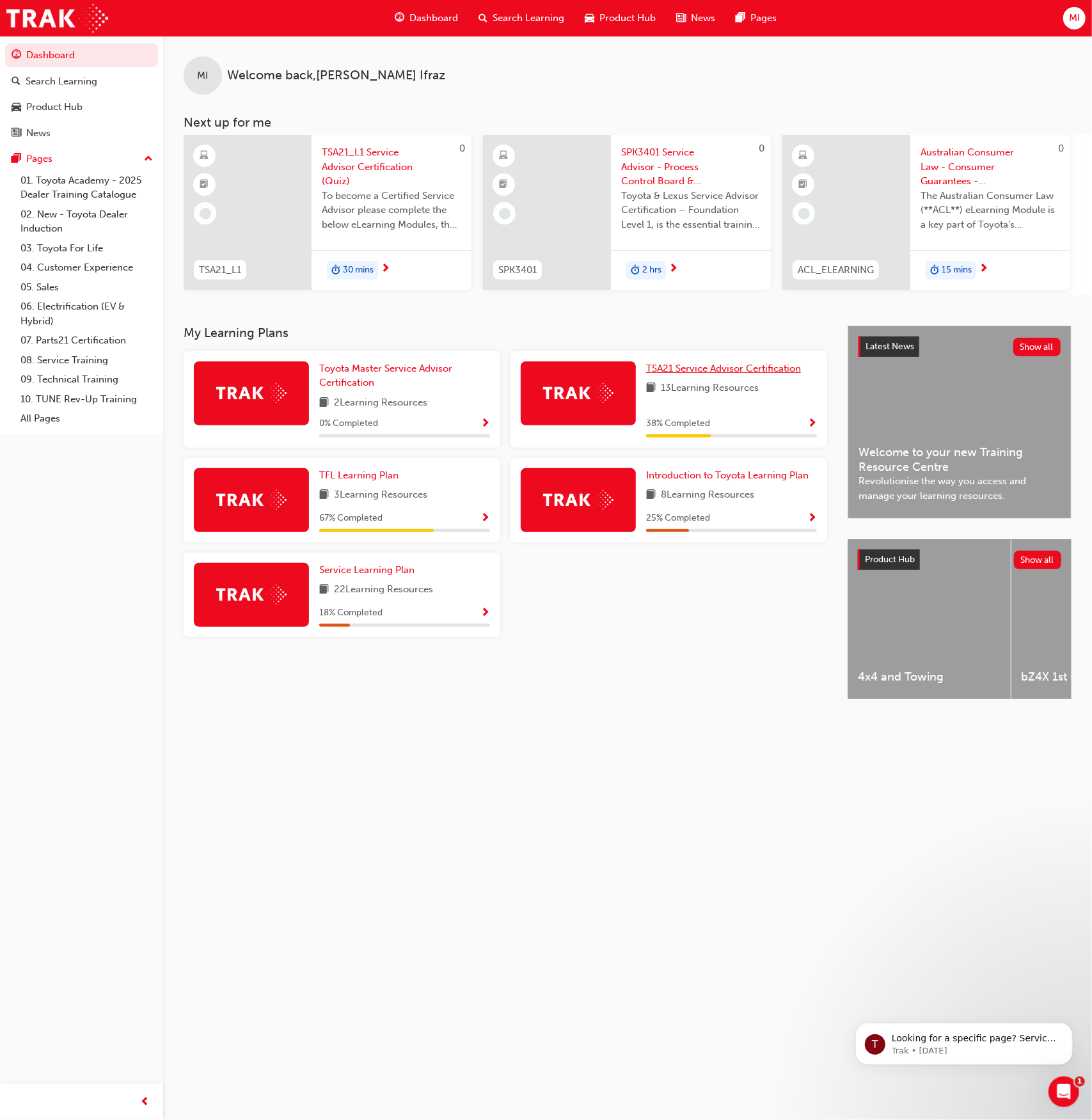
click at [690, 376] on link "TSA21 Service Advisor Certification" at bounding box center [727, 368] width 160 height 14
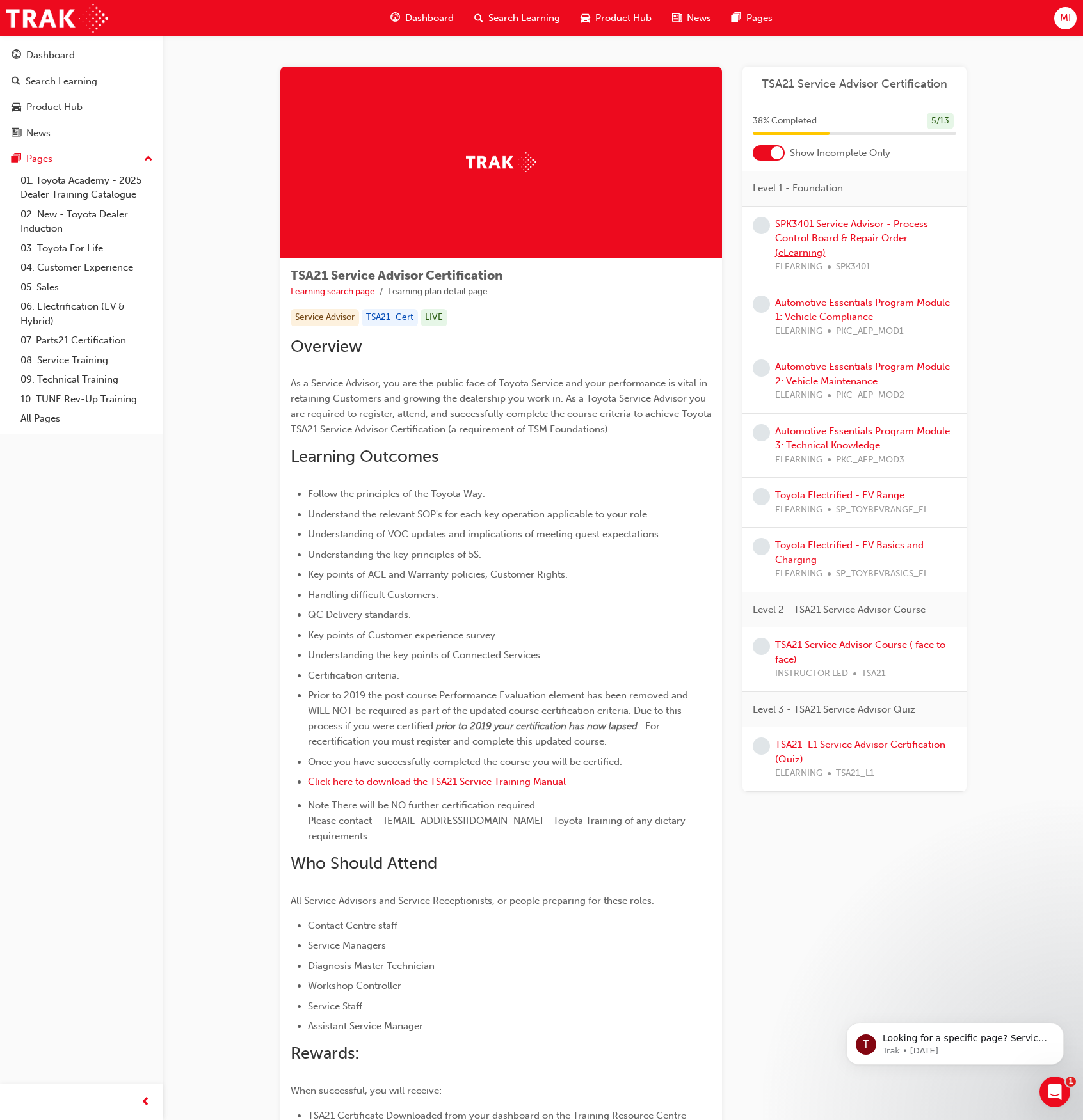
click at [840, 226] on link "SPK3401 Service Advisor - Process Control Board & Repair Order (eLearning)" at bounding box center [852, 238] width 153 height 40
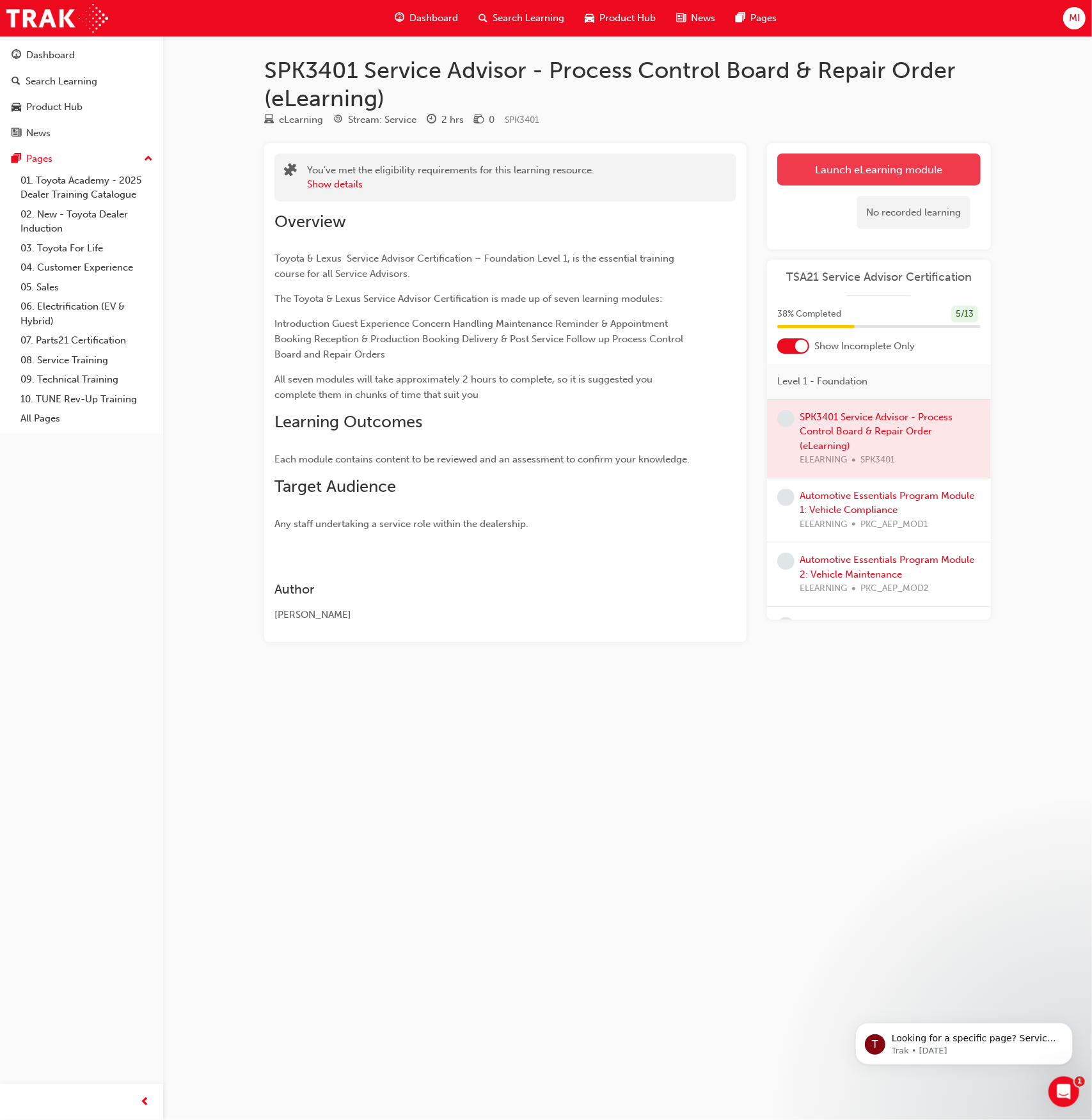
click at [837, 176] on link "Launch eLearning module" at bounding box center [879, 169] width 204 height 32
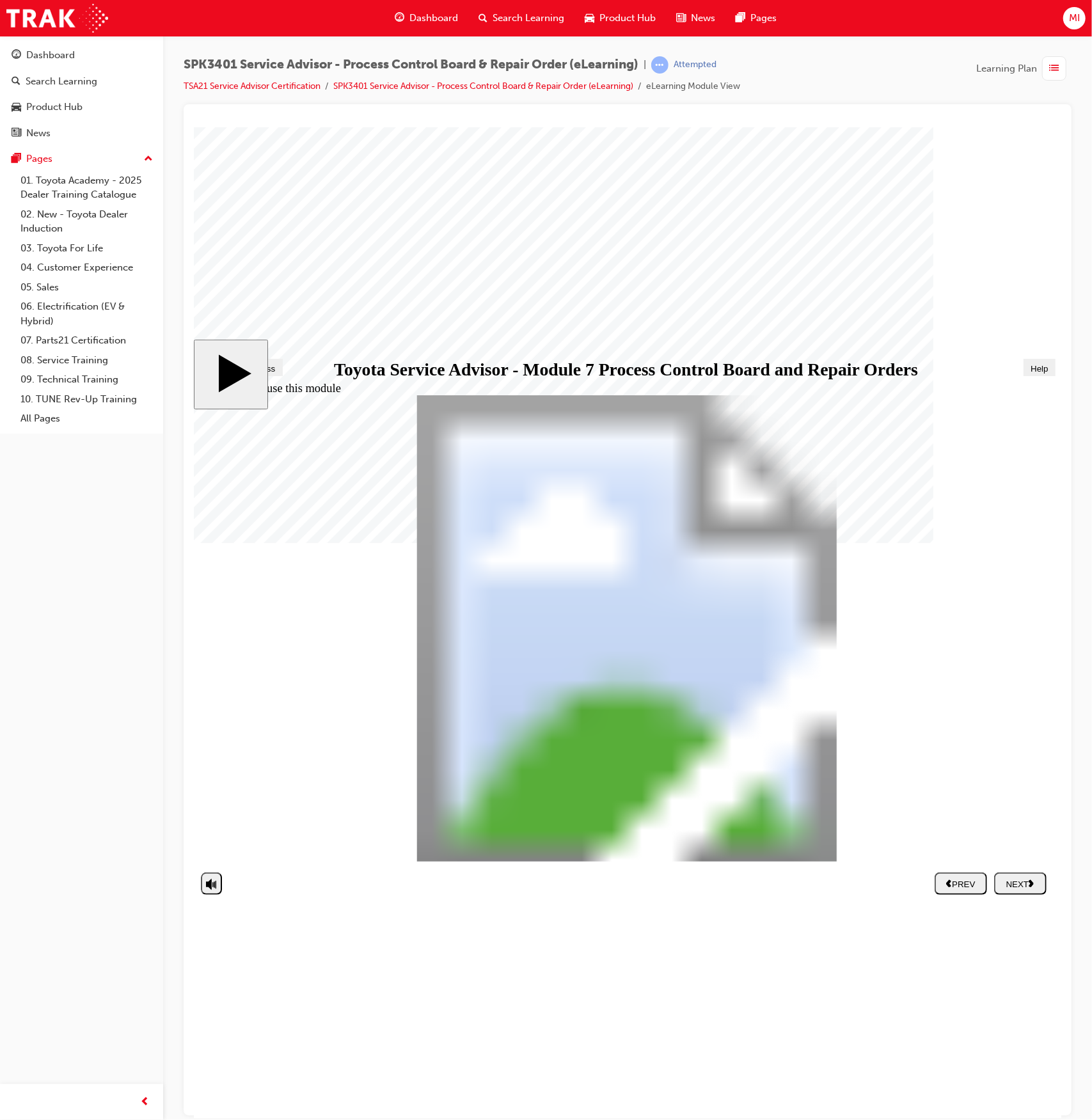
click at [1033, 881] on polygon "next" at bounding box center [1031, 882] width 5 height 7
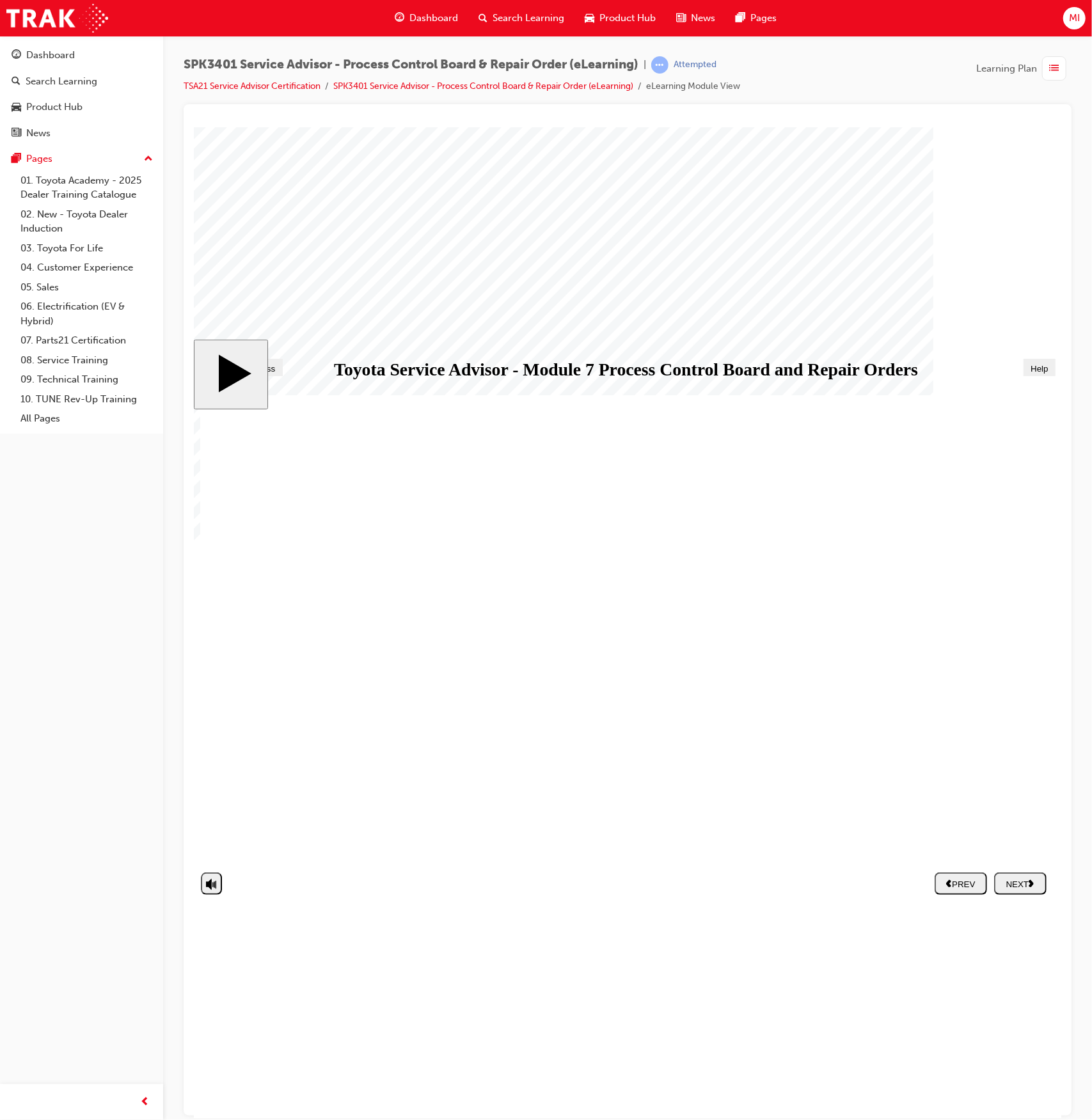
click at [1033, 881] on polygon "next" at bounding box center [1031, 882] width 5 height 7
click at [1012, 882] on div "NEXT" at bounding box center [1020, 883] width 43 height 10
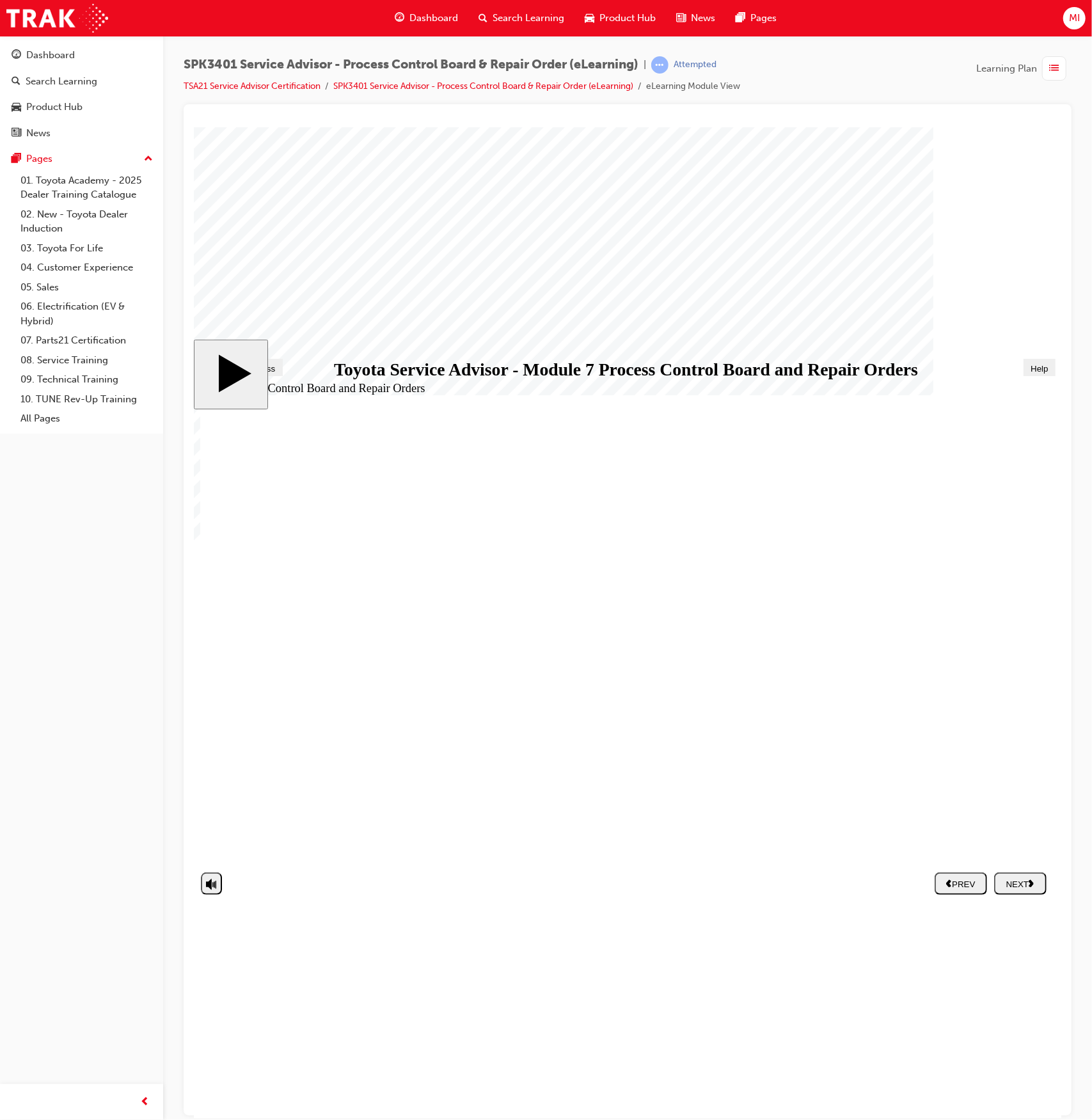
click at [1020, 878] on div "NEXT" at bounding box center [1020, 883] width 43 height 10
click at [1009, 883] on div "NEXT" at bounding box center [1020, 883] width 43 height 10
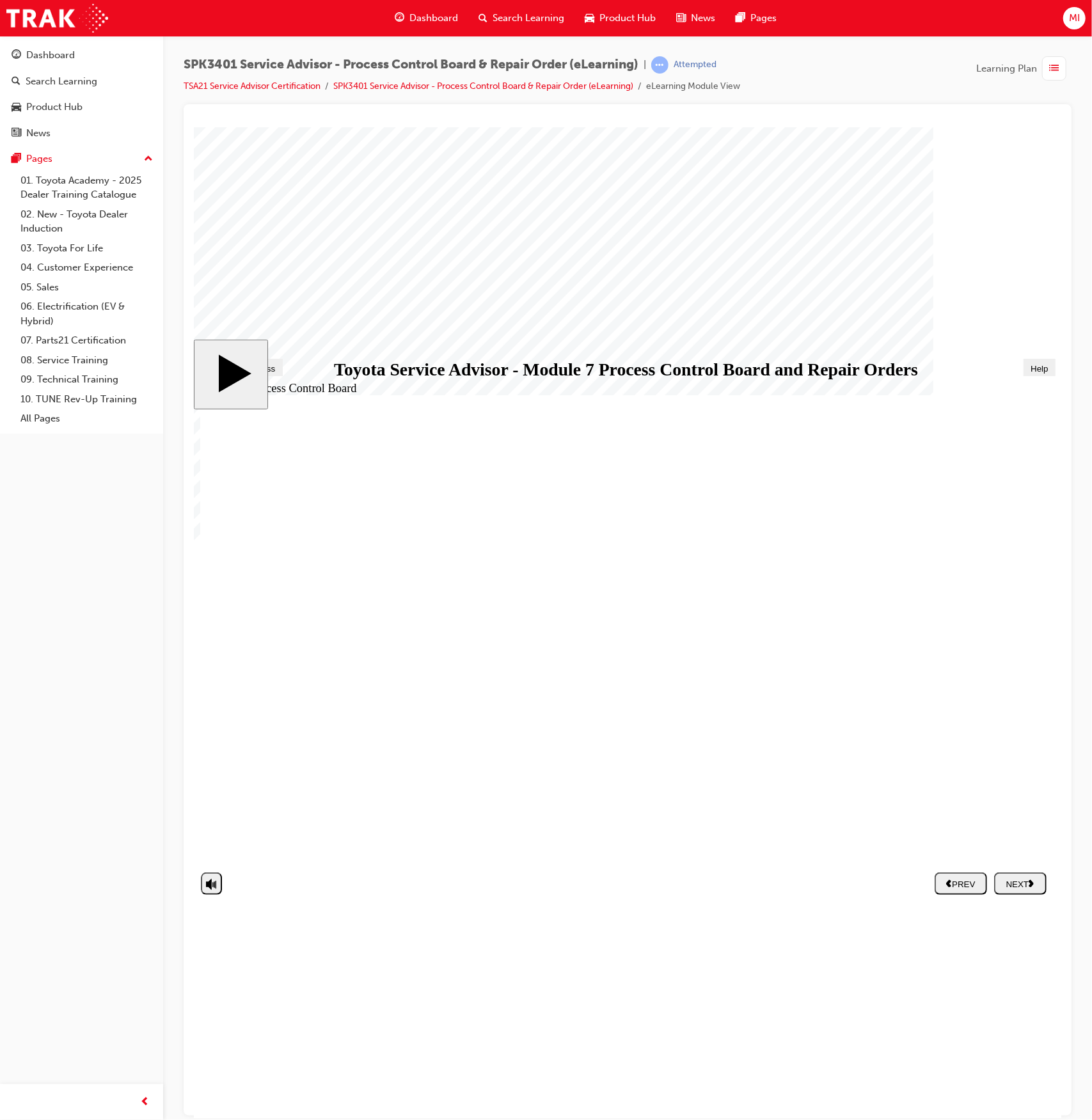
click at [1020, 888] on div "NEXT" at bounding box center [1020, 883] width 43 height 10
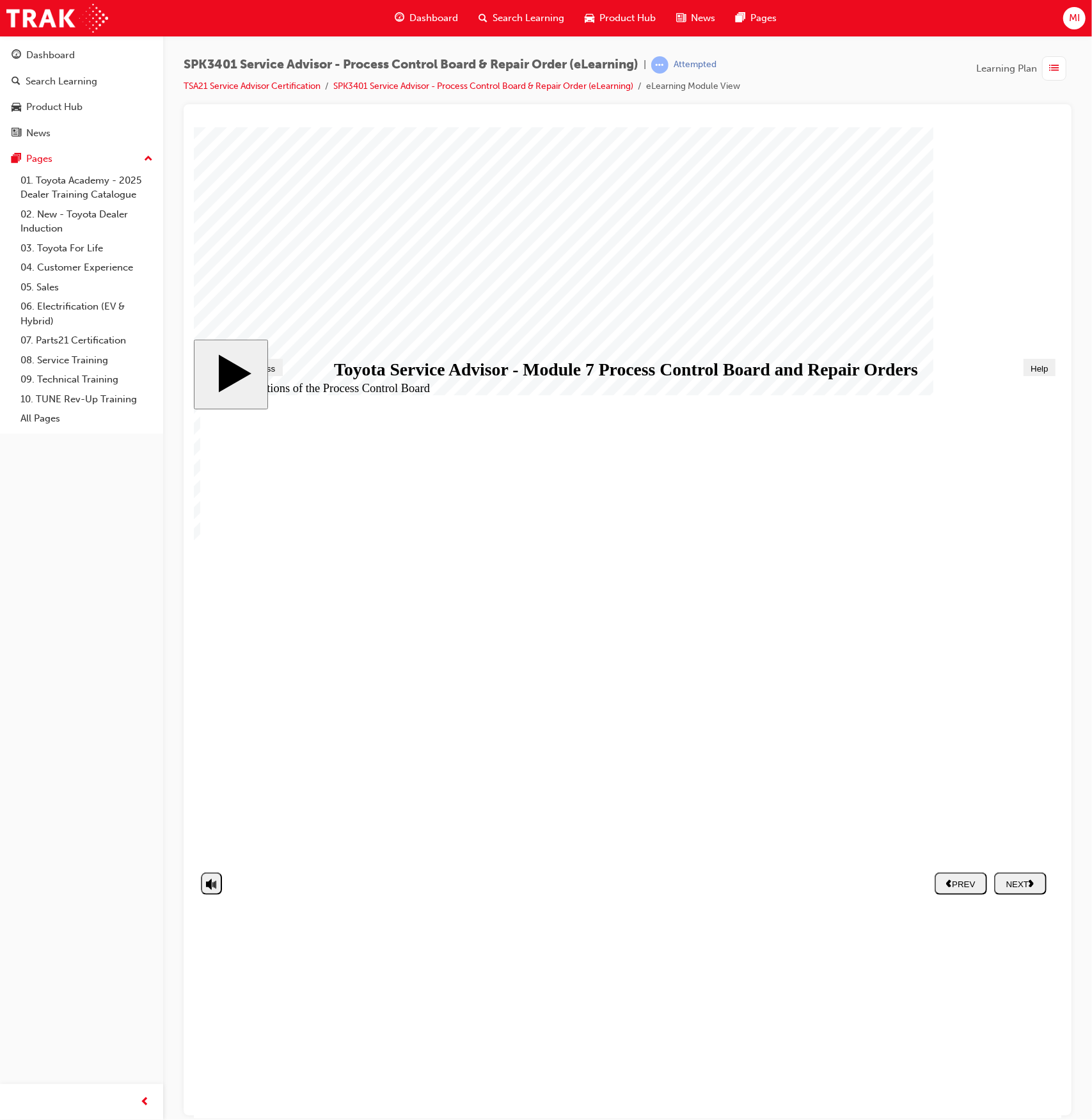
click at [1014, 888] on div "NEXT" at bounding box center [1020, 883] width 43 height 10
drag, startPoint x: 477, startPoint y: 667, endPoint x: 917, endPoint y: 558, distance: 453.3
drag, startPoint x: 312, startPoint y: 738, endPoint x: 743, endPoint y: 600, distance: 452.6
drag, startPoint x: 388, startPoint y: 704, endPoint x: 810, endPoint y: 655, distance: 424.8
drag, startPoint x: 416, startPoint y: 640, endPoint x: 836, endPoint y: 653, distance: 420.2
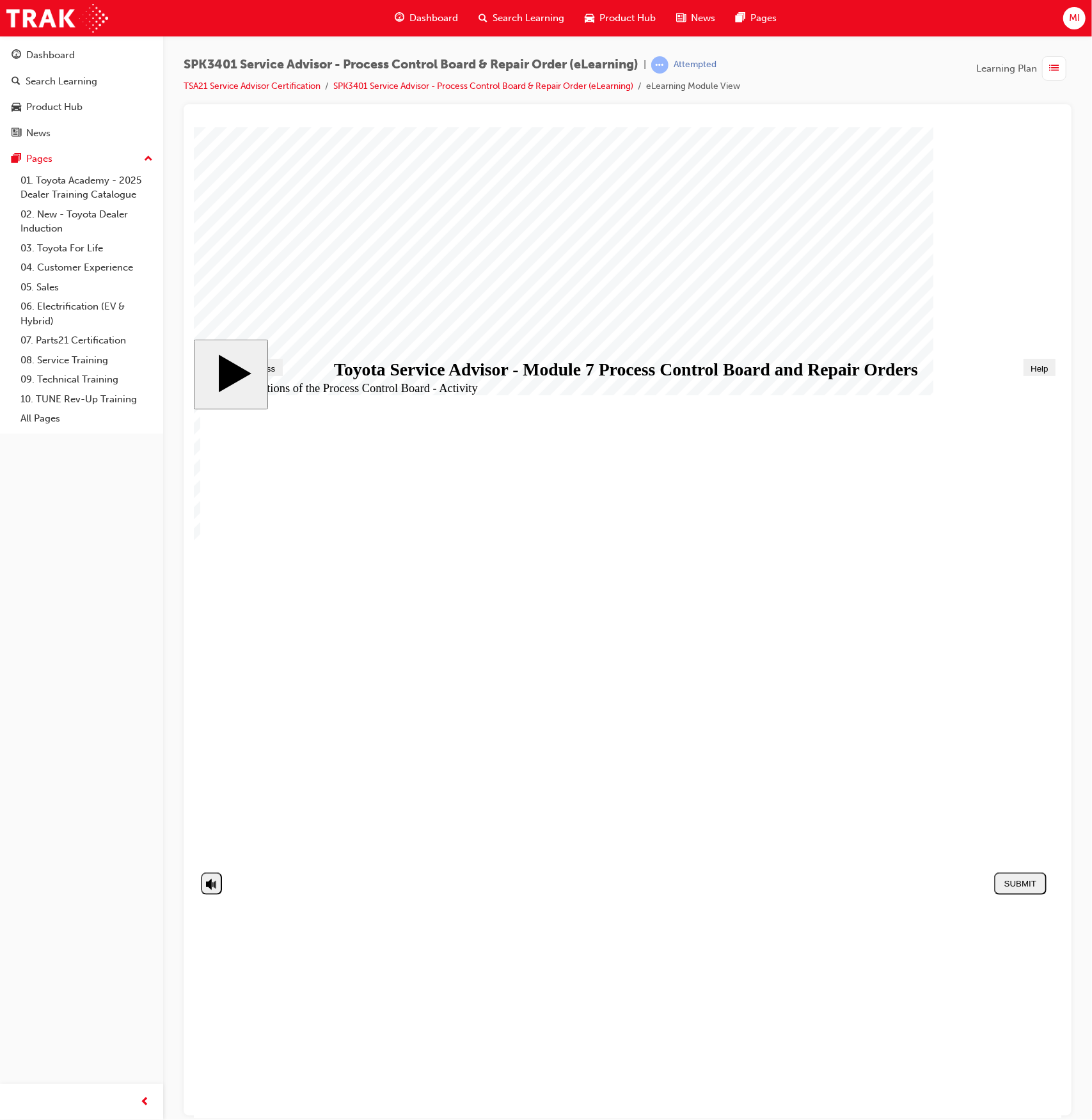
drag, startPoint x: 432, startPoint y: 696, endPoint x: 854, endPoint y: 681, distance: 422.3
drag, startPoint x: 473, startPoint y: 778, endPoint x: 816, endPoint y: 727, distance: 346.8
drag, startPoint x: 394, startPoint y: 600, endPoint x: 822, endPoint y: 771, distance: 460.9
drag, startPoint x: 332, startPoint y: 773, endPoint x: 781, endPoint y: 816, distance: 451.1
click at [1024, 879] on div "SUBMIT" at bounding box center [1020, 882] width 43 height 9
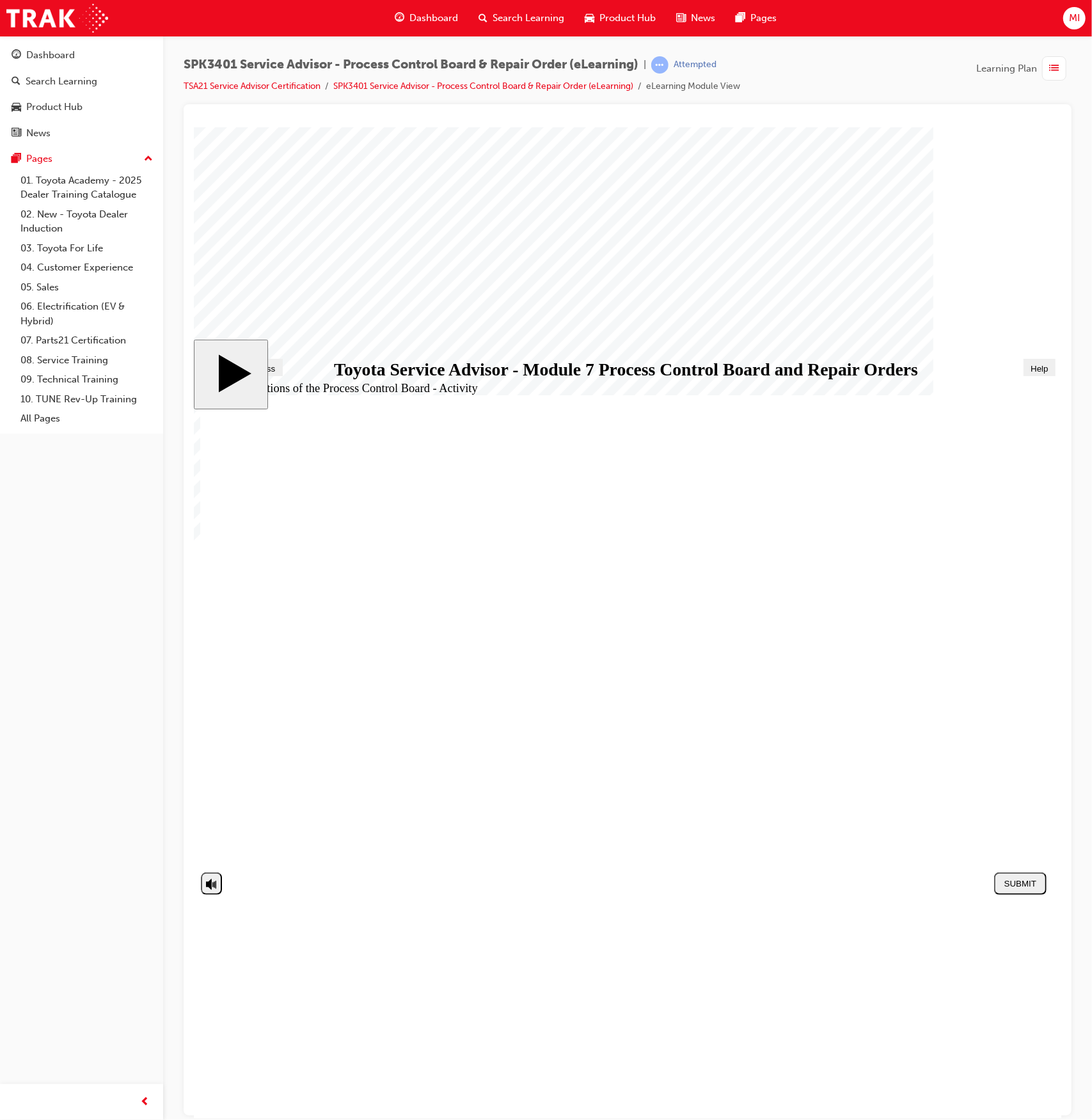
click at [1012, 881] on div "NEXT" at bounding box center [1020, 883] width 43 height 10
click at [1020, 892] on button "NEXT" at bounding box center [1020, 883] width 53 height 22
click at [1014, 887] on div "NEXT" at bounding box center [1020, 883] width 43 height 10
click at [1015, 887] on div "NEXT" at bounding box center [1020, 883] width 43 height 10
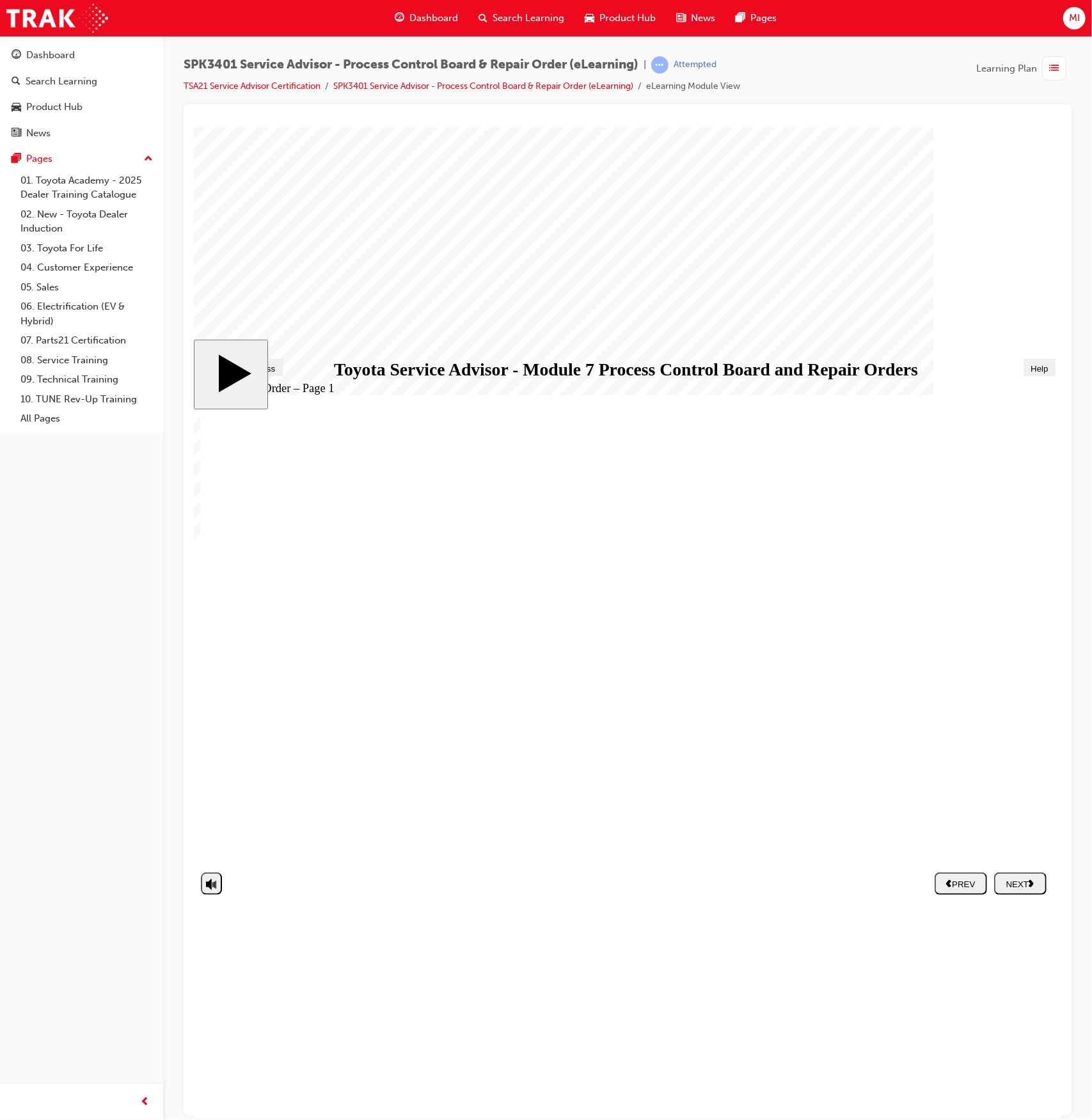
click at [1032, 882] on use "next" at bounding box center [1031, 883] width 5 height 7
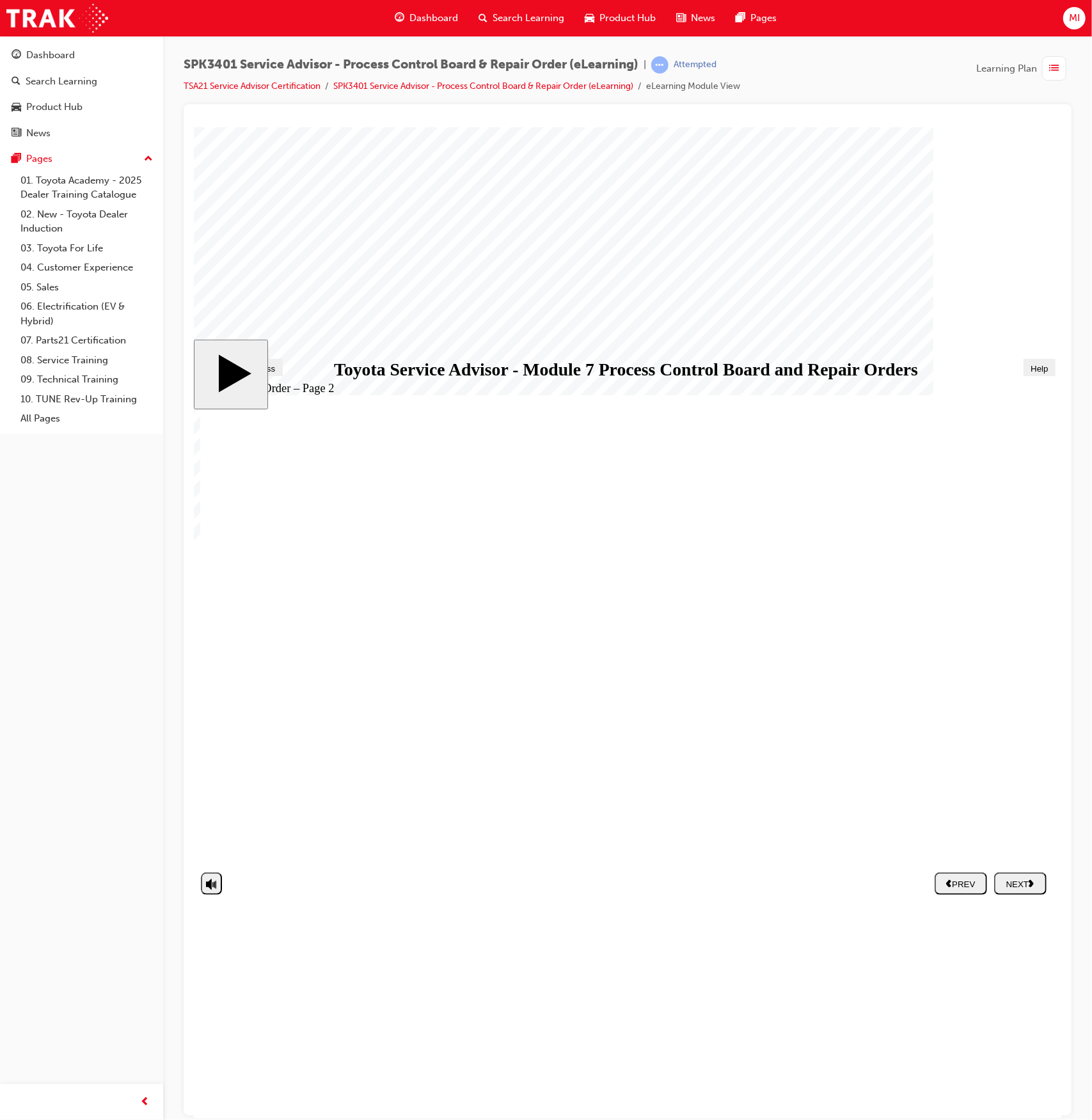
click at [1017, 881] on div "NEXT" at bounding box center [1020, 883] width 43 height 10
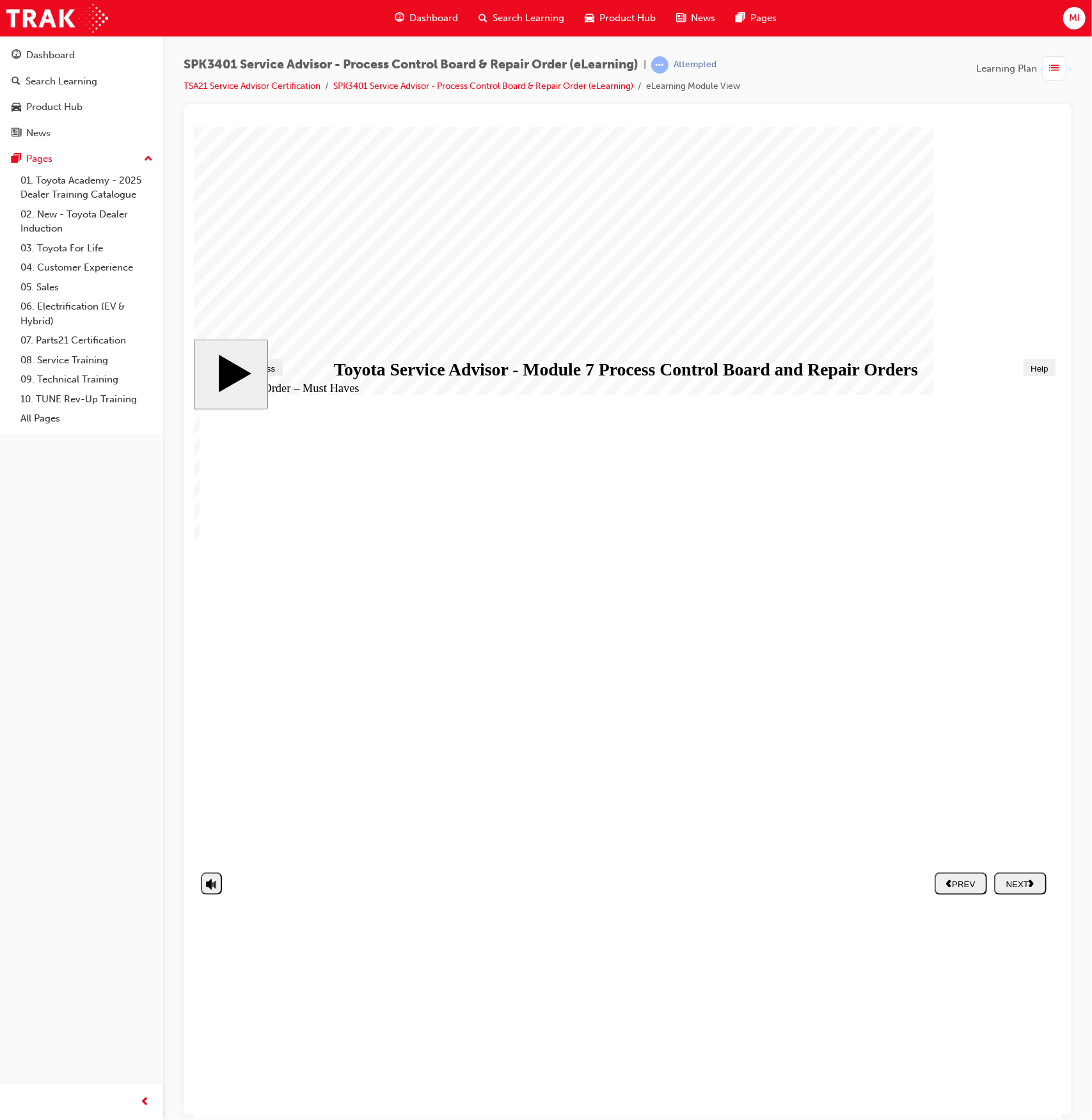
click at [1003, 887] on div "NEXT" at bounding box center [1020, 883] width 43 height 10
radio input "true"
click at [1015, 883] on div "SUBMIT" at bounding box center [1020, 882] width 43 height 9
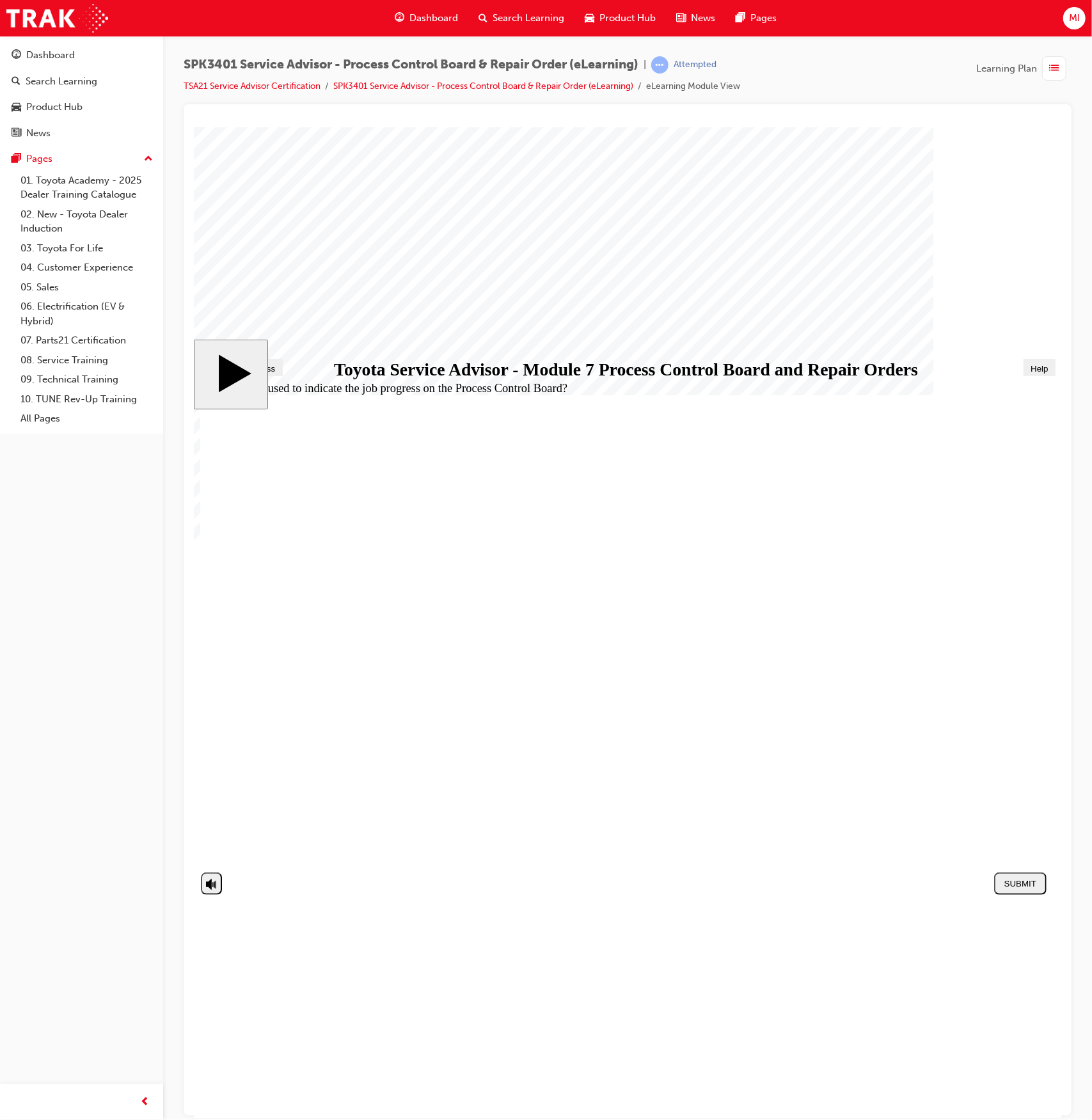
radio input "true"
click at [1026, 882] on div "SUBMIT" at bounding box center [1020, 882] width 43 height 9
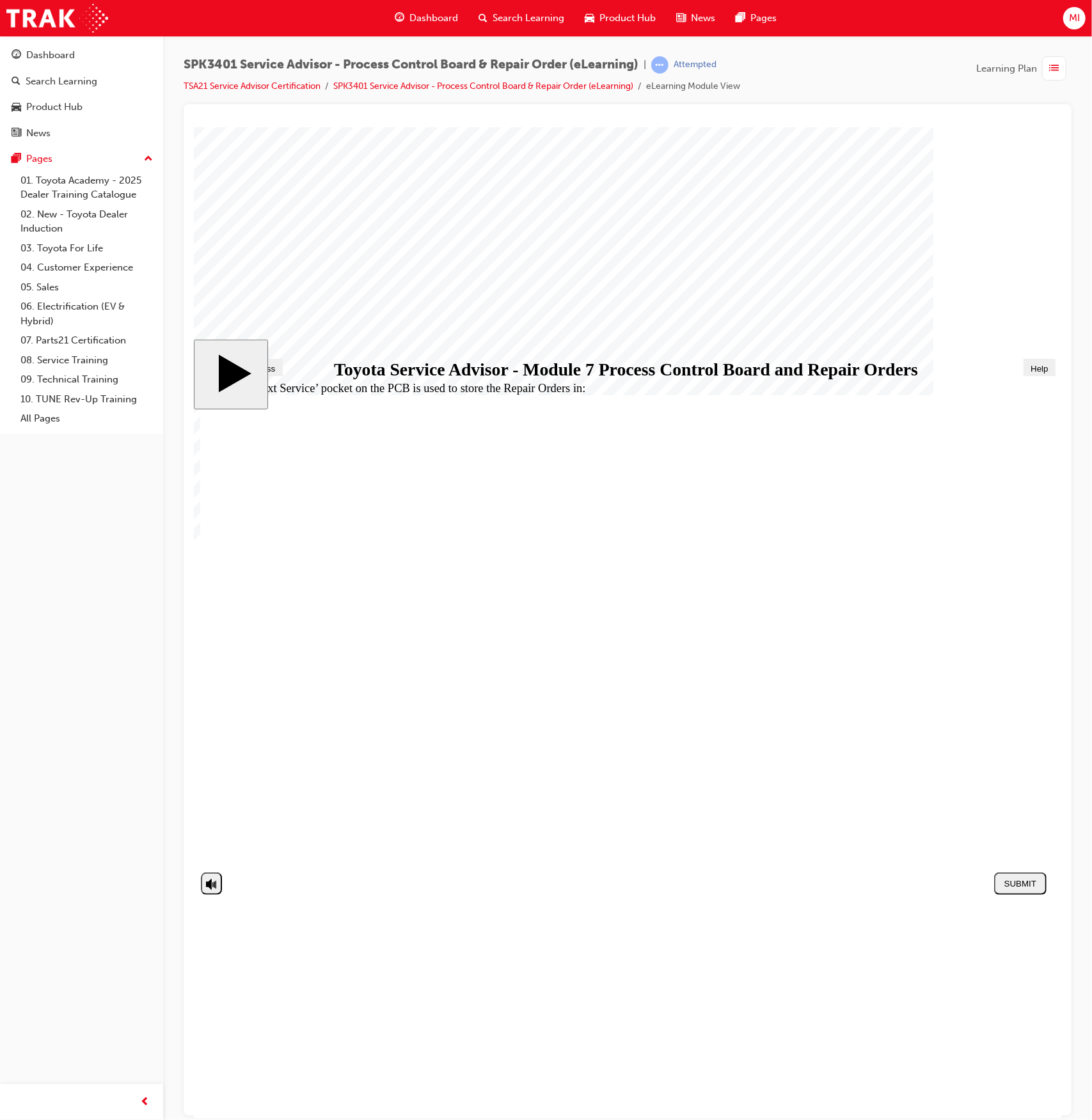
radio input "true"
click at [1032, 879] on div "SUBMIT" at bounding box center [1020, 882] width 43 height 9
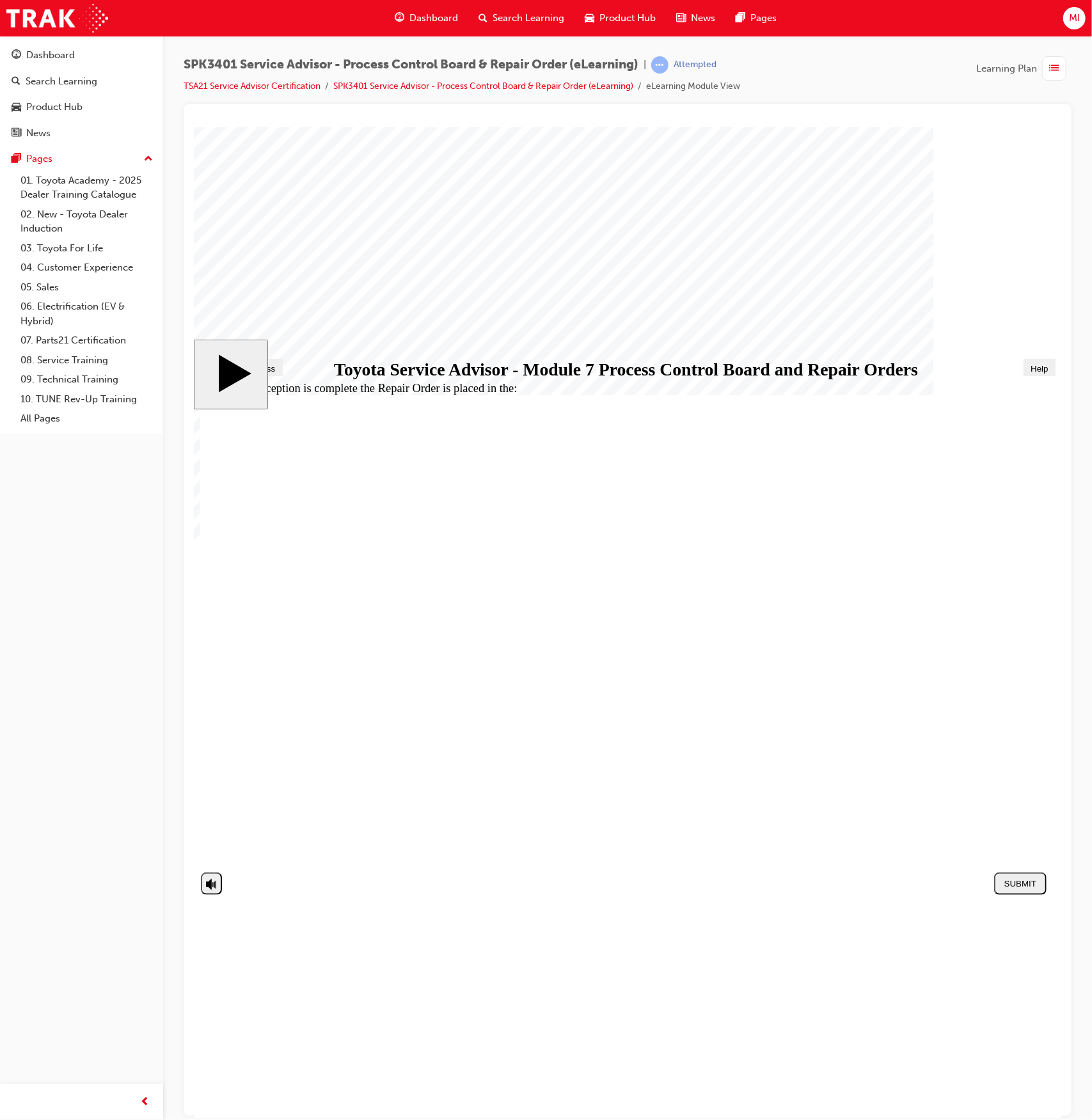
radio input "true"
click at [1009, 878] on div "SUBMIT" at bounding box center [1020, 882] width 43 height 9
radio input "true"
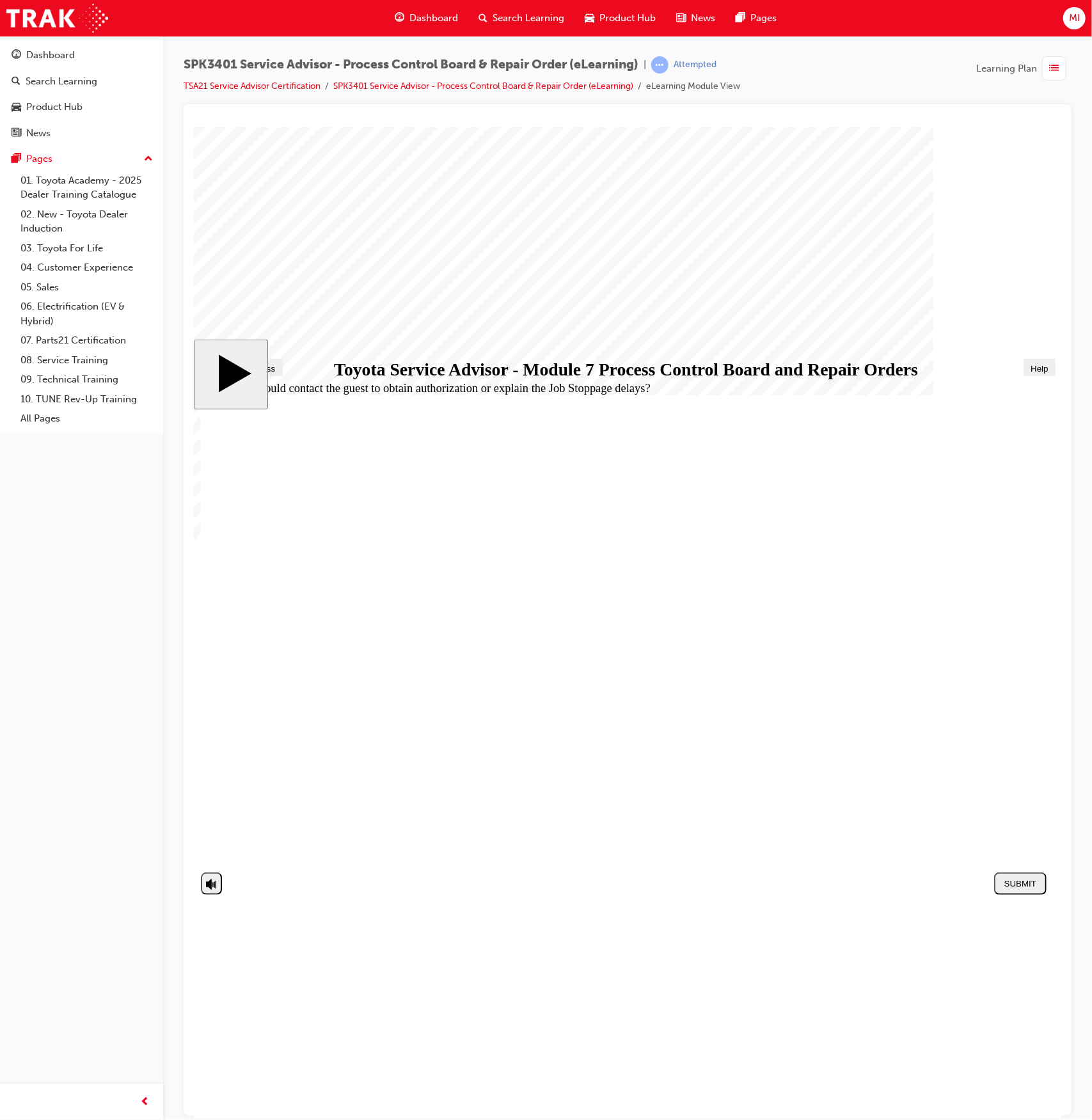
click at [1013, 886] on div "SUBMIT" at bounding box center [1020, 882] width 43 height 9
radio input "true"
click at [1037, 882] on div "SUBMIT" at bounding box center [1020, 882] width 43 height 9
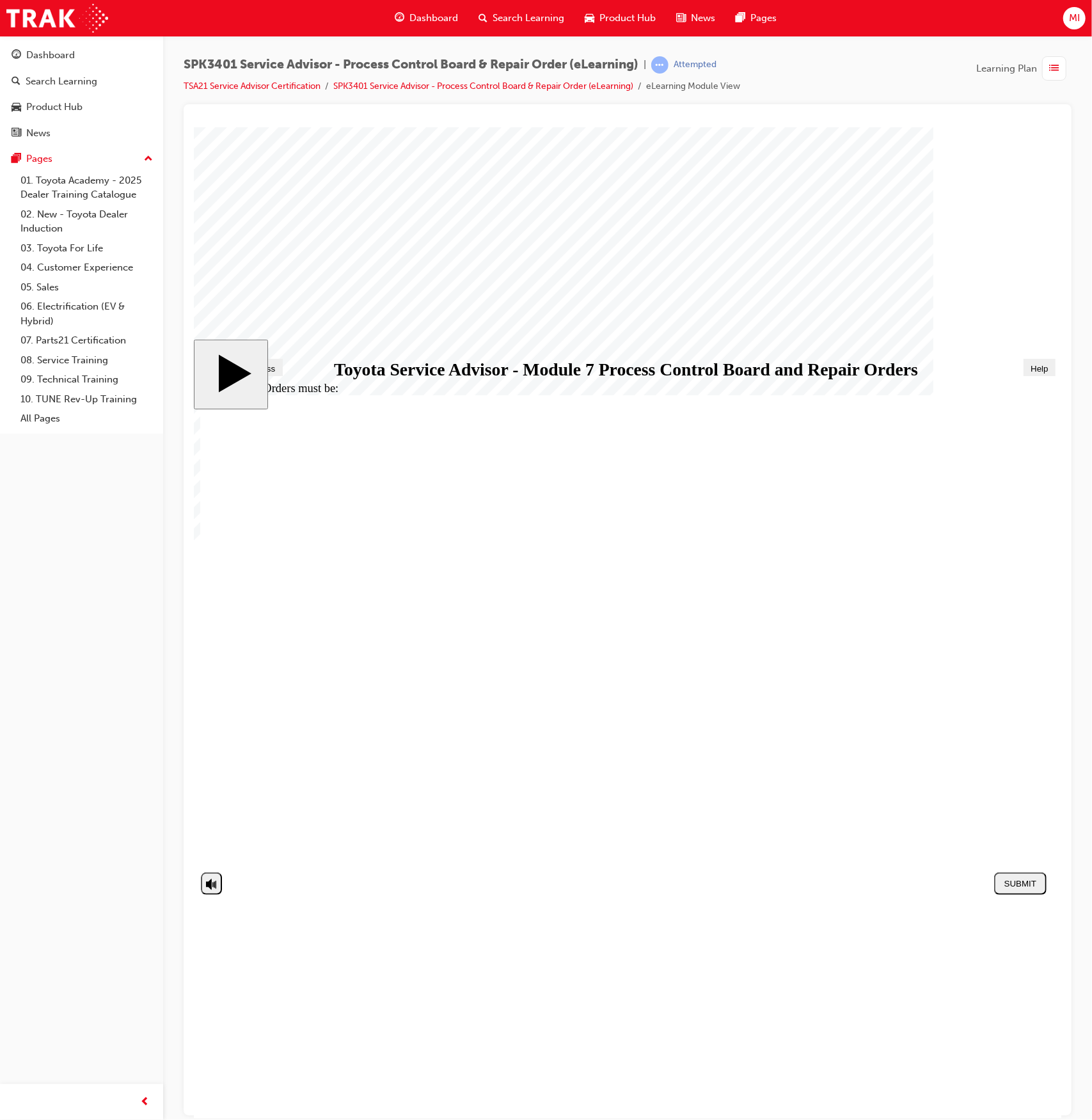
radio input "true"
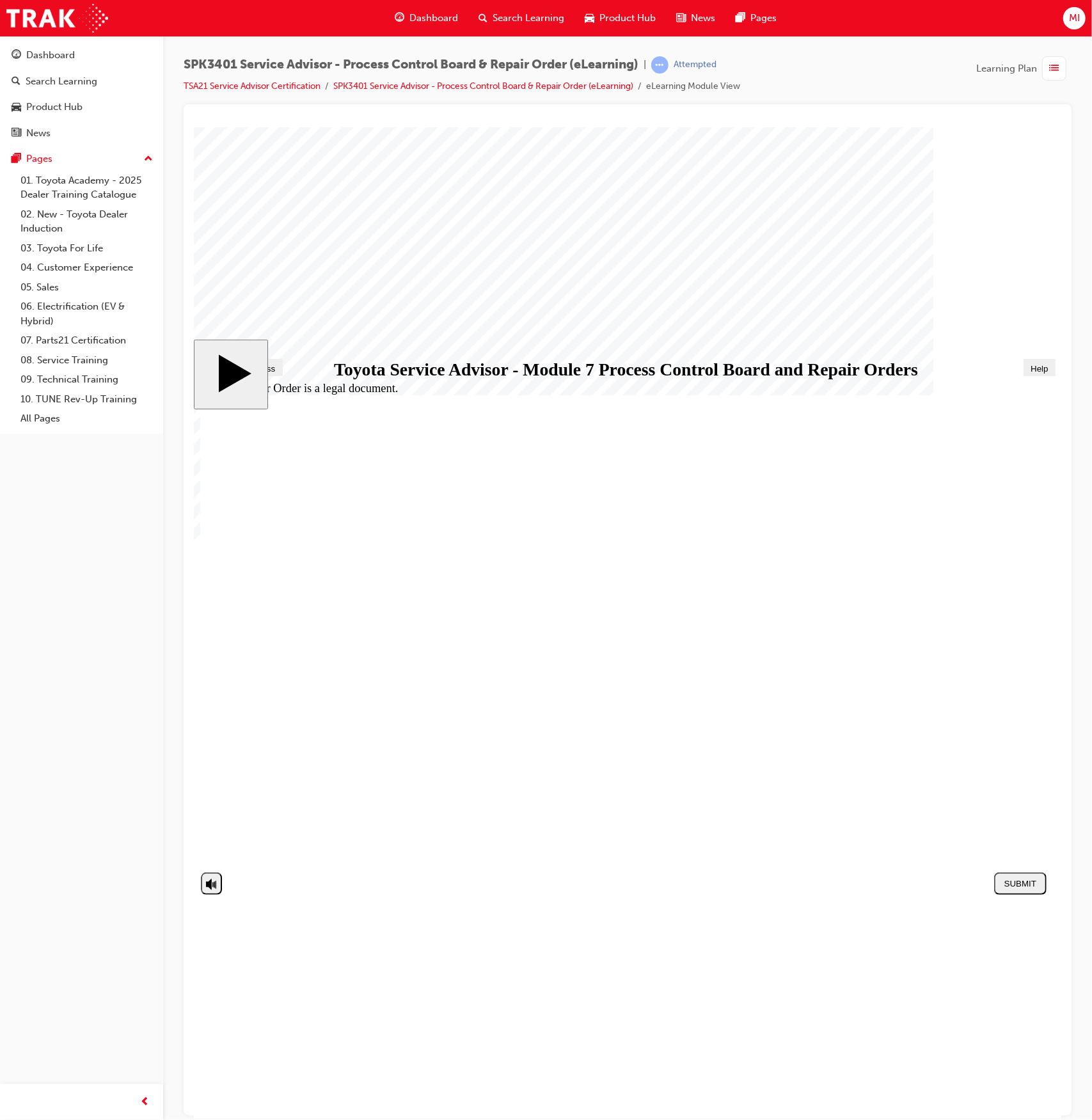
click at [1011, 881] on div "SUBMIT" at bounding box center [1020, 882] width 43 height 9
radio input "true"
click at [1033, 888] on div "SUBMIT" at bounding box center [1020, 882] width 43 height 9
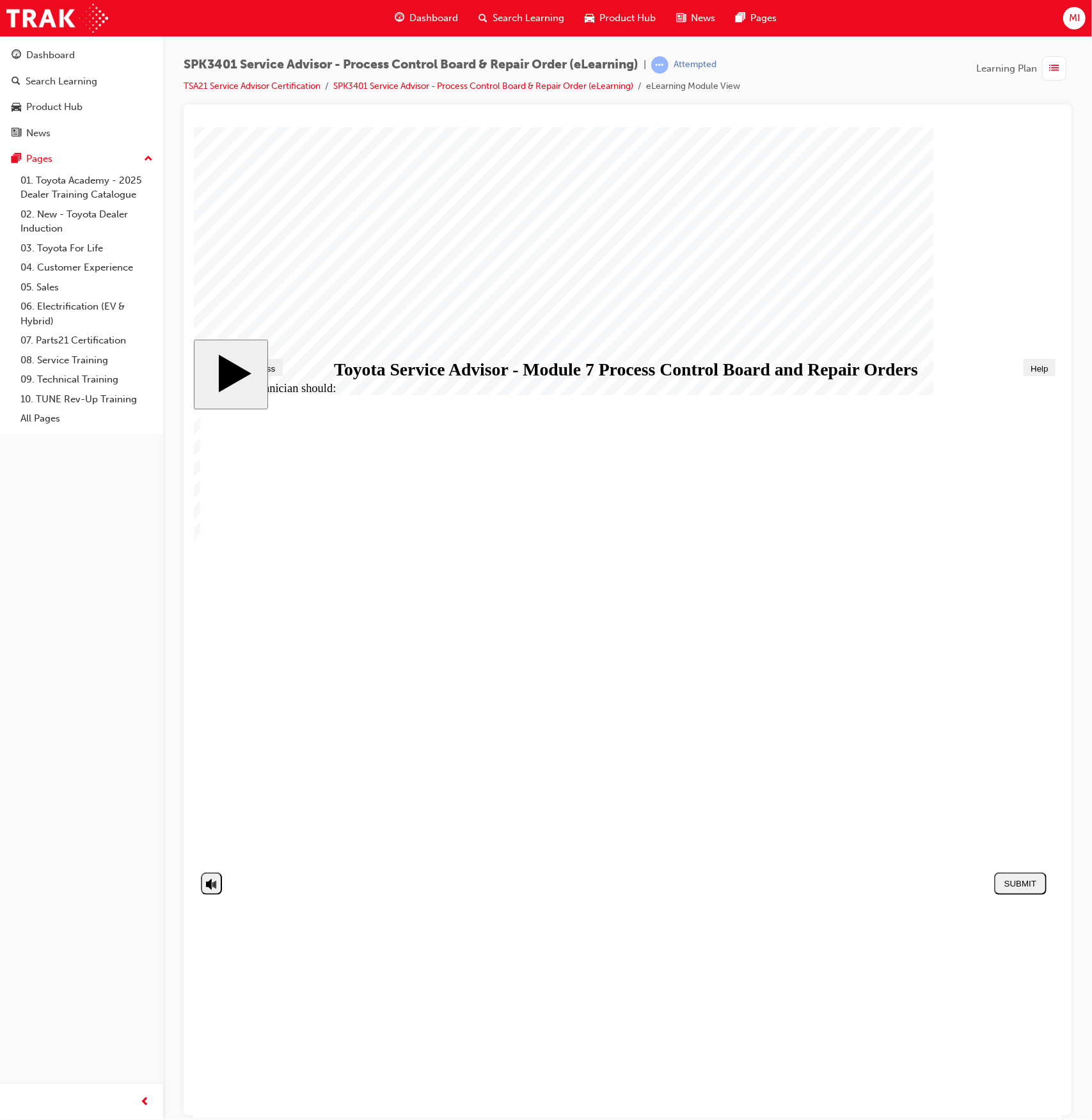
radio input "true"
click at [1034, 879] on div "SUBMIT" at bounding box center [1020, 882] width 43 height 9
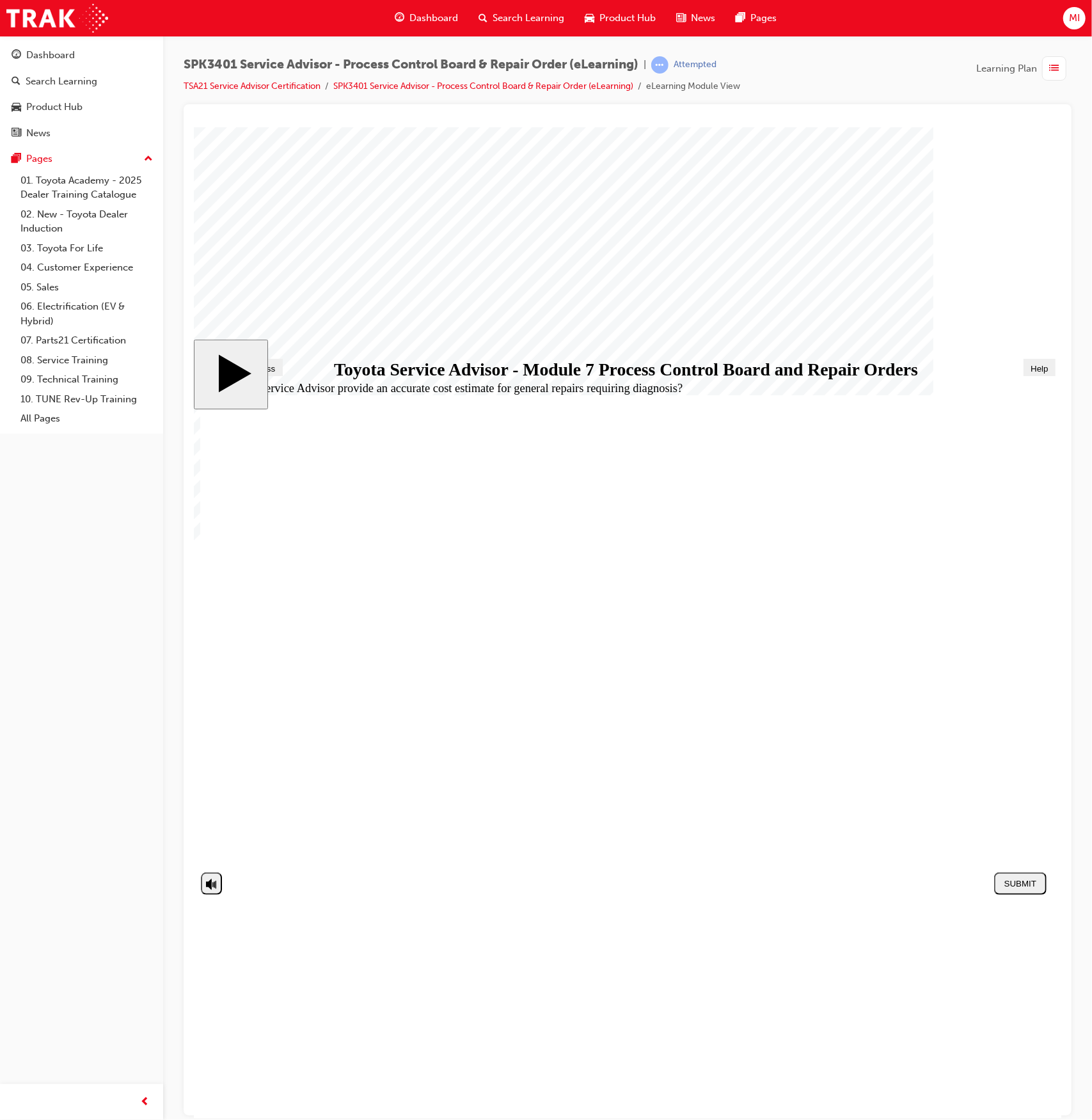
radio input "true"
click at [1035, 891] on button "SUBMIT" at bounding box center [1020, 883] width 53 height 22
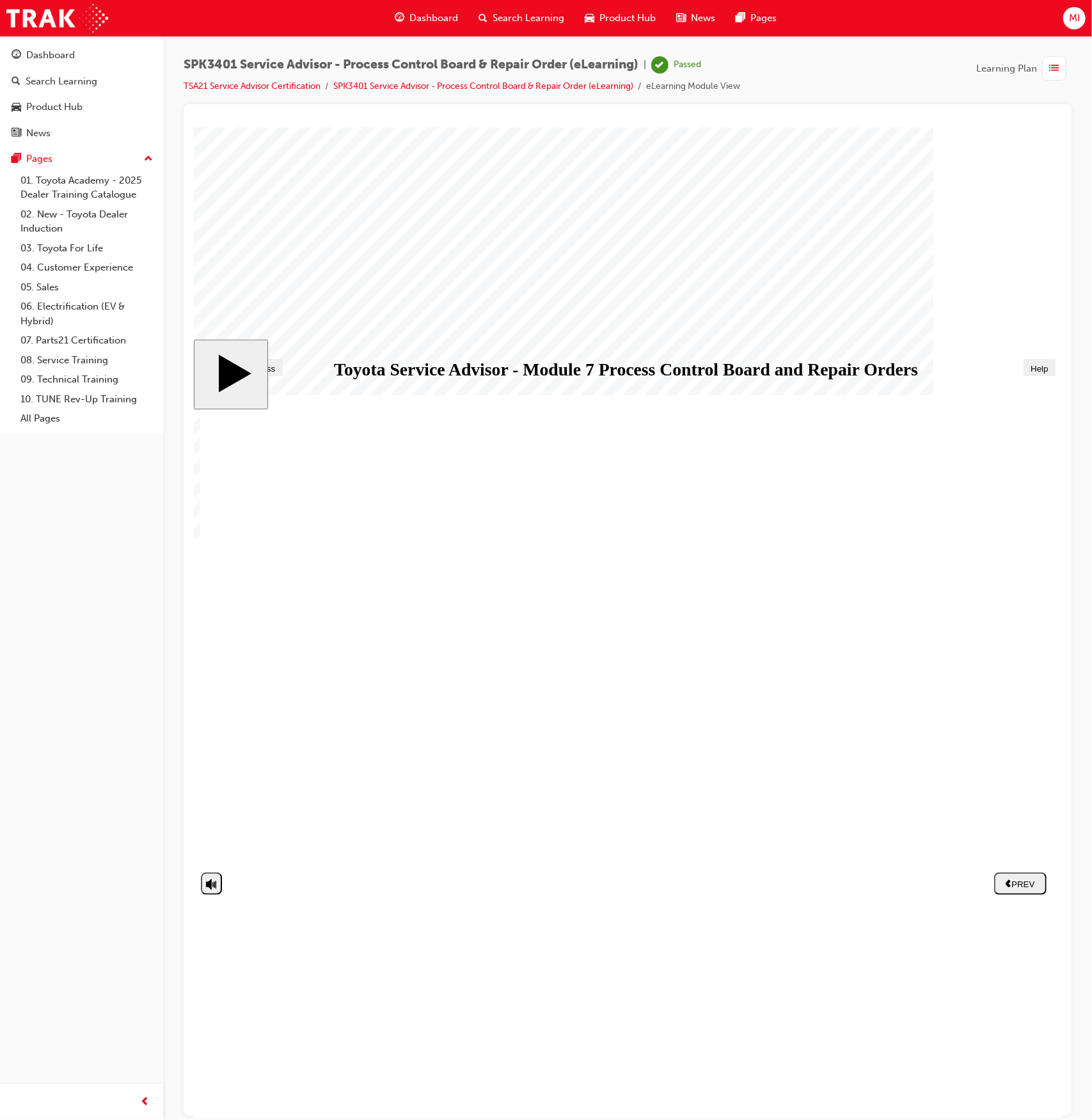
click at [1028, 886] on div "PREV" at bounding box center [1020, 883] width 43 height 10
click at [416, 18] on span "Dashboard" at bounding box center [434, 18] width 49 height 14
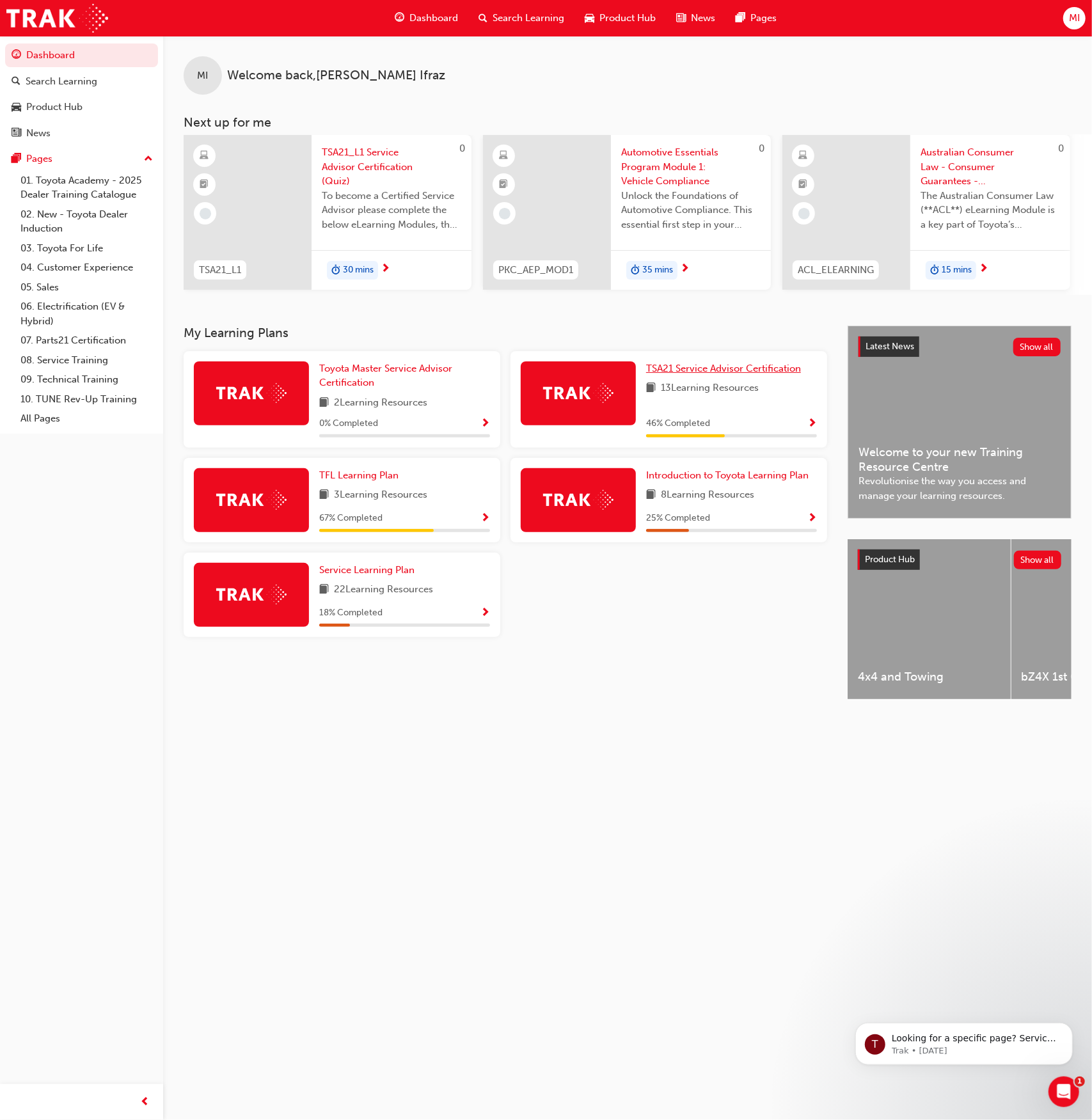
click at [709, 373] on span "TSA21 Service Advisor Certification" at bounding box center [724, 369] width 155 height 12
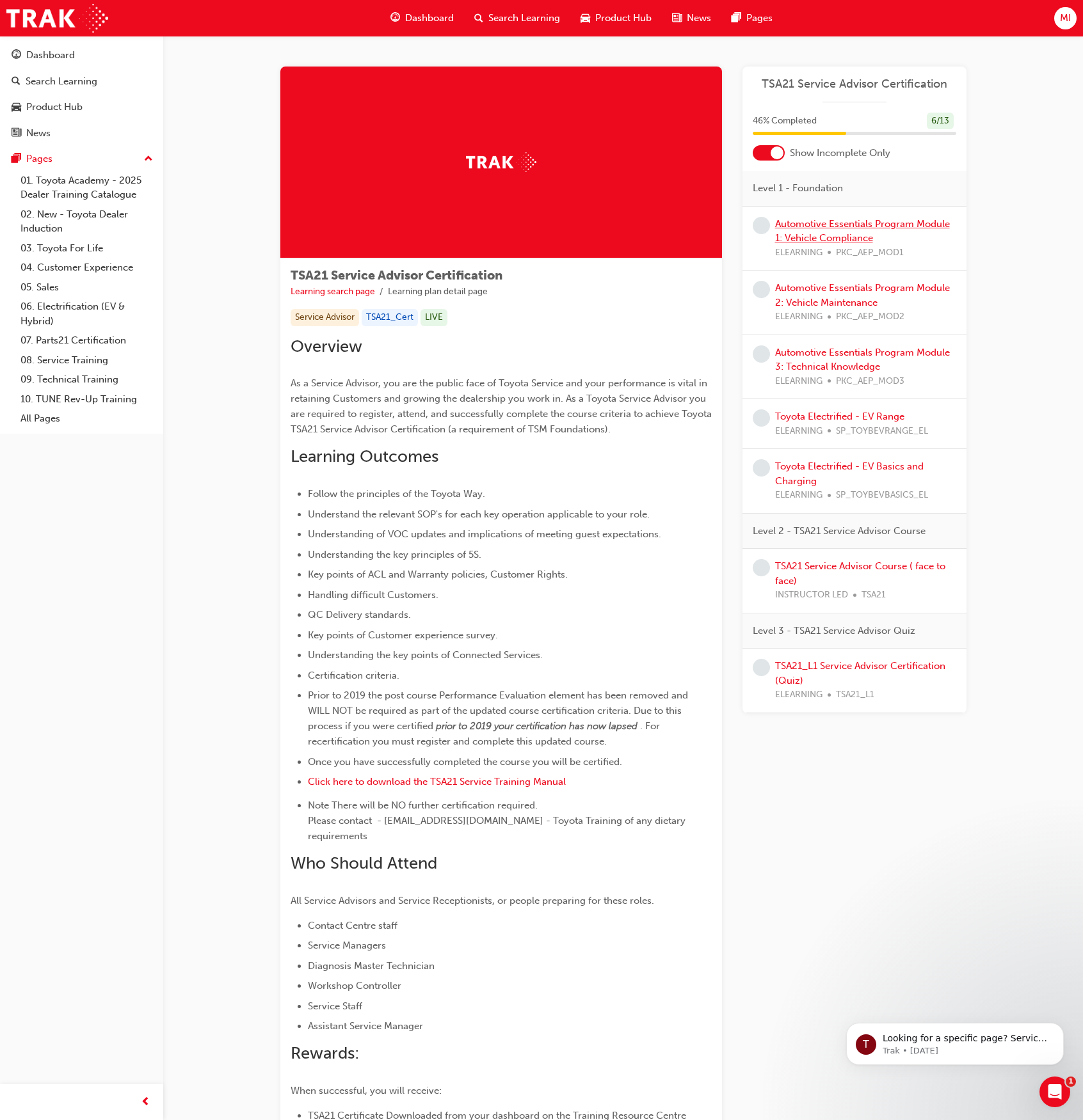
click at [858, 227] on link "Automotive Essentials Program Module 1: Vehicle Compliance" at bounding box center [862, 231] width 175 height 26
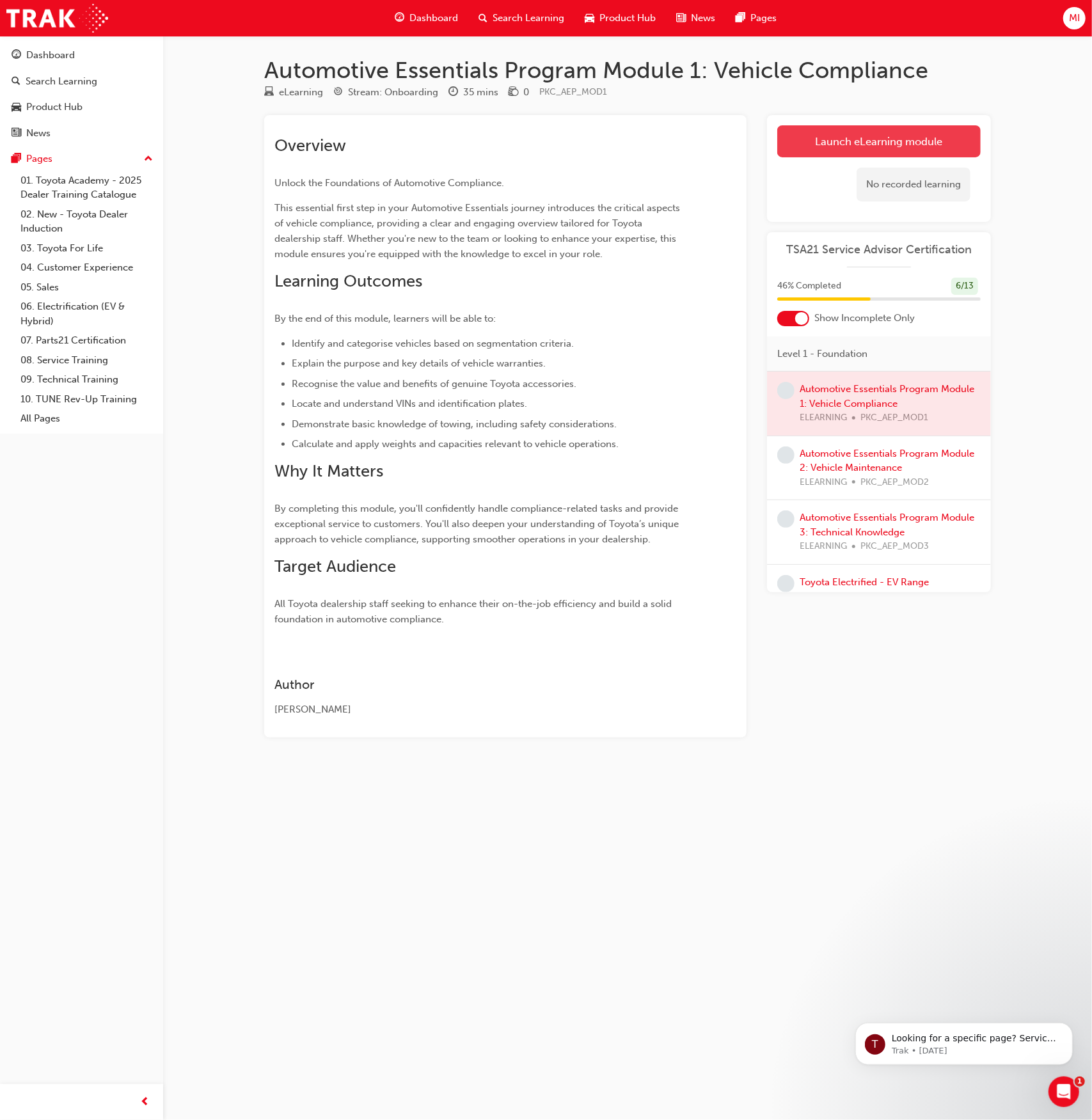
click at [874, 139] on link "Launch eLearning module" at bounding box center [879, 141] width 204 height 32
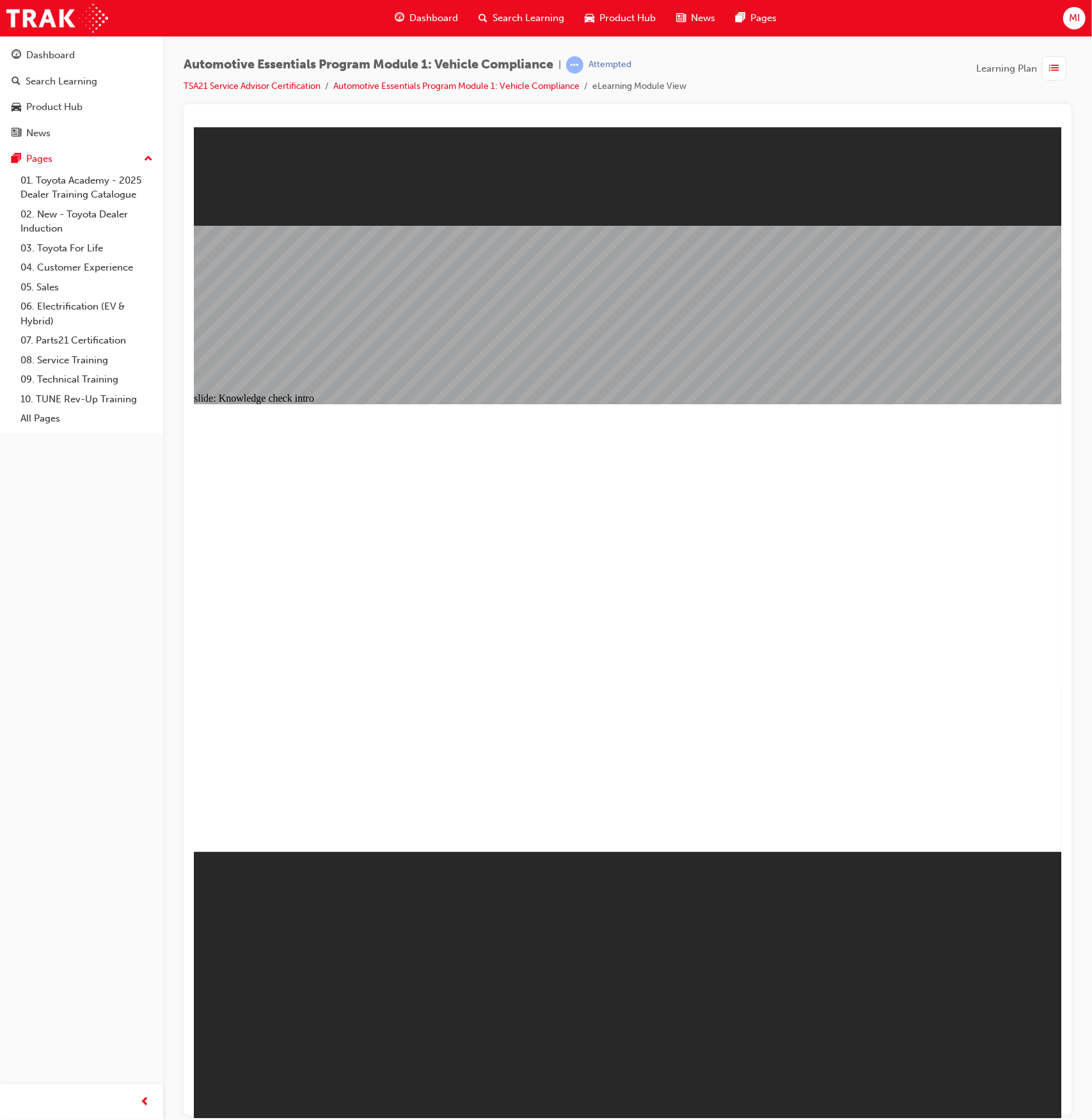
radio input "true"
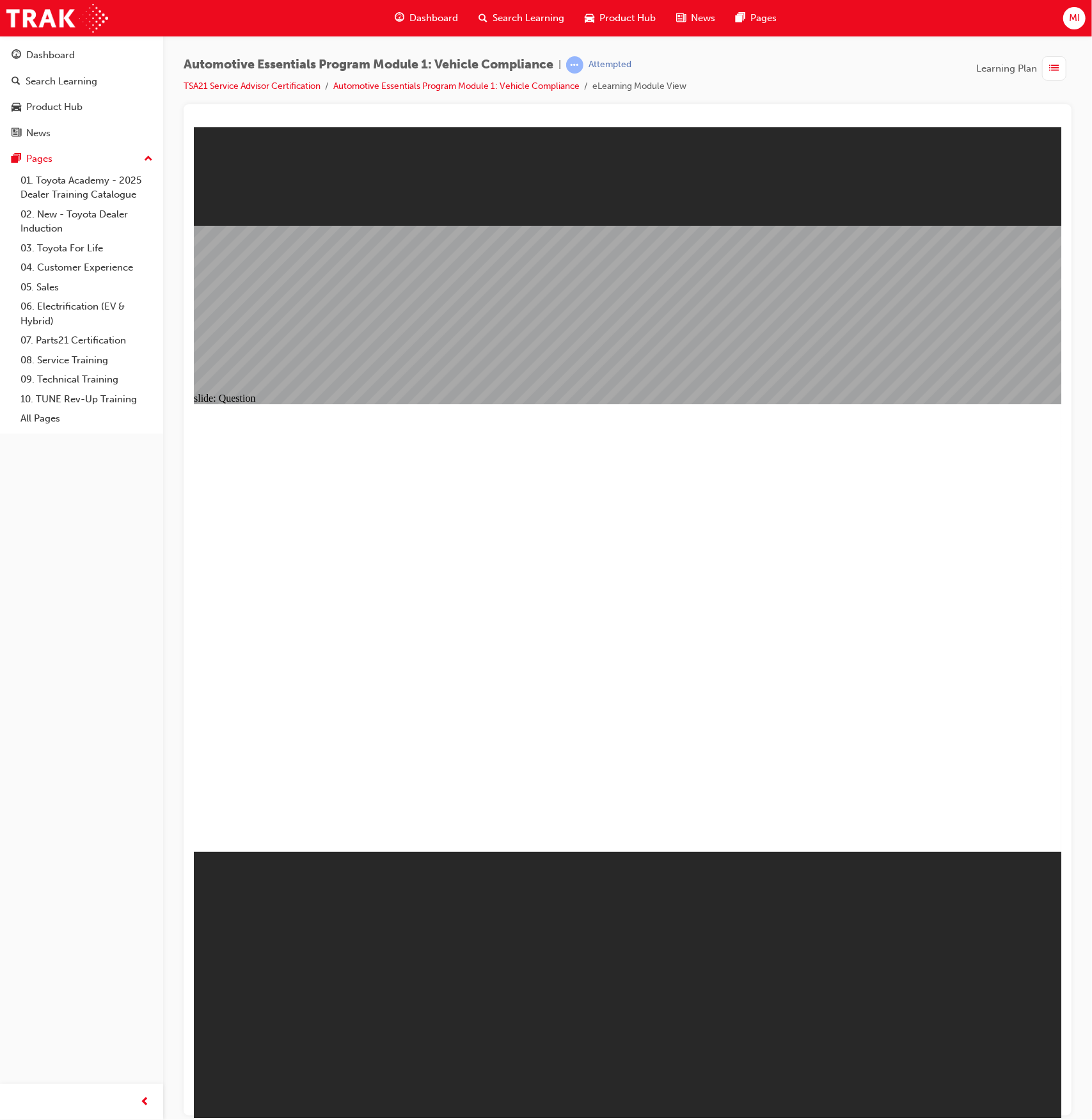
radio input "true"
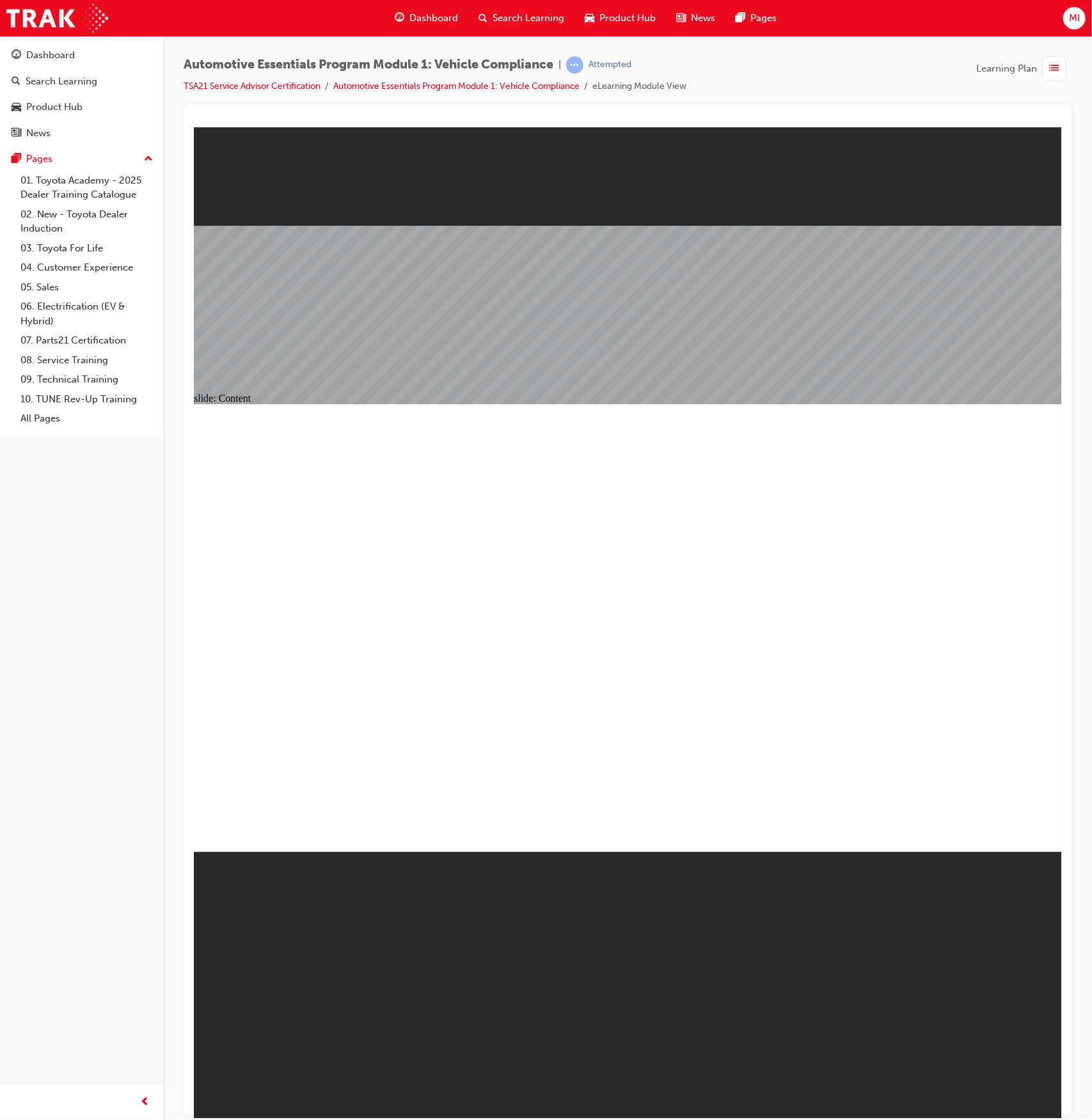
radio input "true"
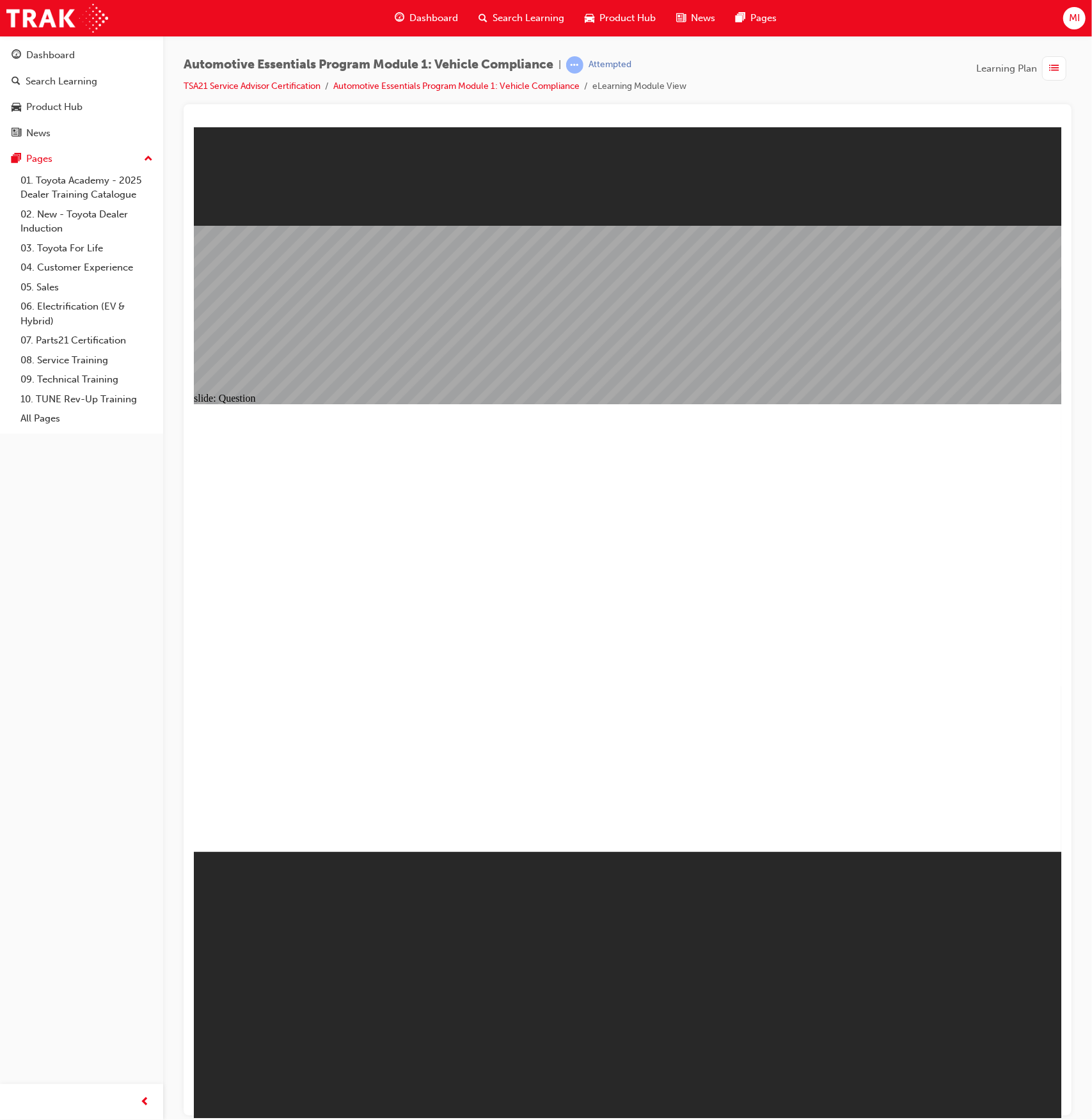
radio input "true"
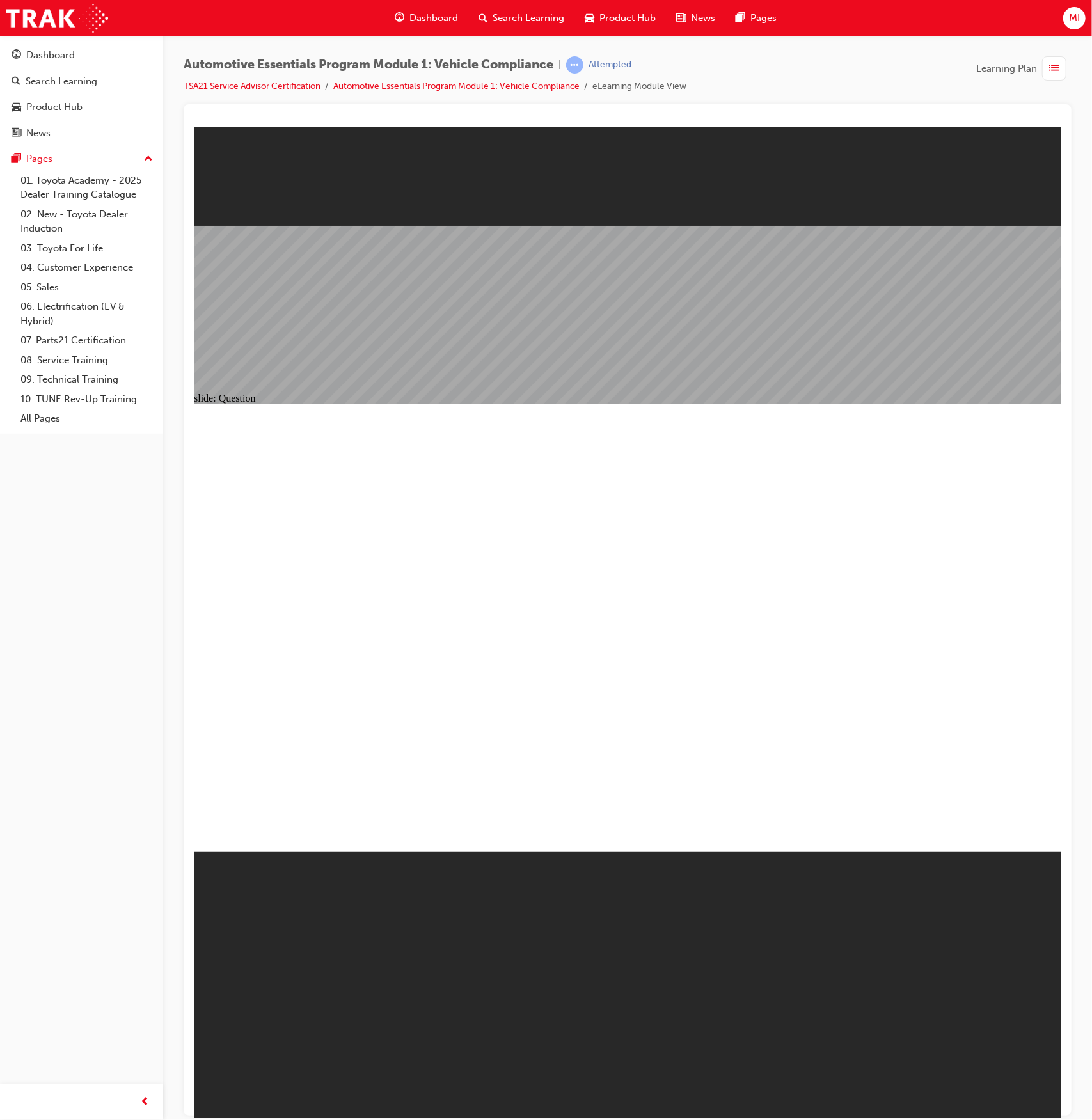
radio input "true"
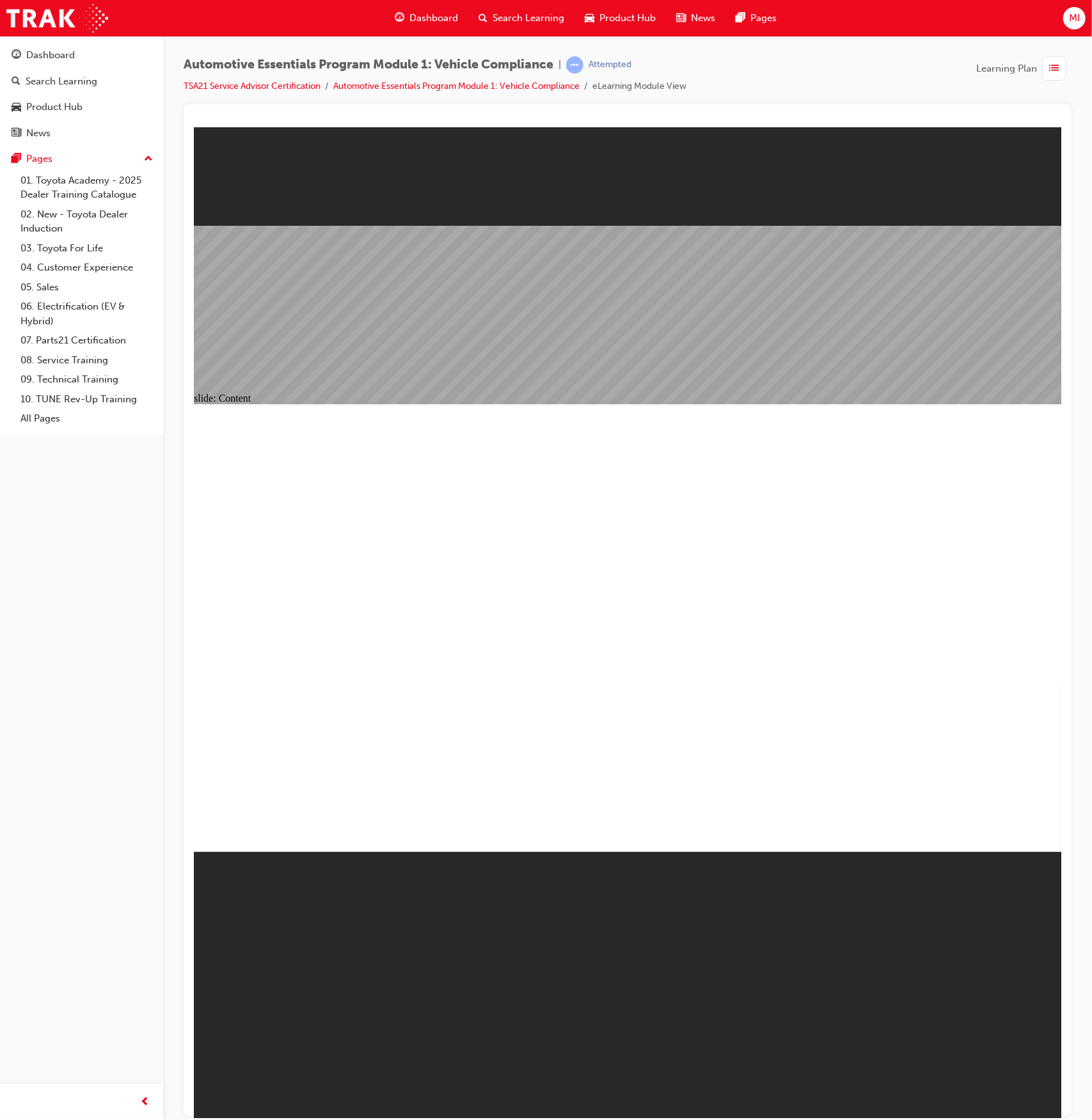
type input "43"
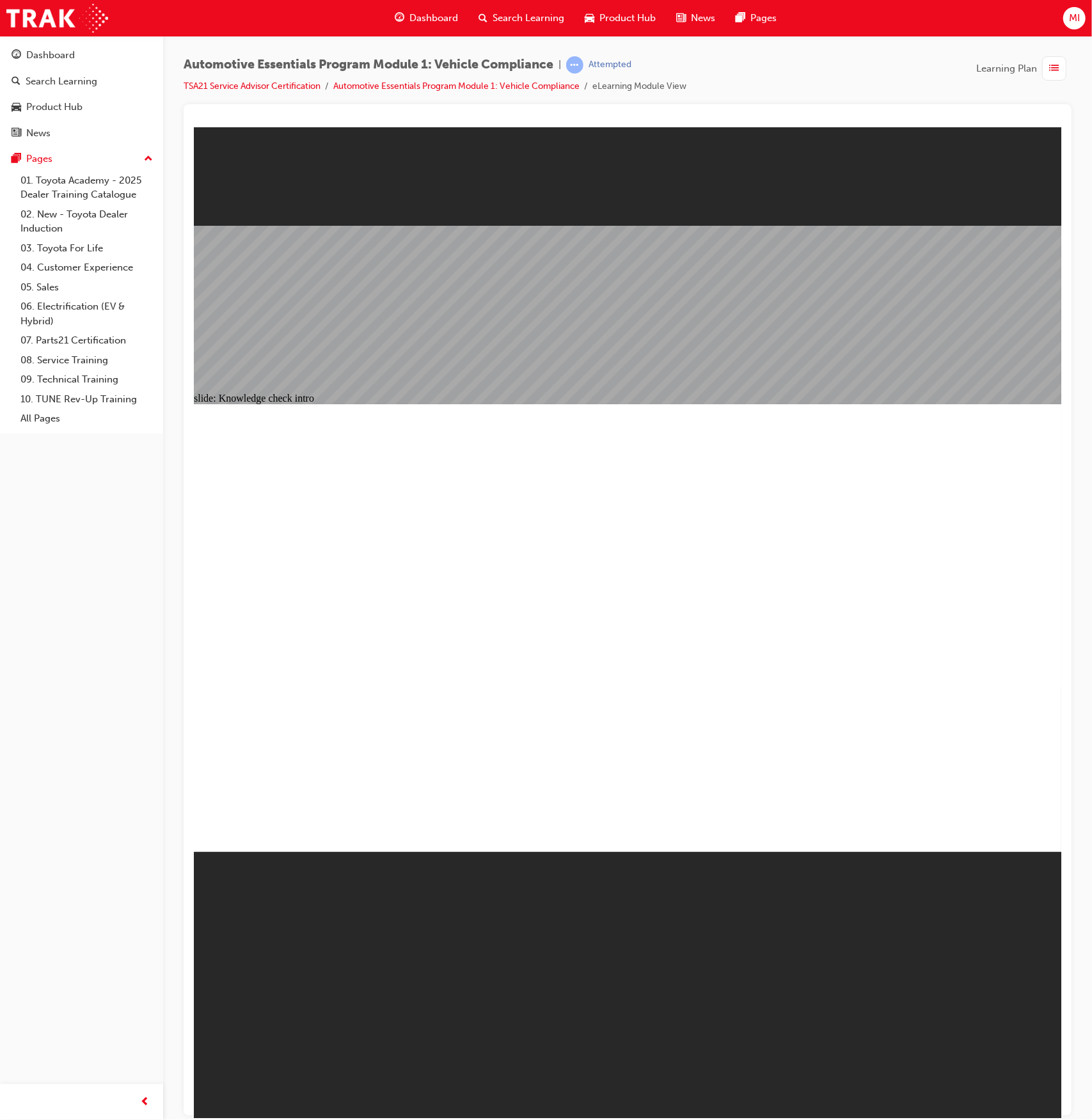
radio input "true"
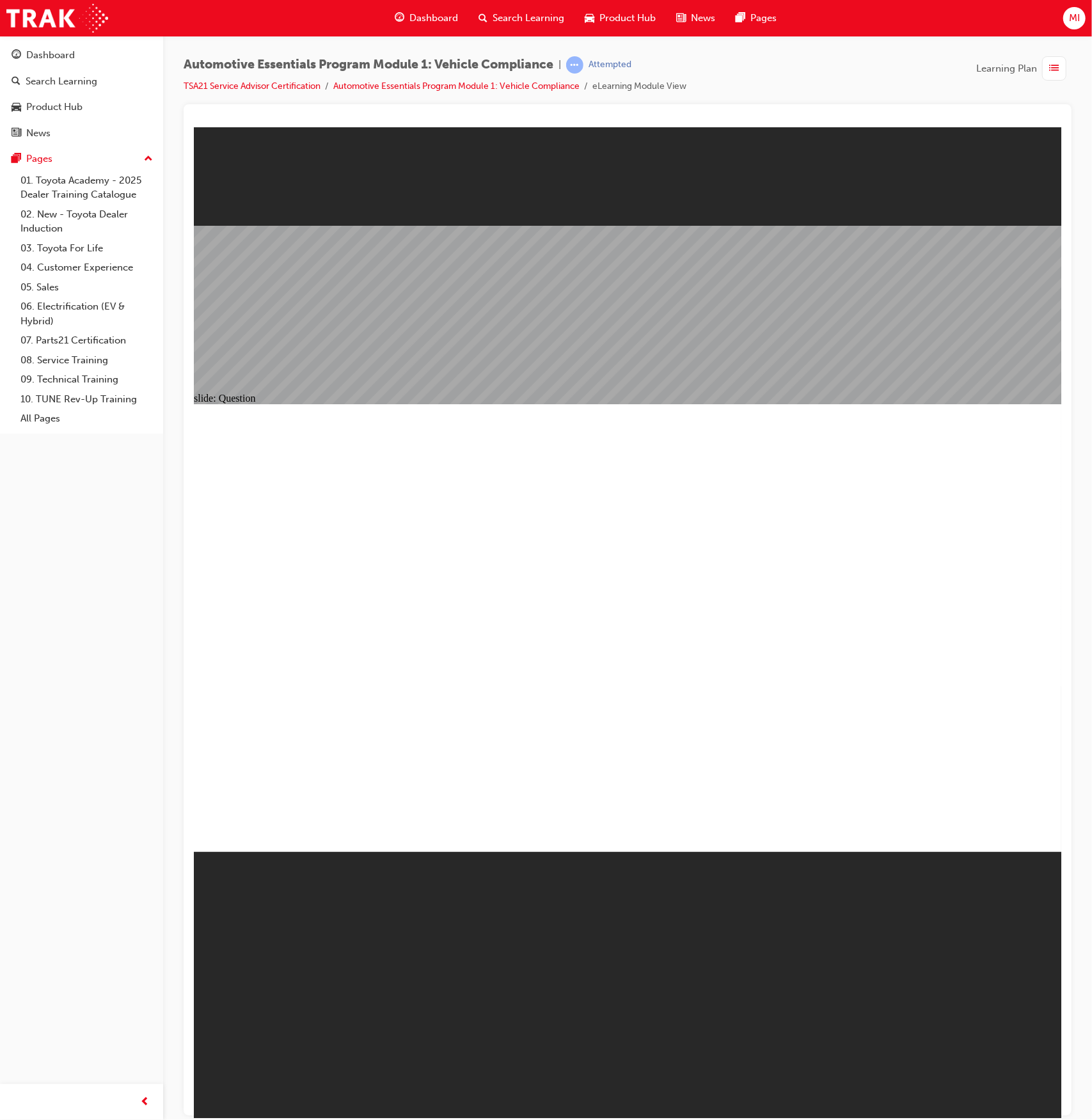
radio input "true"
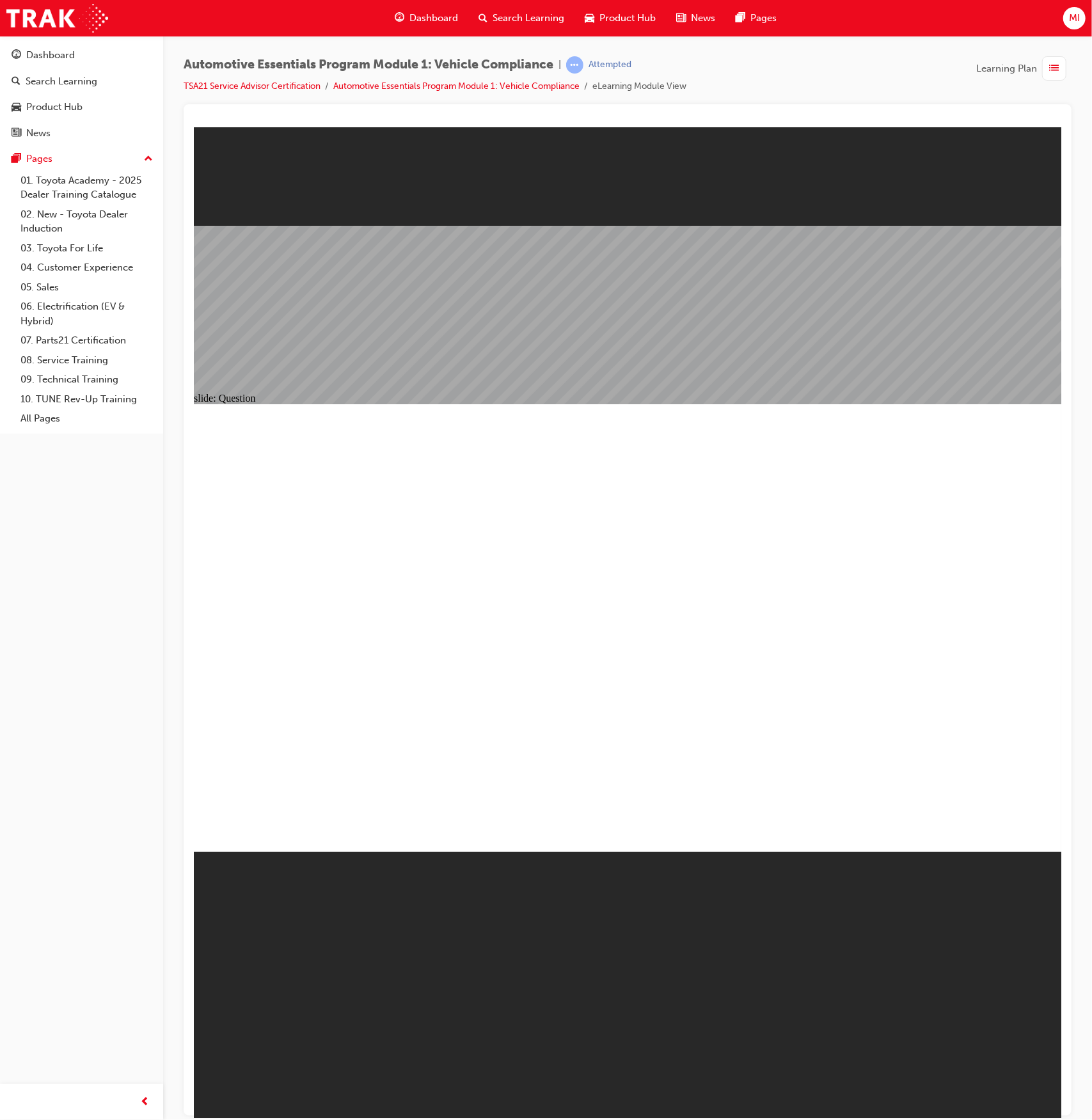
radio input "true"
